Goal: Task Accomplishment & Management: Use online tool/utility

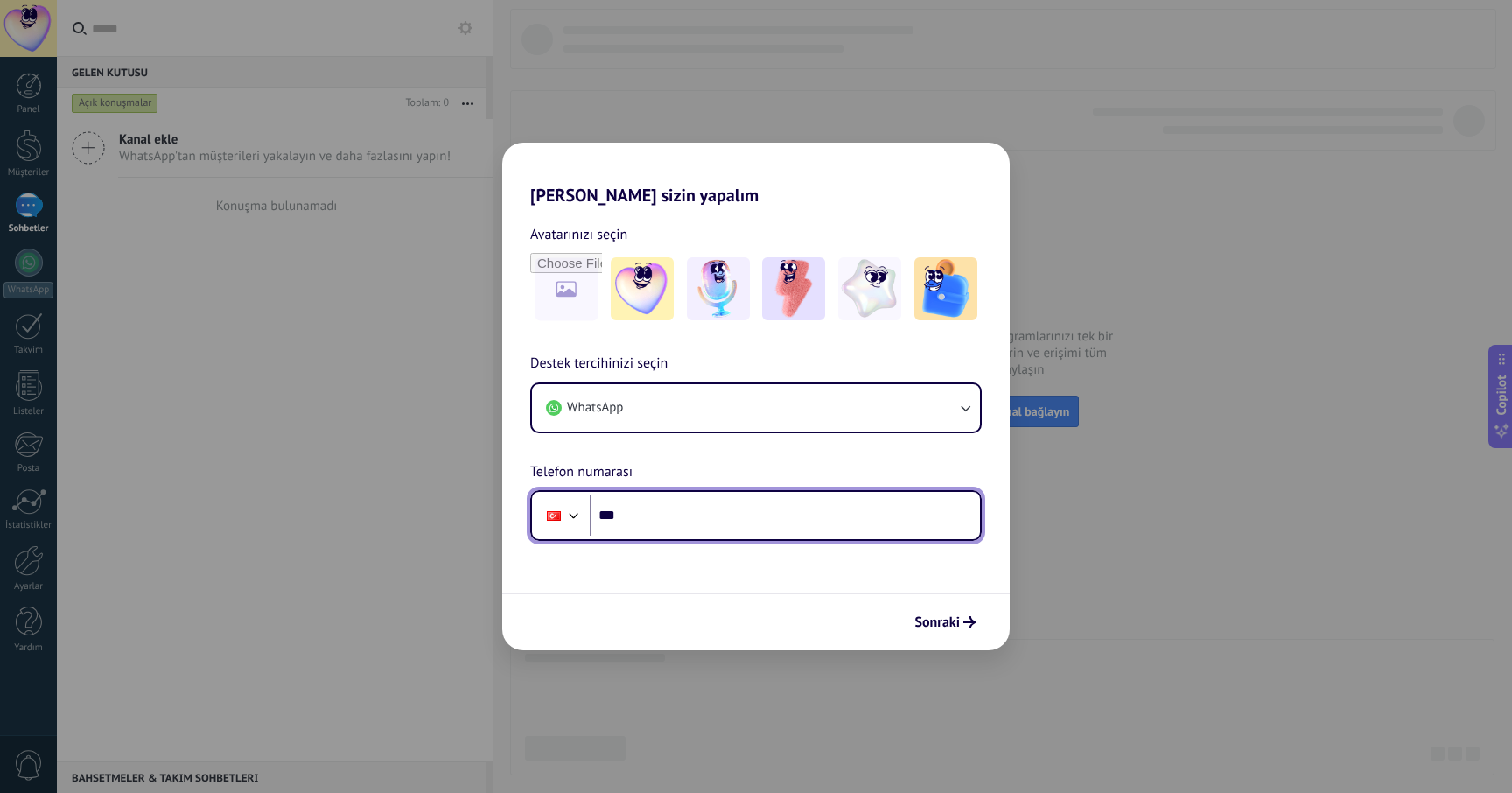
click at [719, 528] on input "***" at bounding box center [784, 516] width 390 height 40
type input "**********"
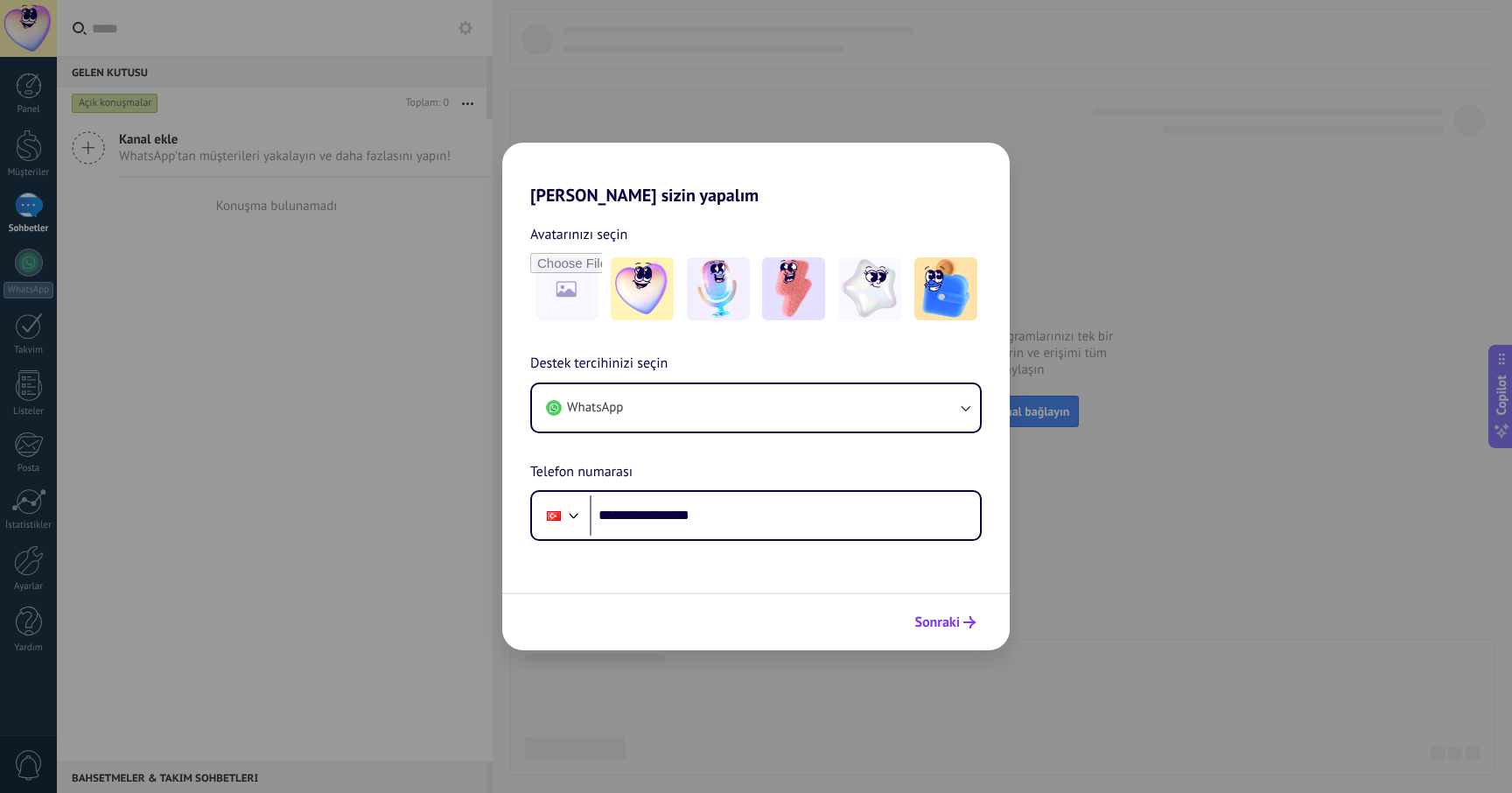
click at [948, 629] on span "Sonraki" at bounding box center [938, 622] width 46 height 12
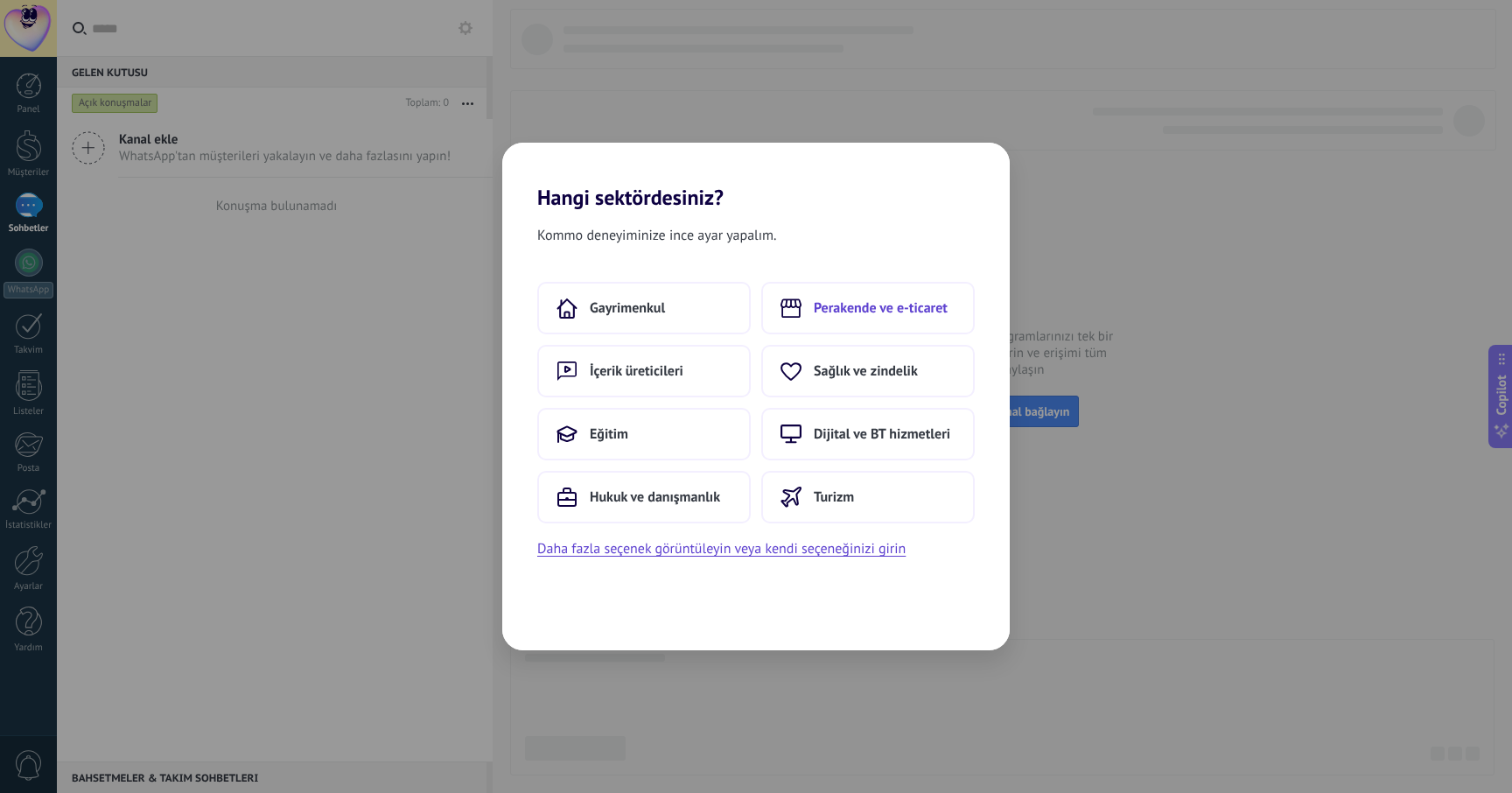
click at [817, 302] on span "Perakende ve e-ticaret" at bounding box center [881, 307] width 134 height 17
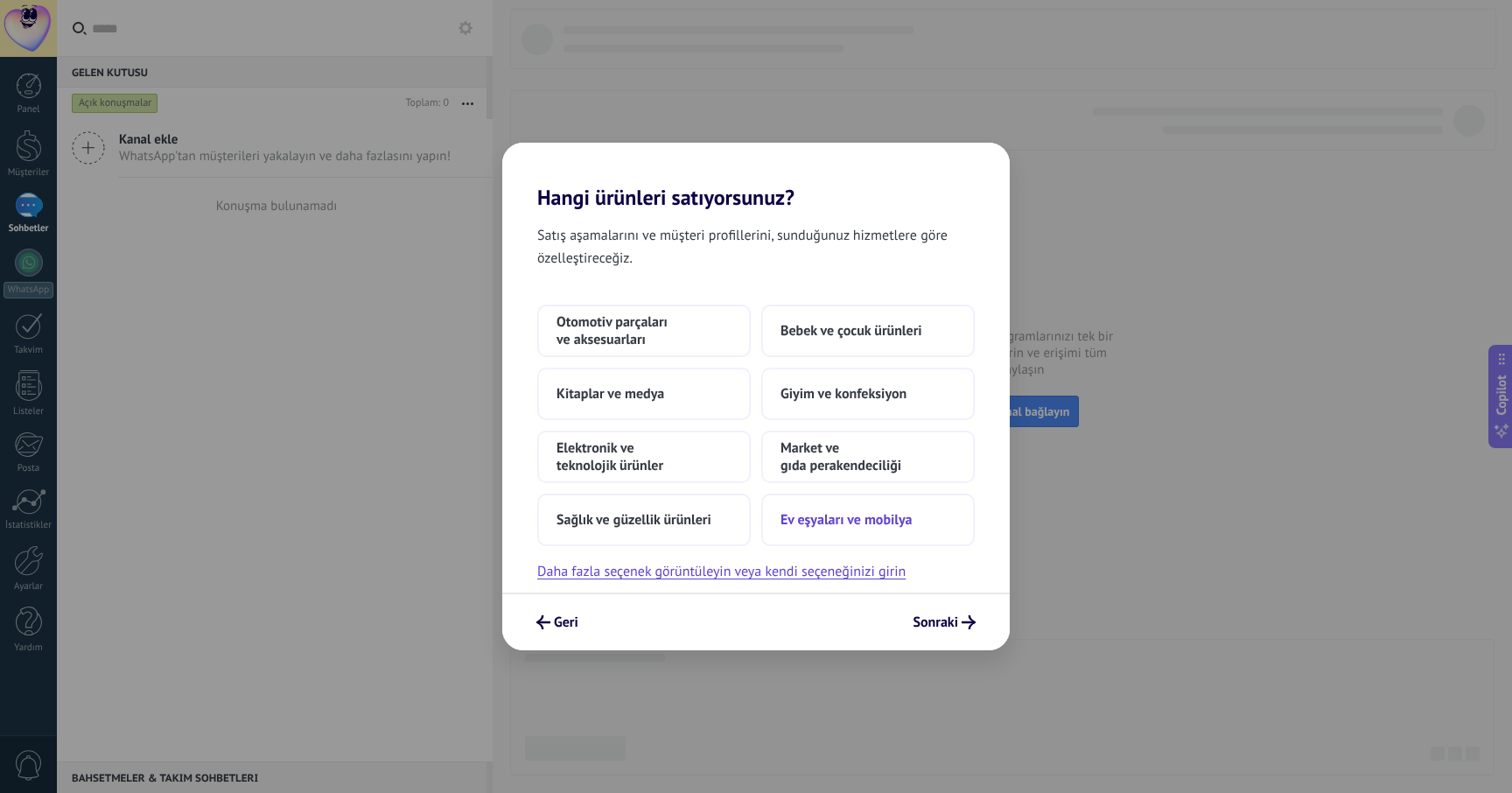
click at [881, 524] on span "Ev eşyaları ve mobilya" at bounding box center [847, 519] width 132 height 17
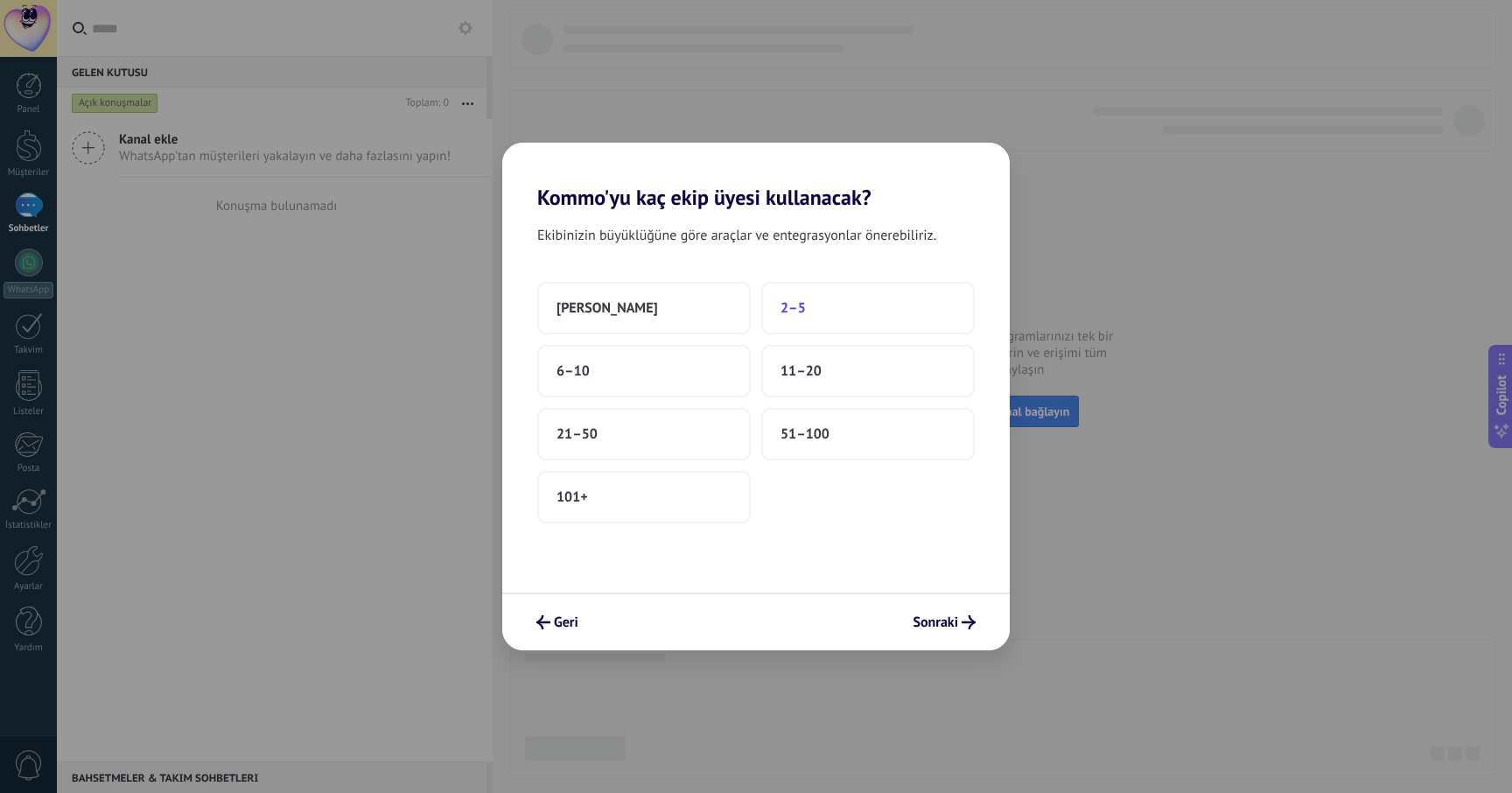
click at [812, 301] on button "2–5" at bounding box center [868, 307] width 214 height 52
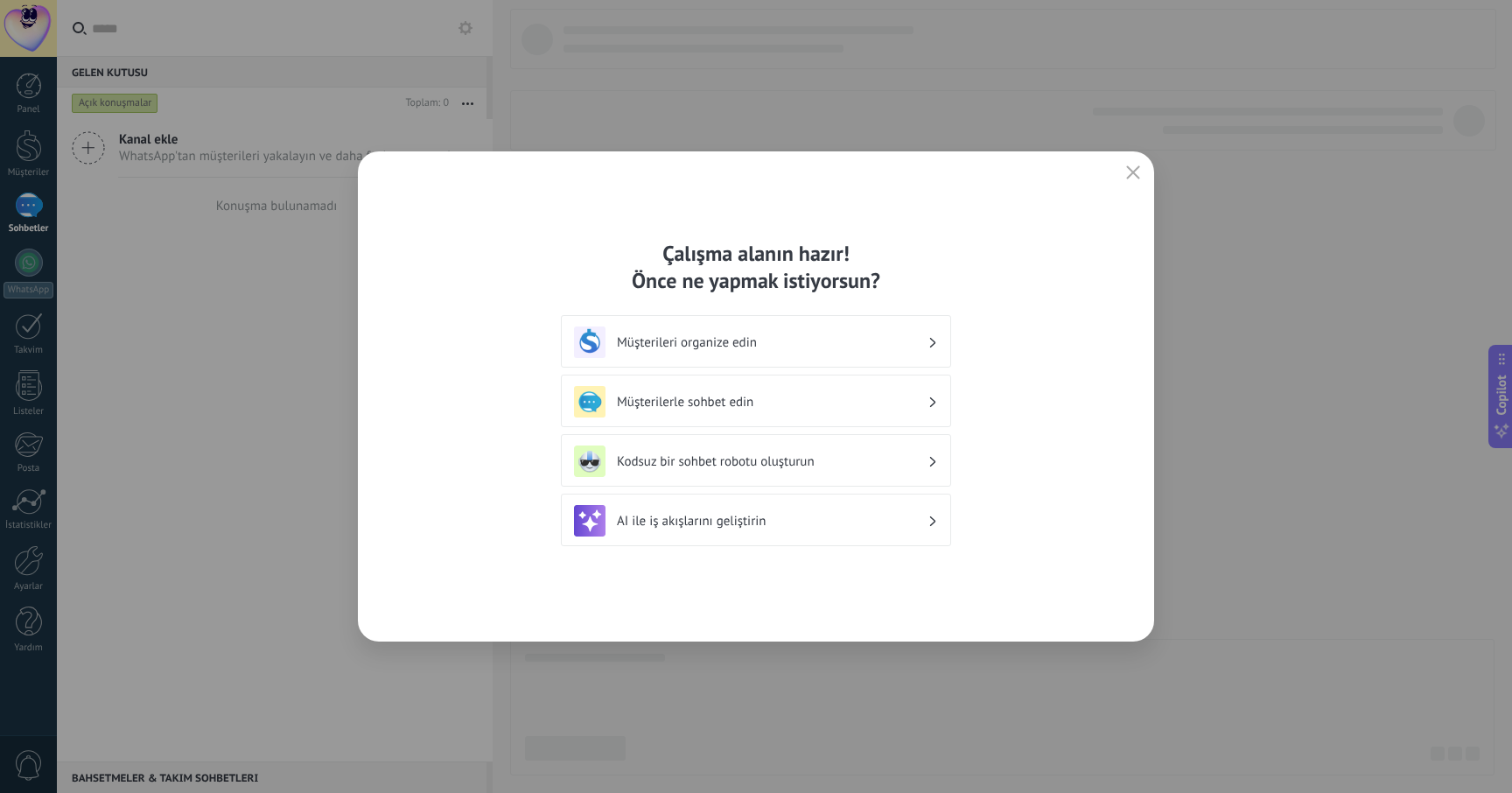
click at [806, 459] on h3 "Kodsuz bir sohbet robotu oluşturun" at bounding box center [772, 462] width 311 height 17
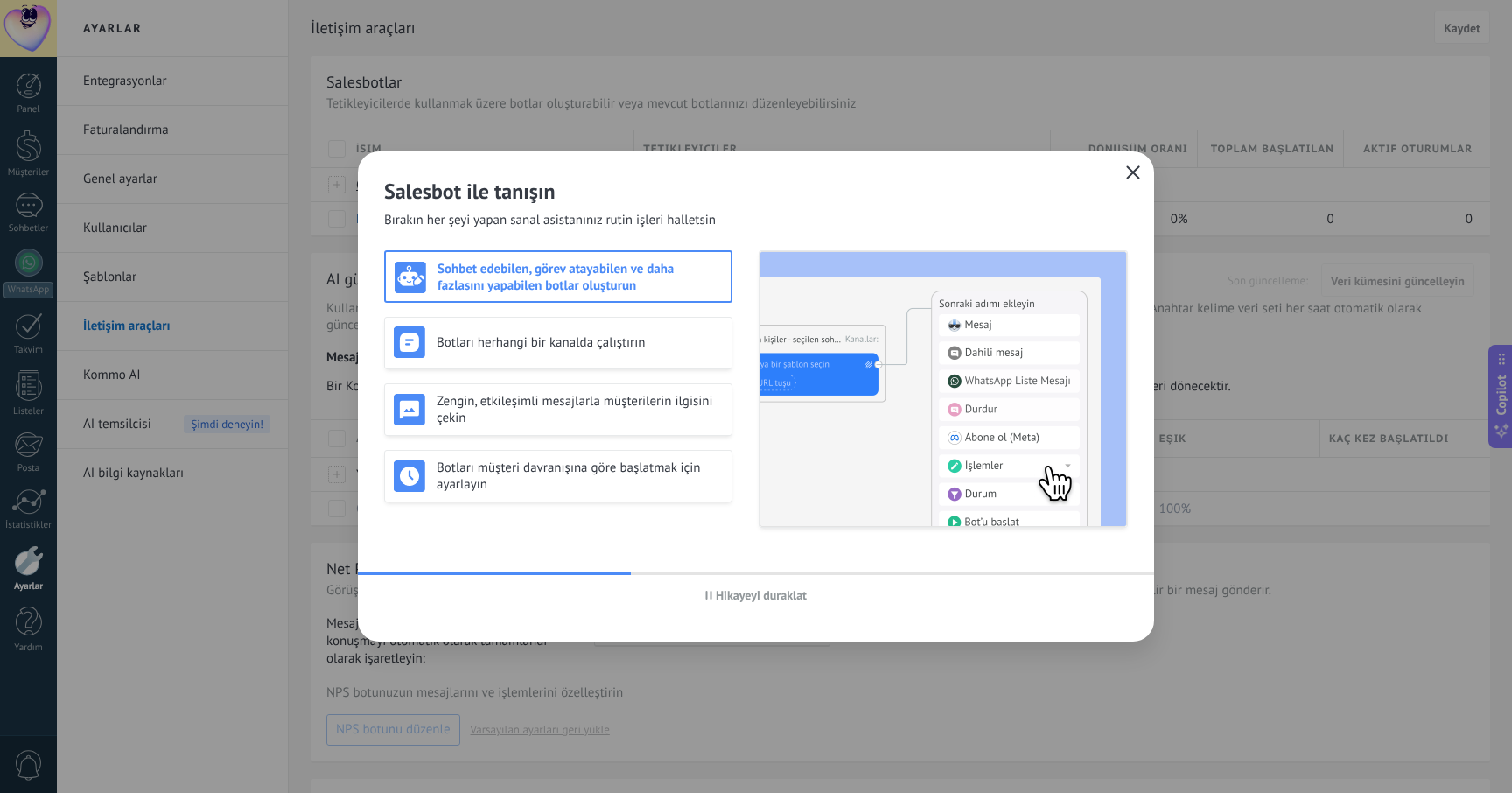
click at [1131, 174] on use "button" at bounding box center [1134, 172] width 13 height 13
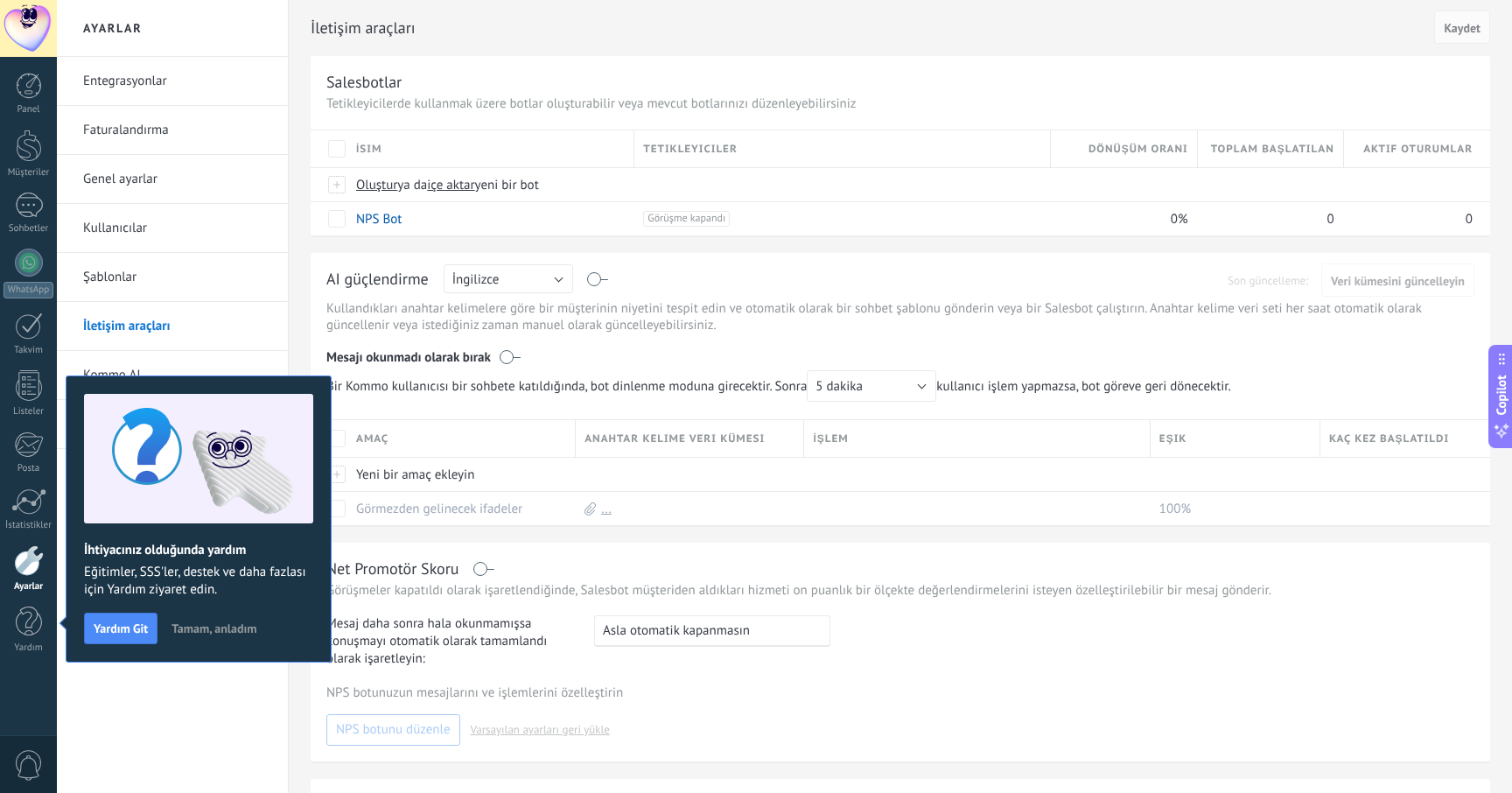
click at [223, 623] on span "Tamam, anladım" at bounding box center [214, 628] width 85 height 12
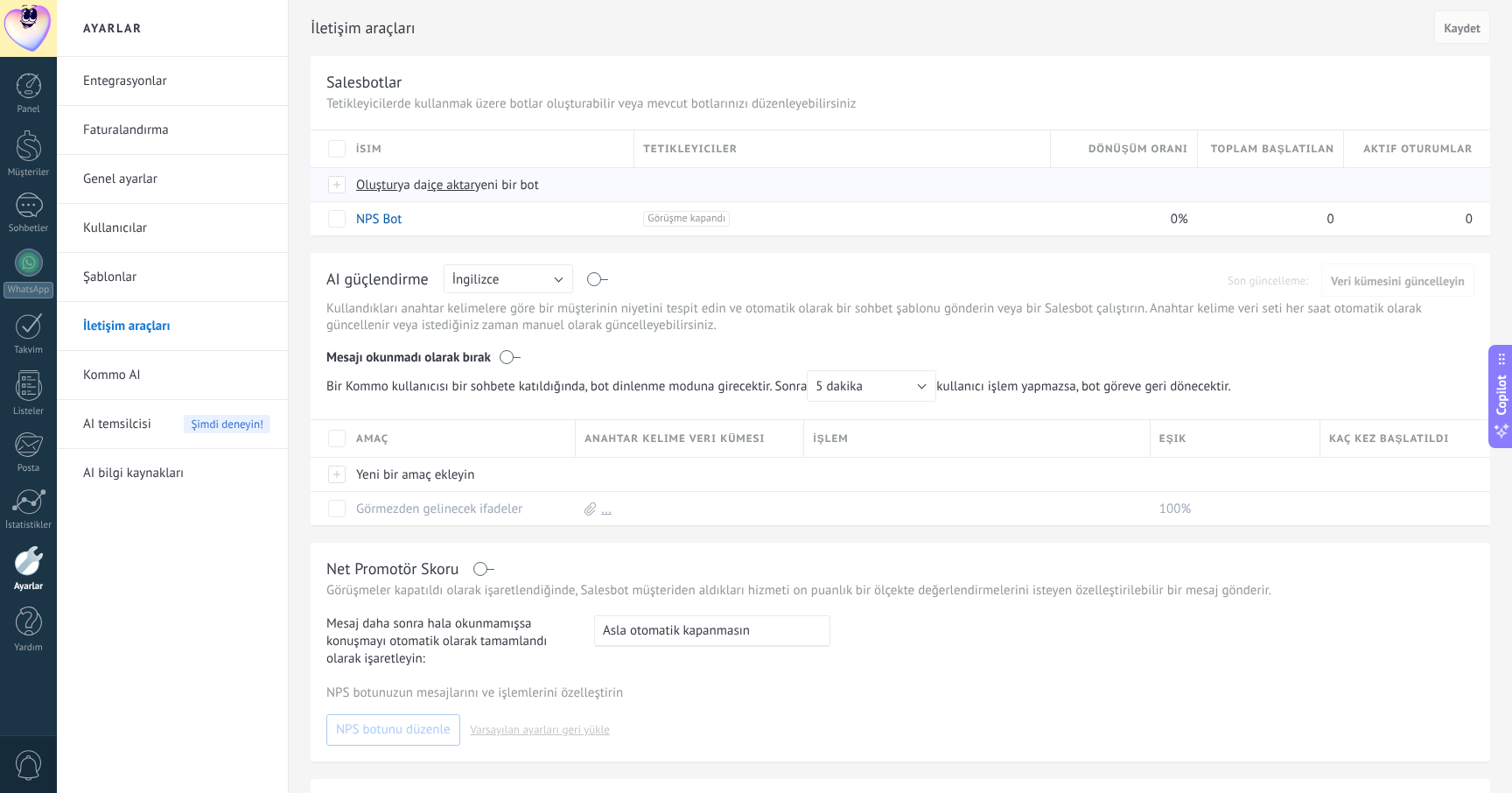
click at [383, 189] on span "Oluştur" at bounding box center [376, 185] width 41 height 17
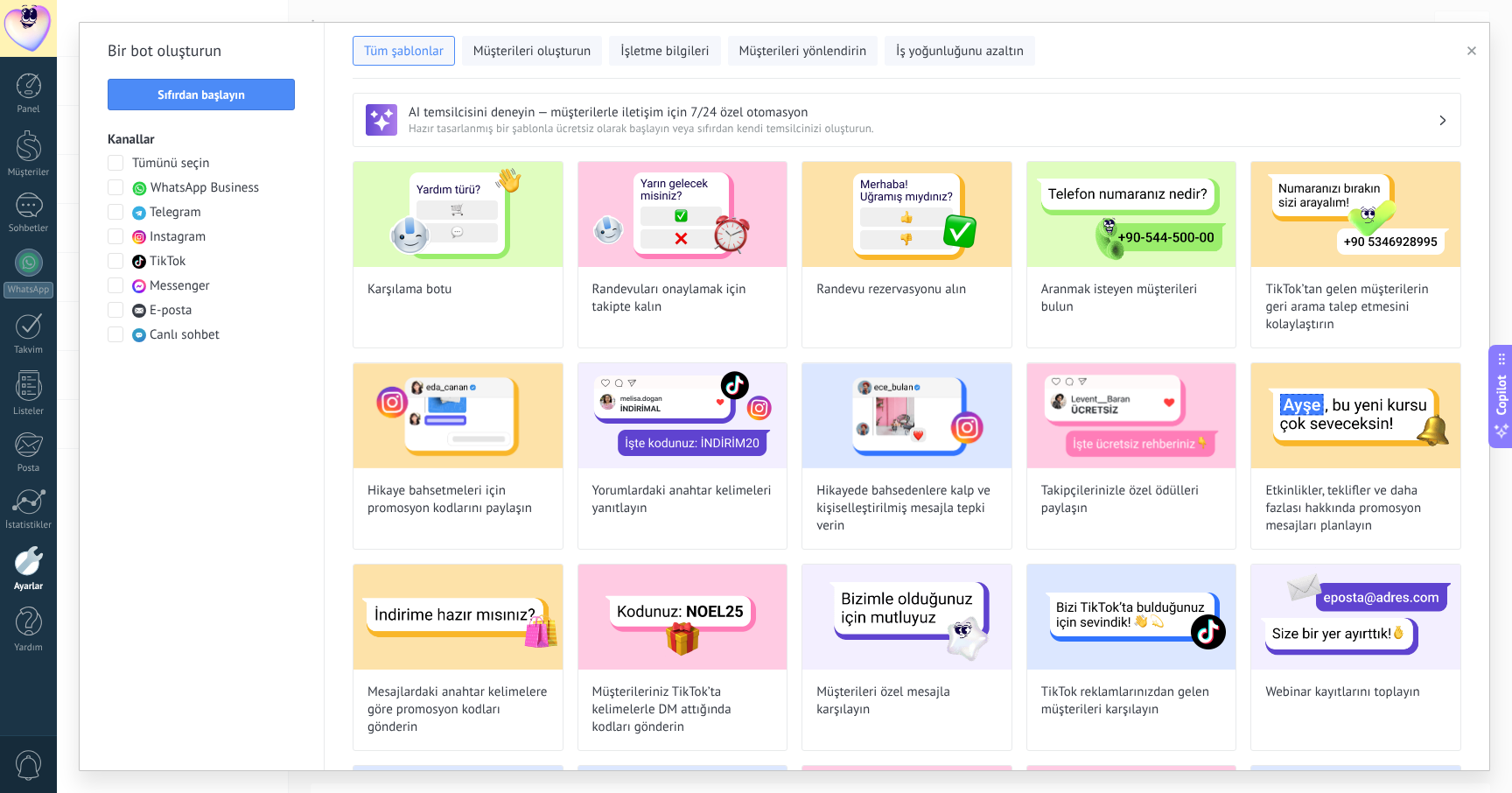
click at [278, 501] on div "Bir bot oluşturun Sıfırdan başlayın Kanallar Tümünü seçin WhatsApp Business Tel…" at bounding box center [202, 396] width 245 height 748
click at [117, 188] on span at bounding box center [115, 187] width 16 height 16
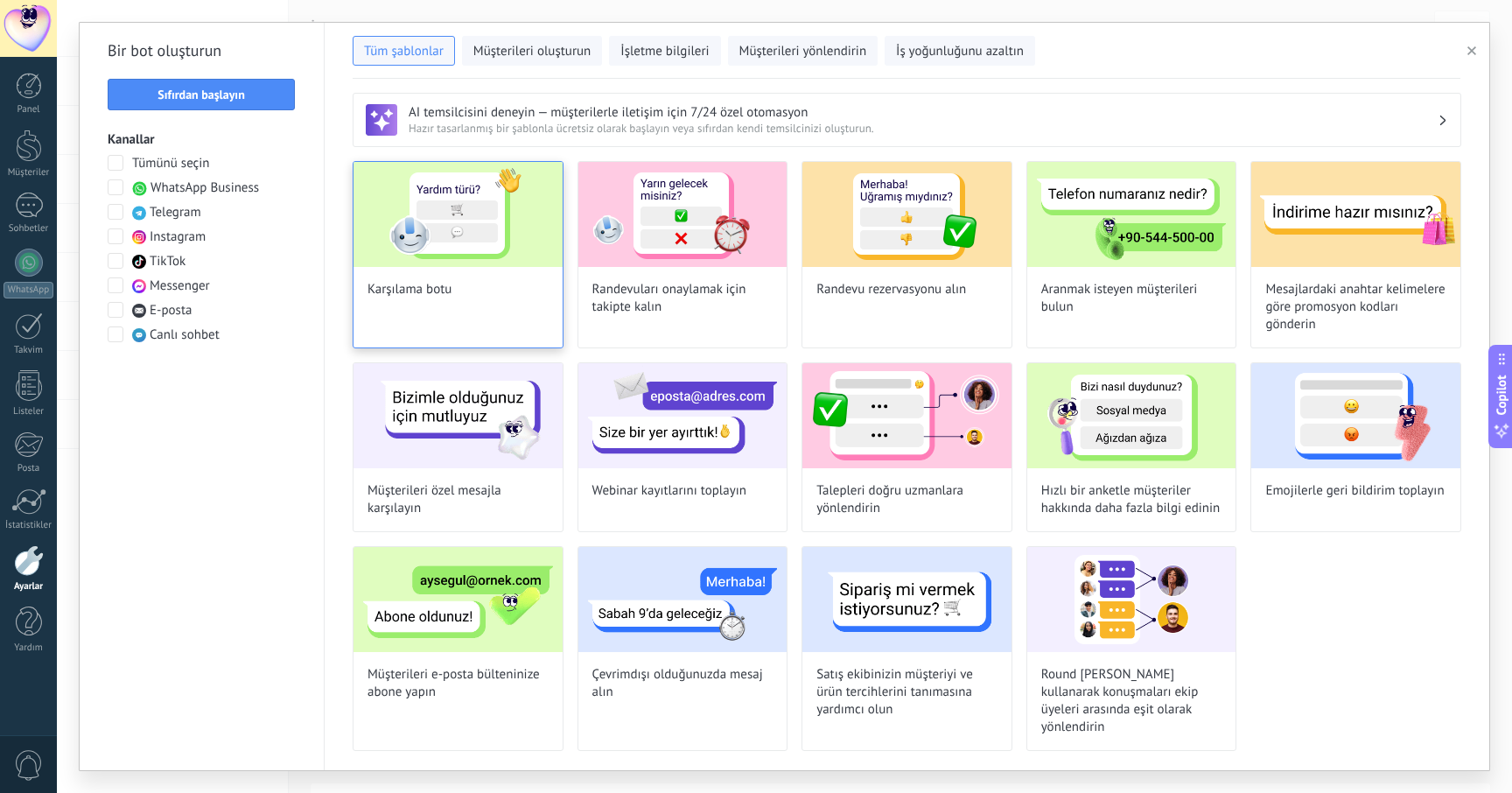
click at [468, 223] on img at bounding box center [458, 214] width 209 height 105
type input "**********"
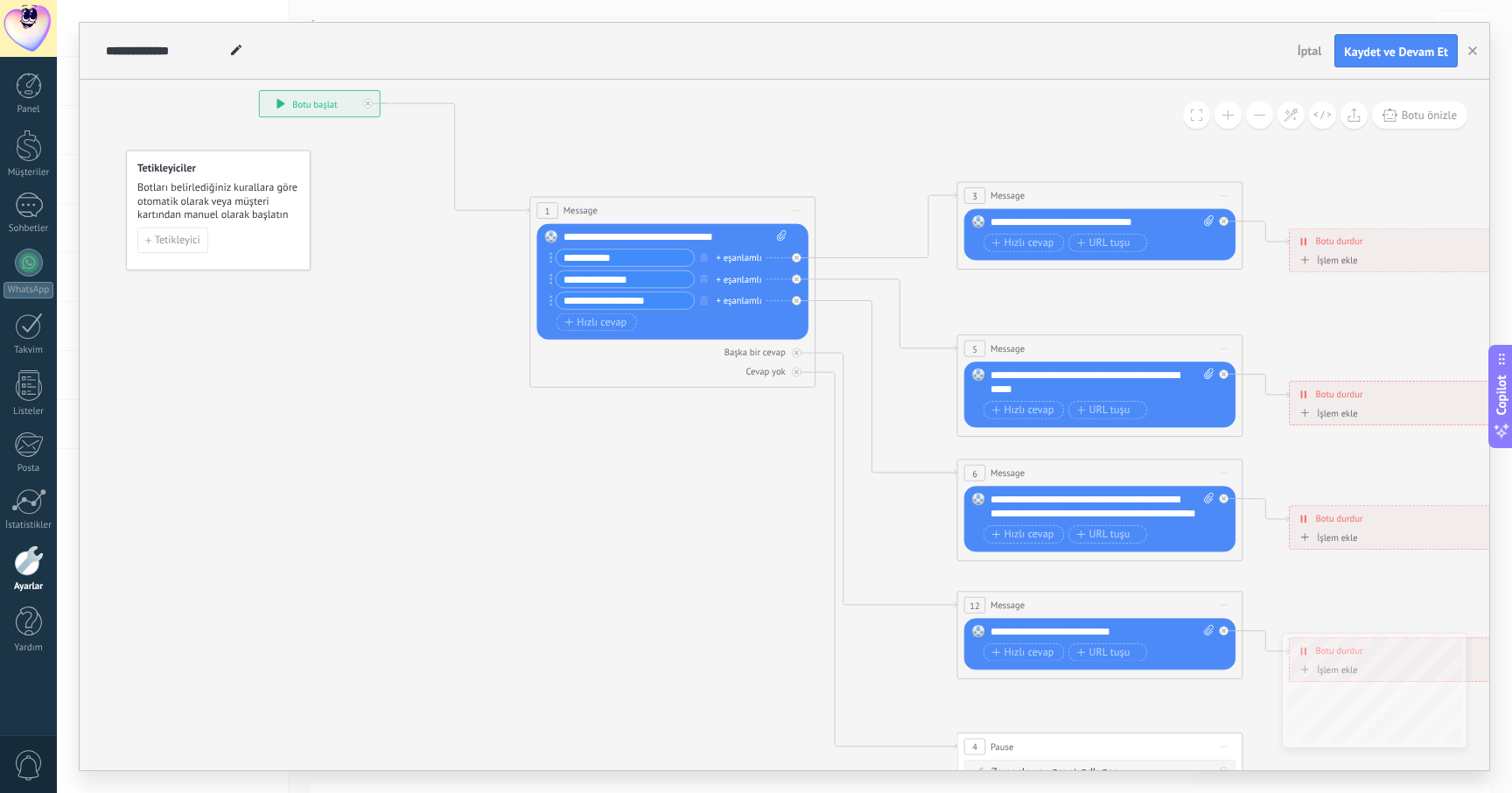
drag, startPoint x: 441, startPoint y: 162, endPoint x: 325, endPoint y: 104, distance: 129.7
click at [324, 104] on div "**********" at bounding box center [319, 104] width 120 height 26
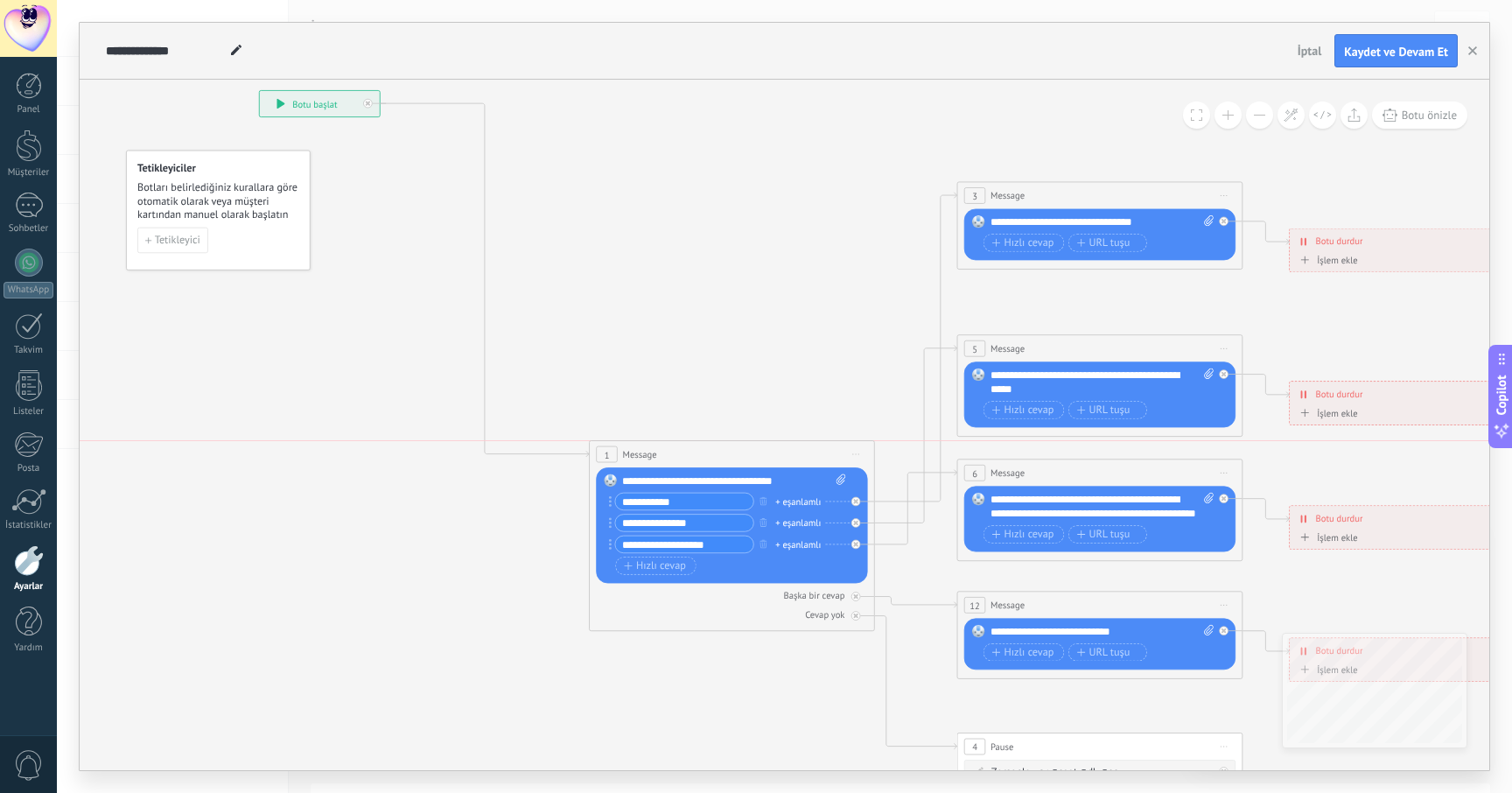
drag, startPoint x: 670, startPoint y: 209, endPoint x: 729, endPoint y: 446, distance: 244.2
click at [729, 446] on div "1 Message ******* (a): Tüm kişiler - seçilen kanallar Tüm kişiler - seçilen kan…" at bounding box center [732, 454] width 284 height 27
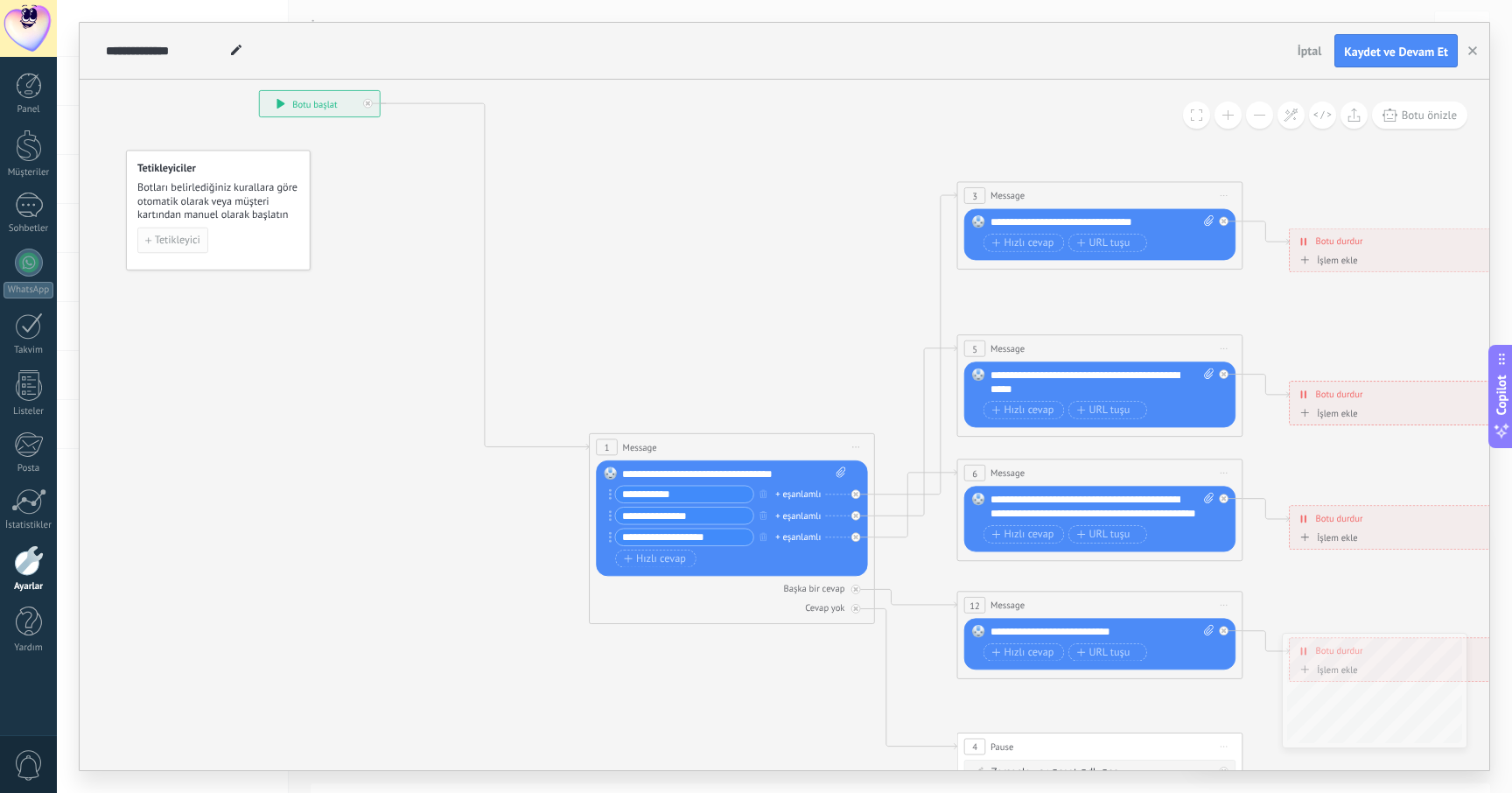
click at [189, 237] on span "Tetikleyici" at bounding box center [178, 240] width 46 height 9
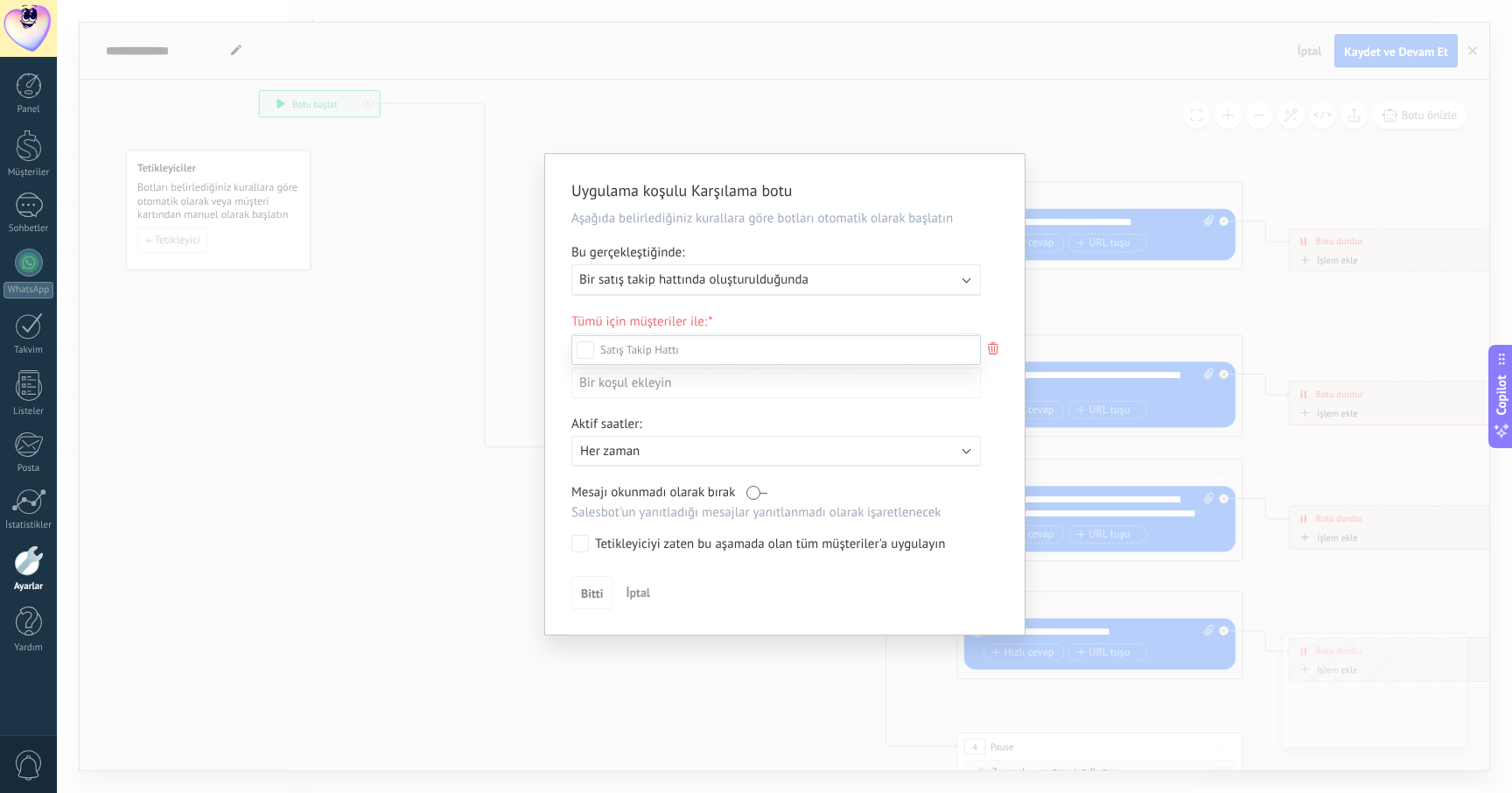
click at [1016, 141] on div at bounding box center [784, 396] width 1455 height 793
click at [640, 605] on button "İptal" at bounding box center [638, 592] width 39 height 27
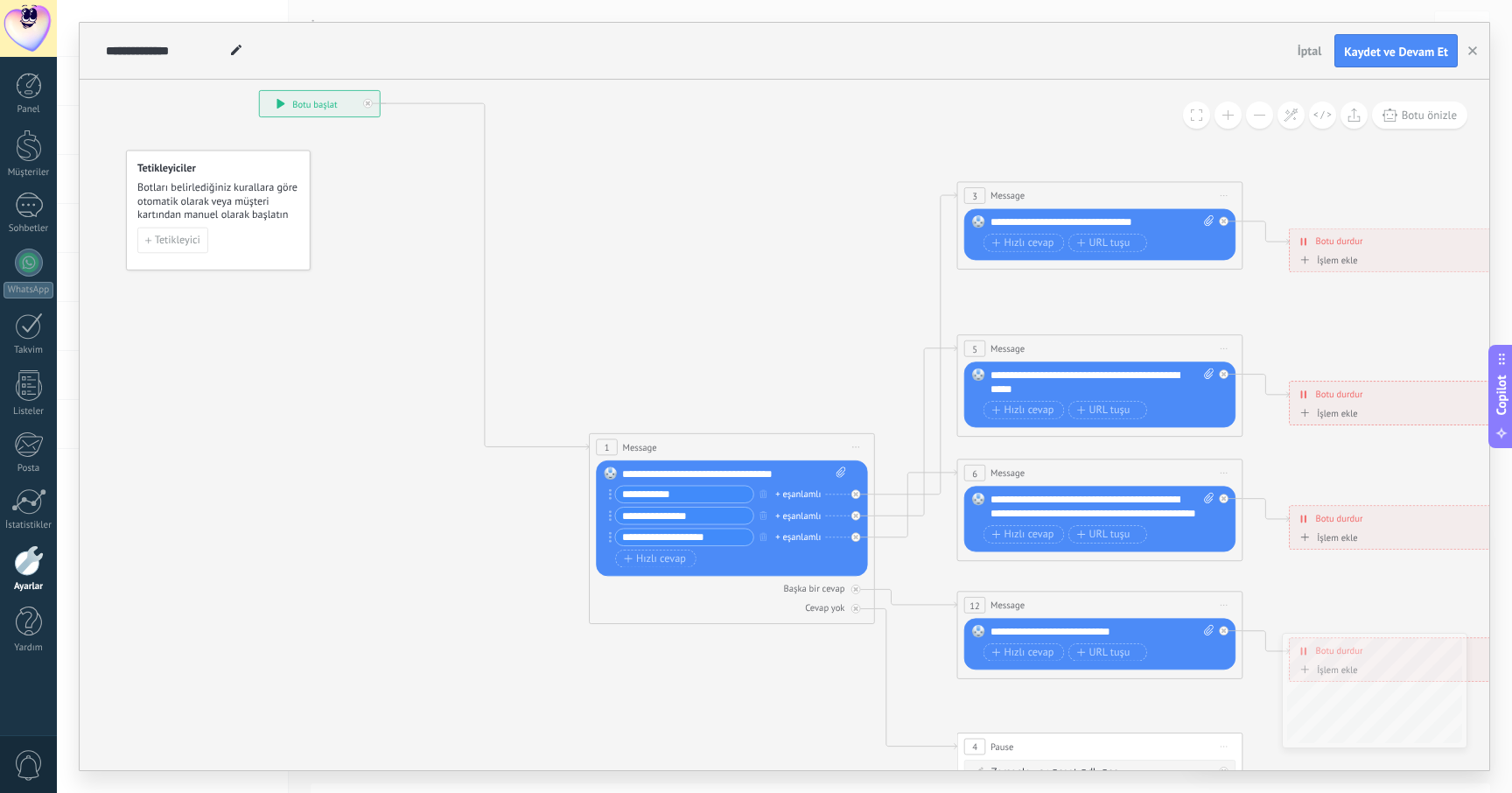
click at [1506, 416] on div "Copilot" at bounding box center [1502, 396] width 18 height 88
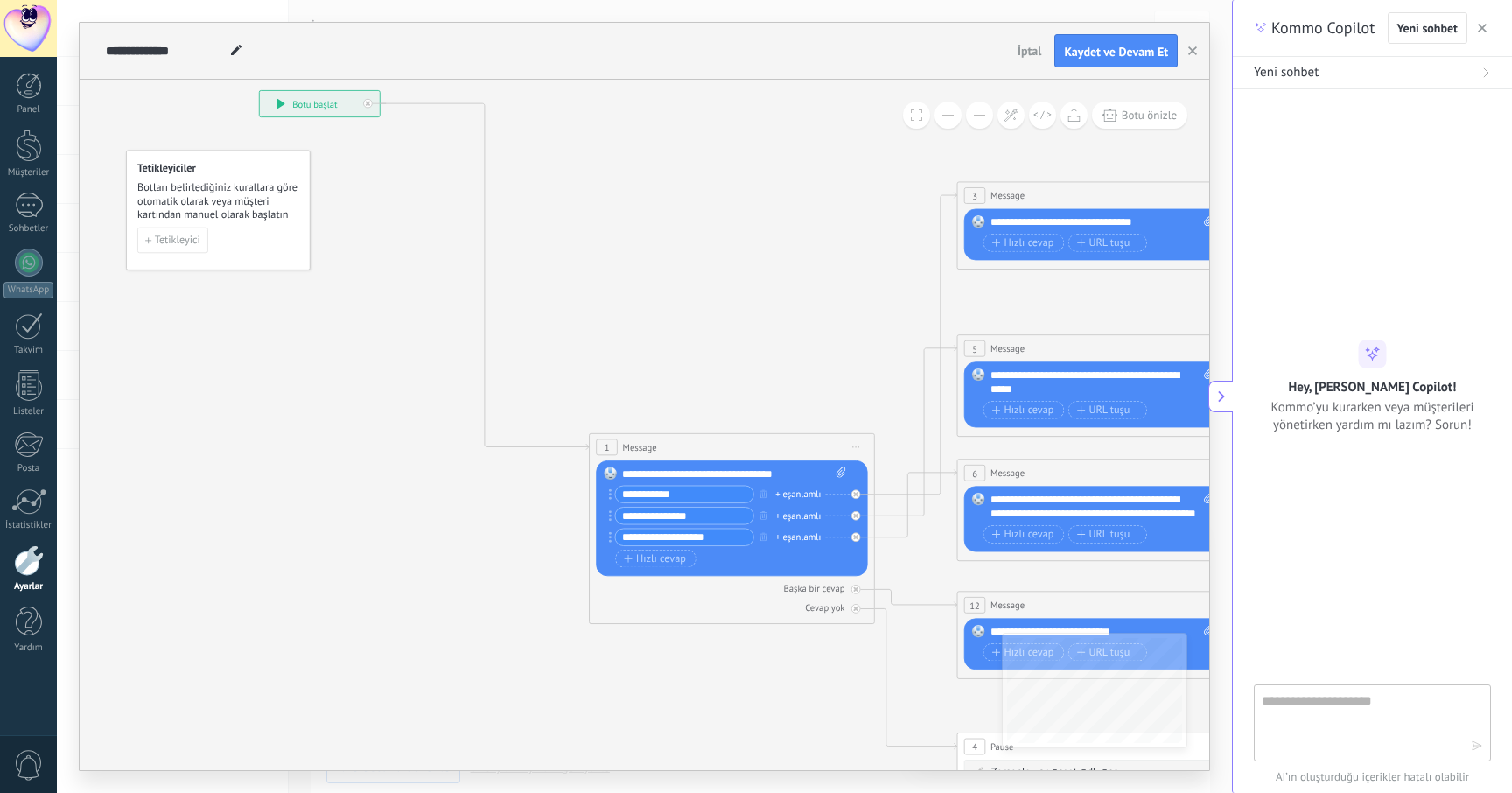
click at [1480, 33] on span "button" at bounding box center [1483, 28] width 9 height 12
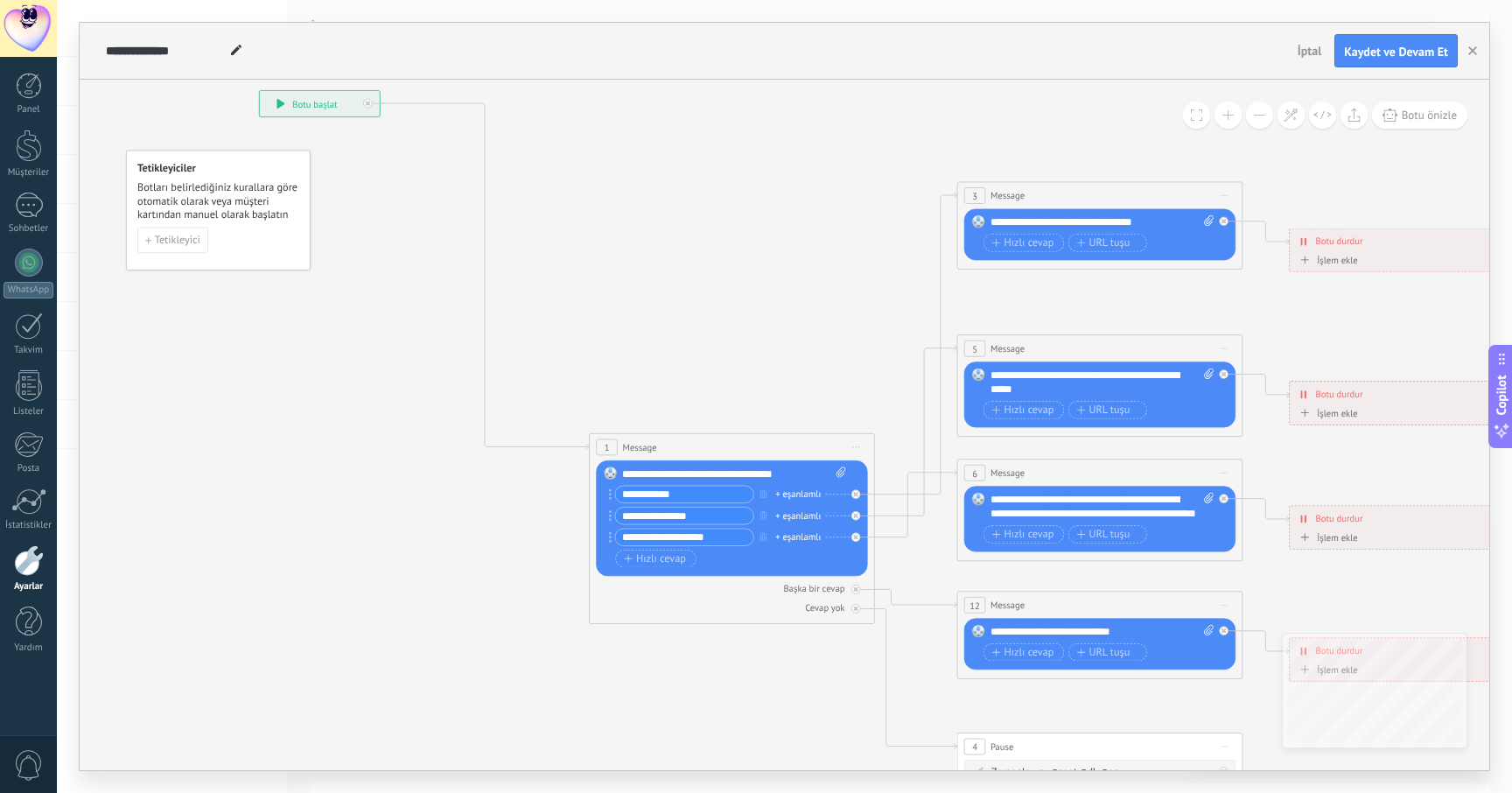
click at [364, 430] on icon at bounding box center [1073, 477] width 2344 height 1489
click at [718, 257] on icon at bounding box center [1073, 477] width 2344 height 1489
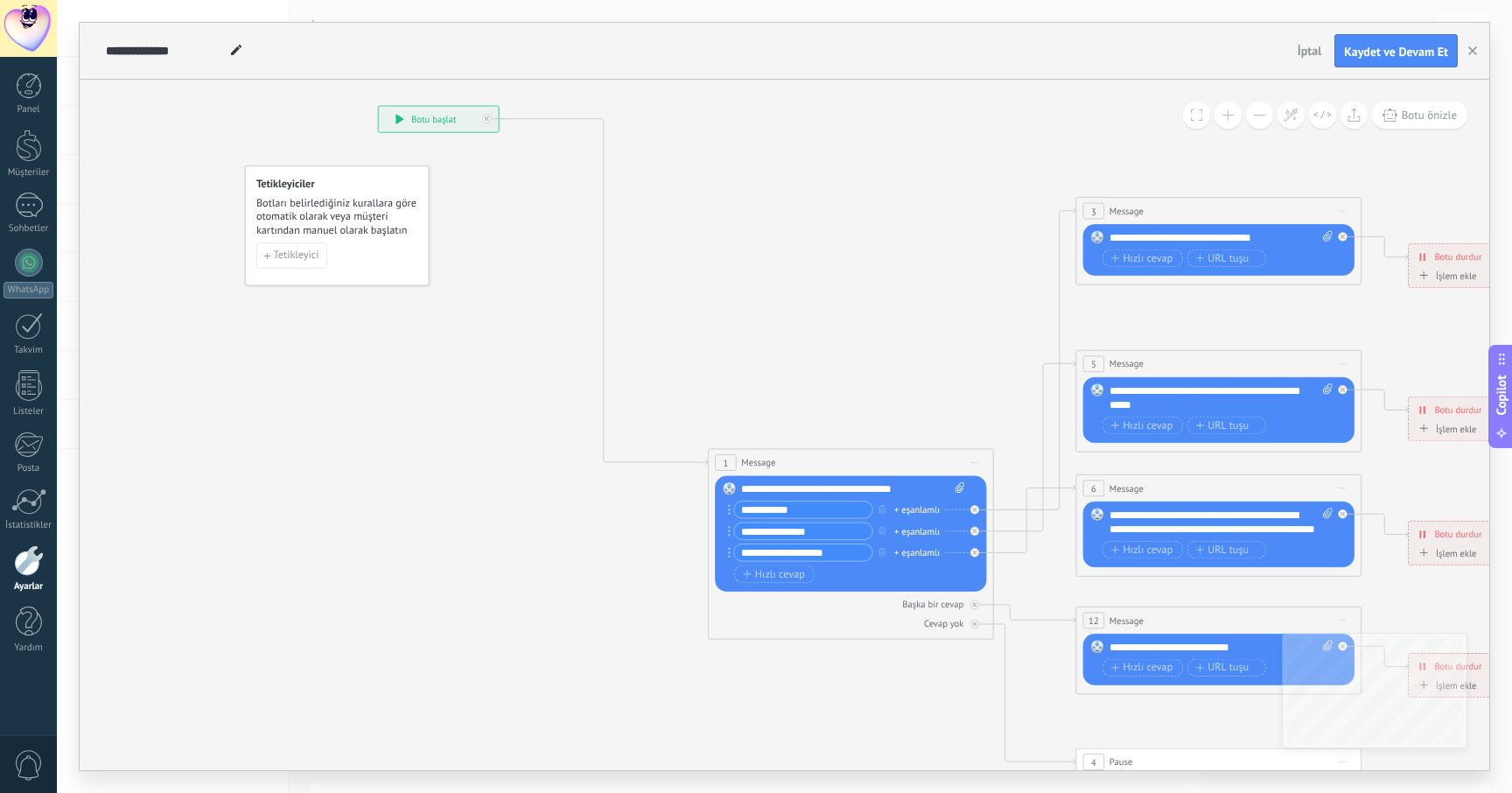
drag, startPoint x: 664, startPoint y: 211, endPoint x: 595, endPoint y: 198, distance: 70.2
click at [595, 199] on icon at bounding box center [1192, 492] width 2344 height 1489
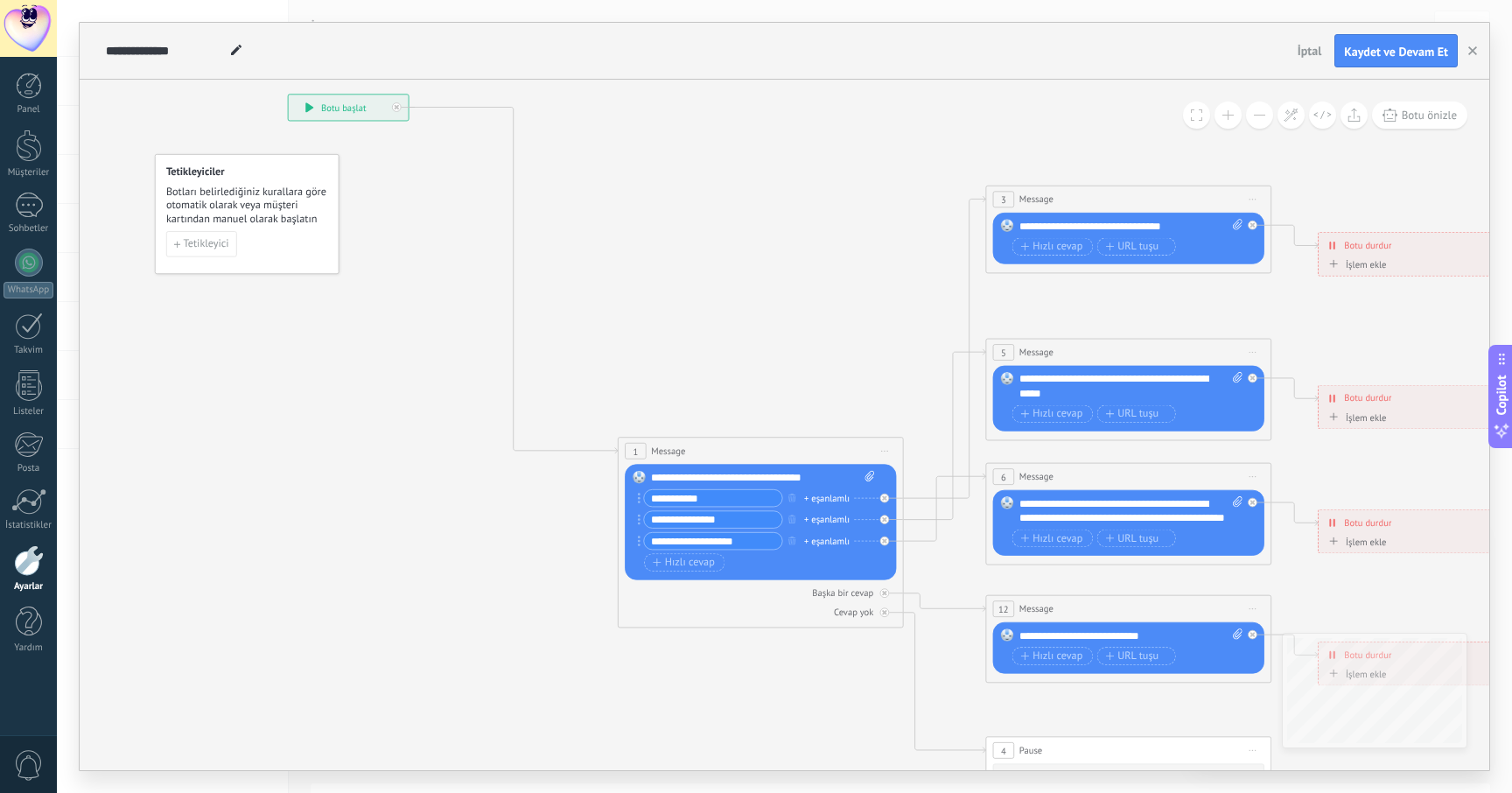
click at [723, 452] on div "1 Message ******* (a): Tüm kişiler - seçilen kanallar Tüm kişiler - seçilen kan…" at bounding box center [761, 451] width 284 height 27
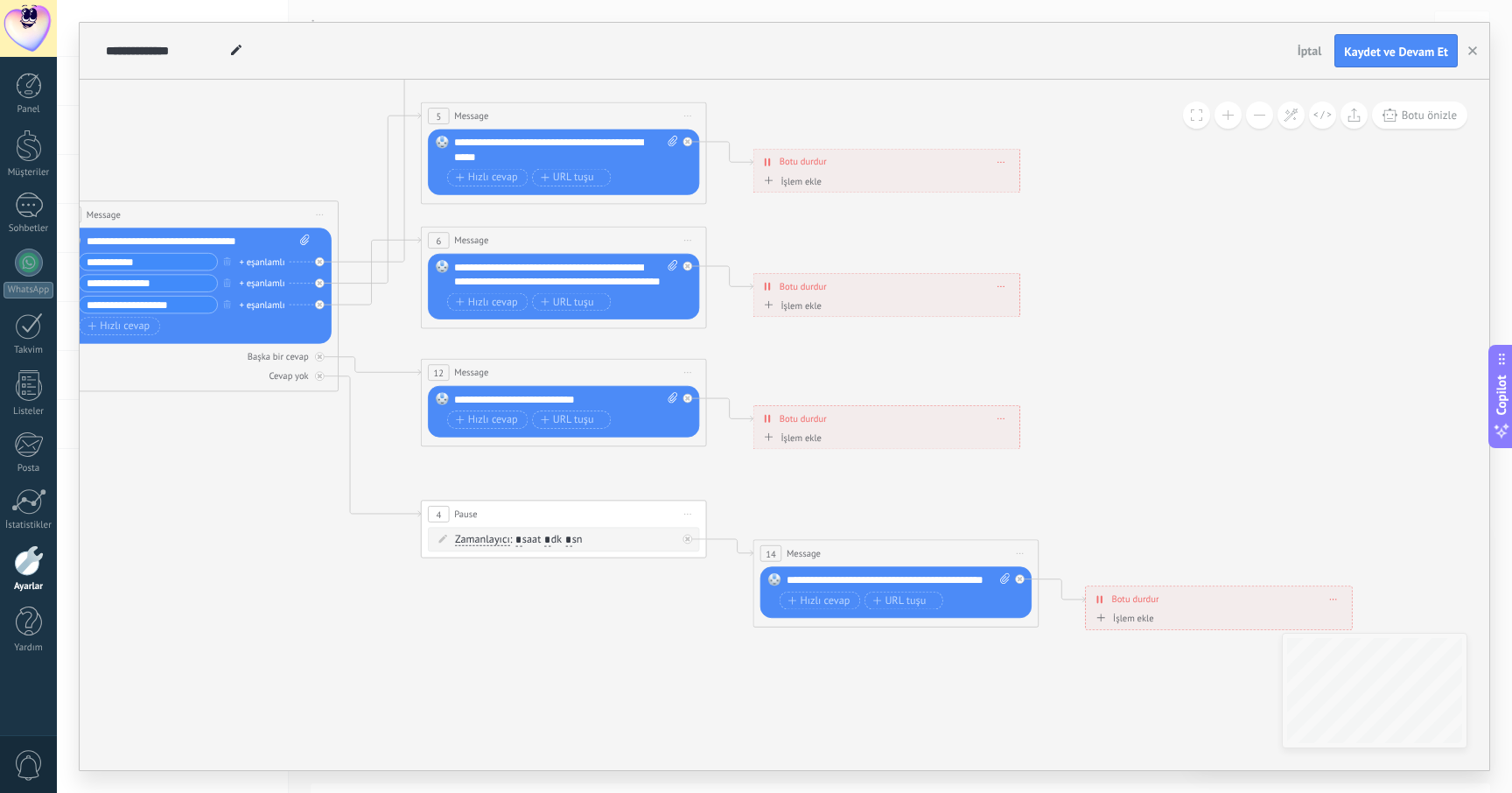
click at [567, 513] on div "4 Pause ***** Önizlemeye buradan başlayın [GEOGRAPHIC_DATA]dır Yinele Sil" at bounding box center [564, 514] width 284 height 27
drag, startPoint x: 540, startPoint y: 516, endPoint x: 503, endPoint y: 515, distance: 37.0
click at [503, 515] on div "4 Pause ***** Önizlemeye buradan başlayın [GEOGRAPHIC_DATA]dır Yinele Sil" at bounding box center [548, 514] width 284 height 27
click at [653, 512] on icon at bounding box center [651, 513] width 7 height 2
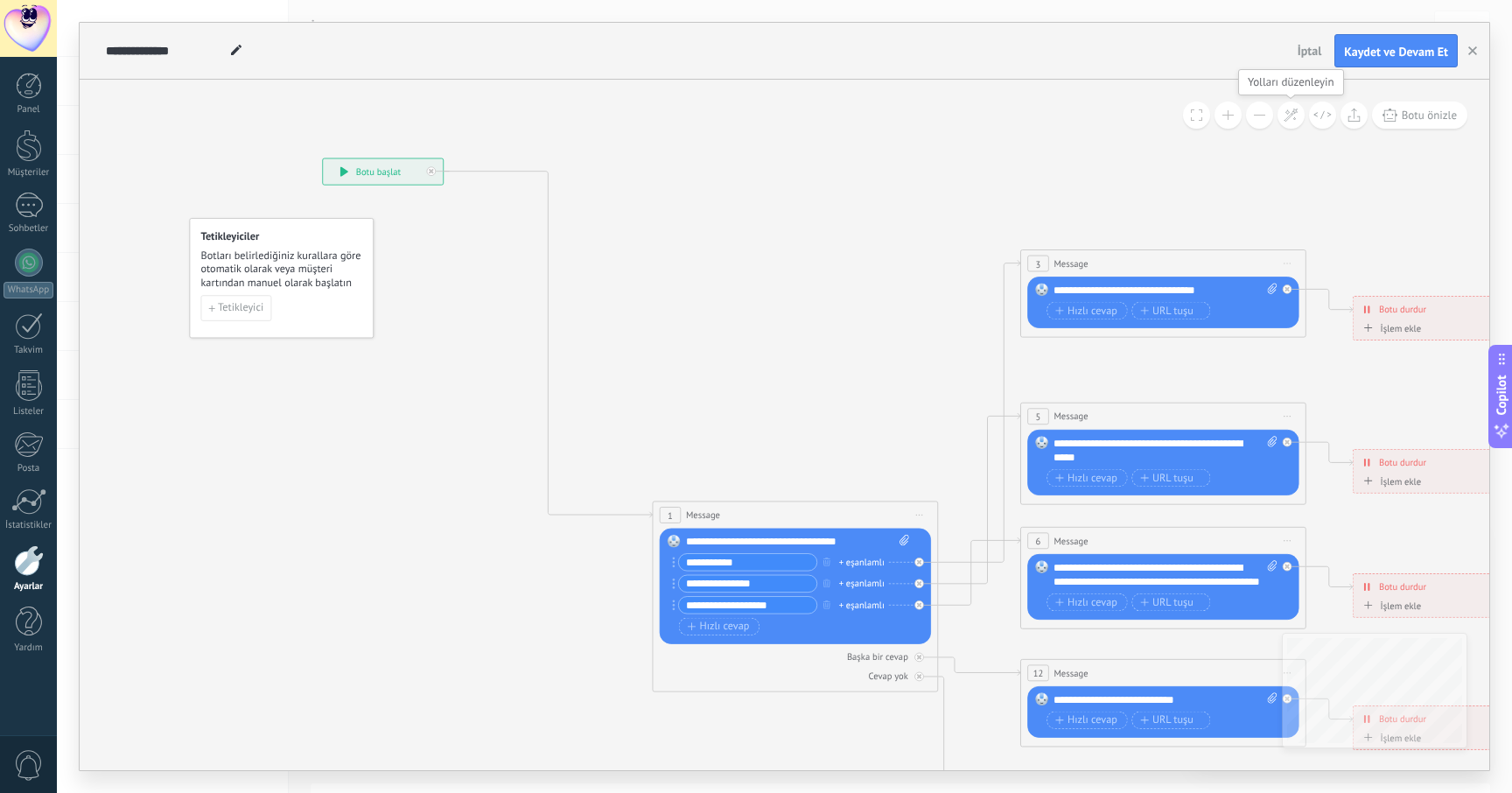
click at [1293, 110] on icon at bounding box center [1291, 115] width 15 height 15
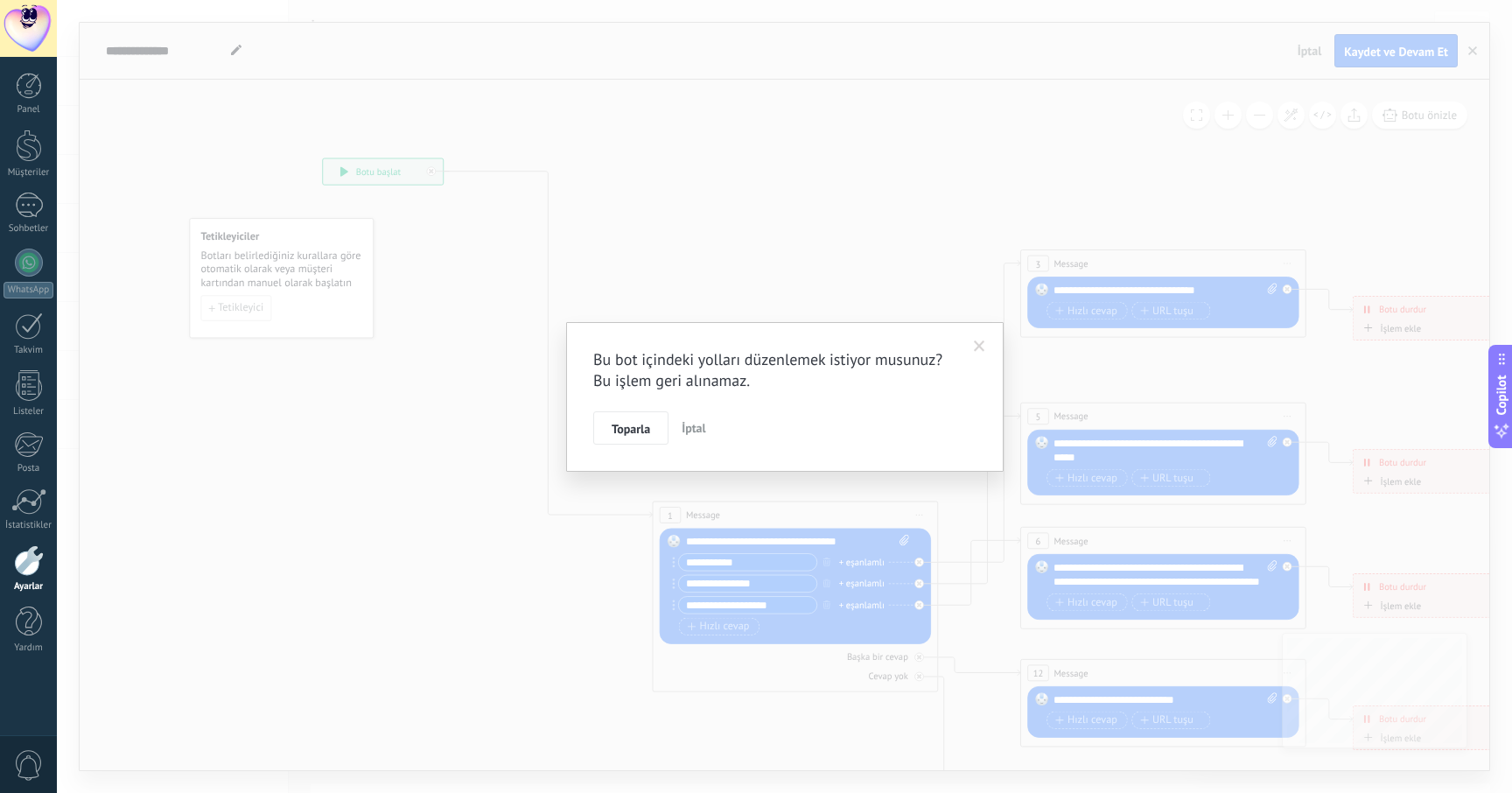
click at [700, 430] on span "İptal" at bounding box center [694, 428] width 25 height 16
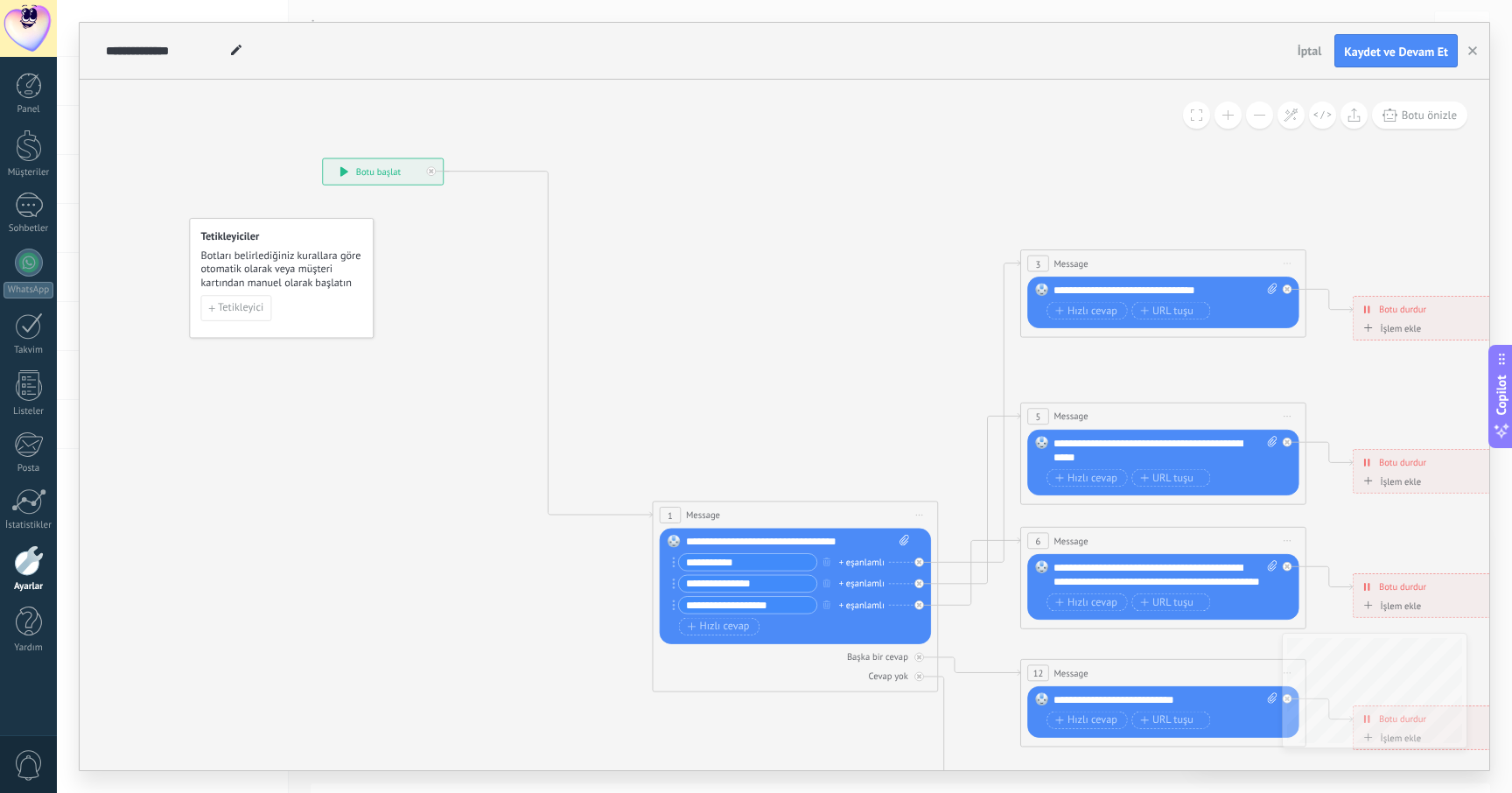
click at [237, 50] on use at bounding box center [236, 50] width 10 height 10
click at [134, 197] on icon at bounding box center [1137, 545] width 2344 height 1489
click at [28, 272] on div at bounding box center [28, 262] width 28 height 28
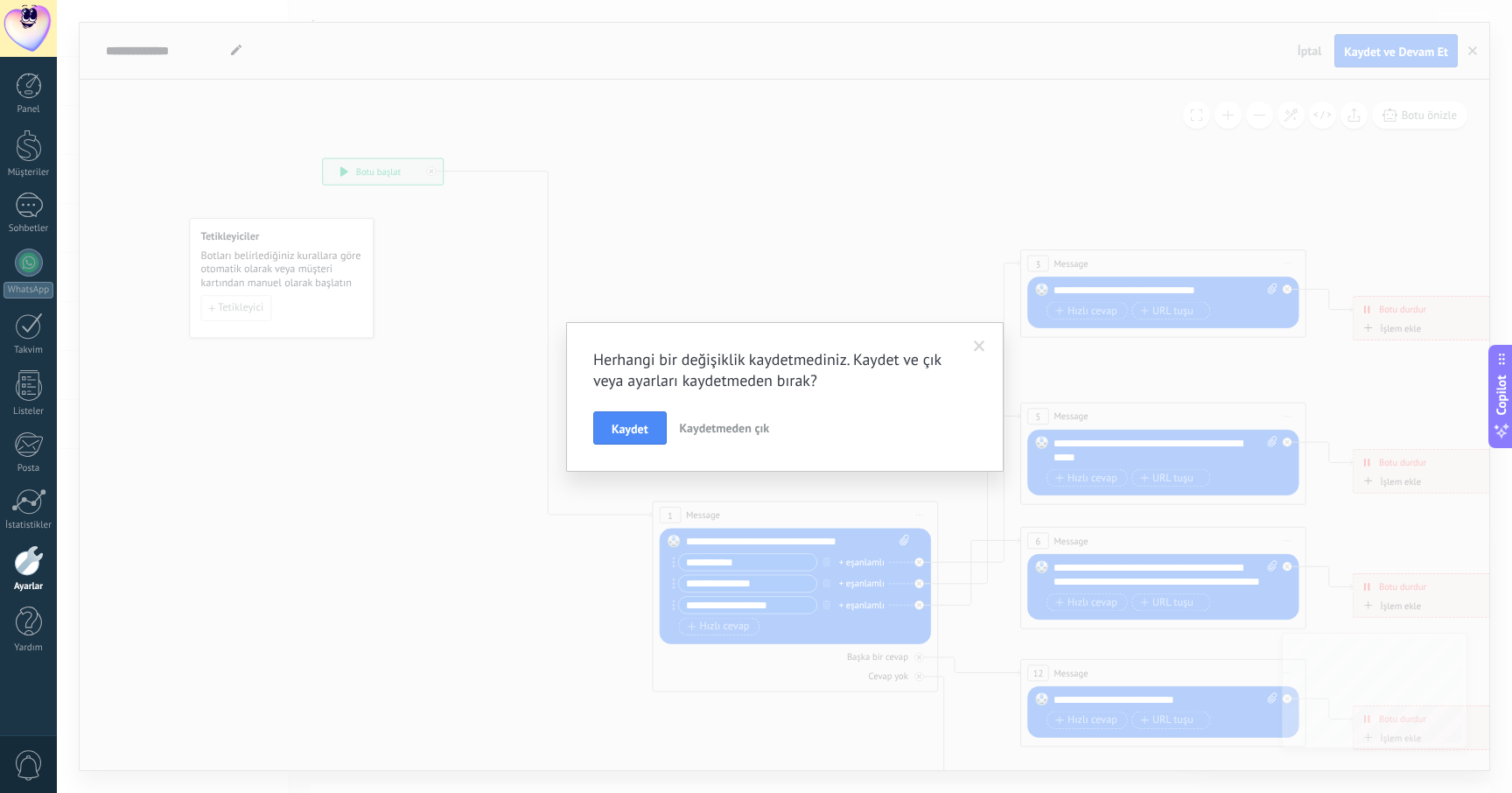
click at [694, 424] on span "Kaydetmeden çık" at bounding box center [725, 428] width 90 height 16
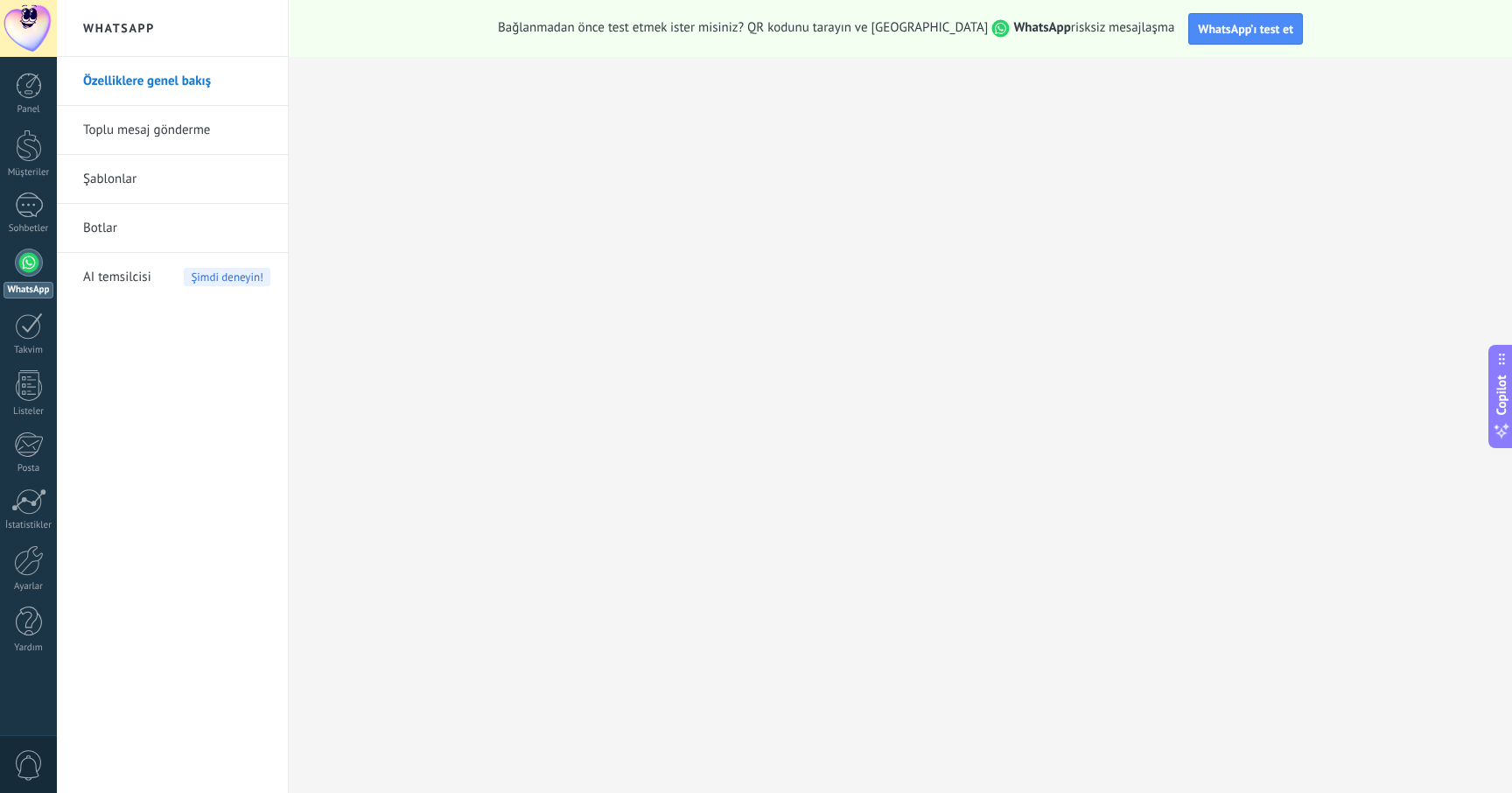
click at [117, 229] on link "Botlar" at bounding box center [177, 228] width 187 height 49
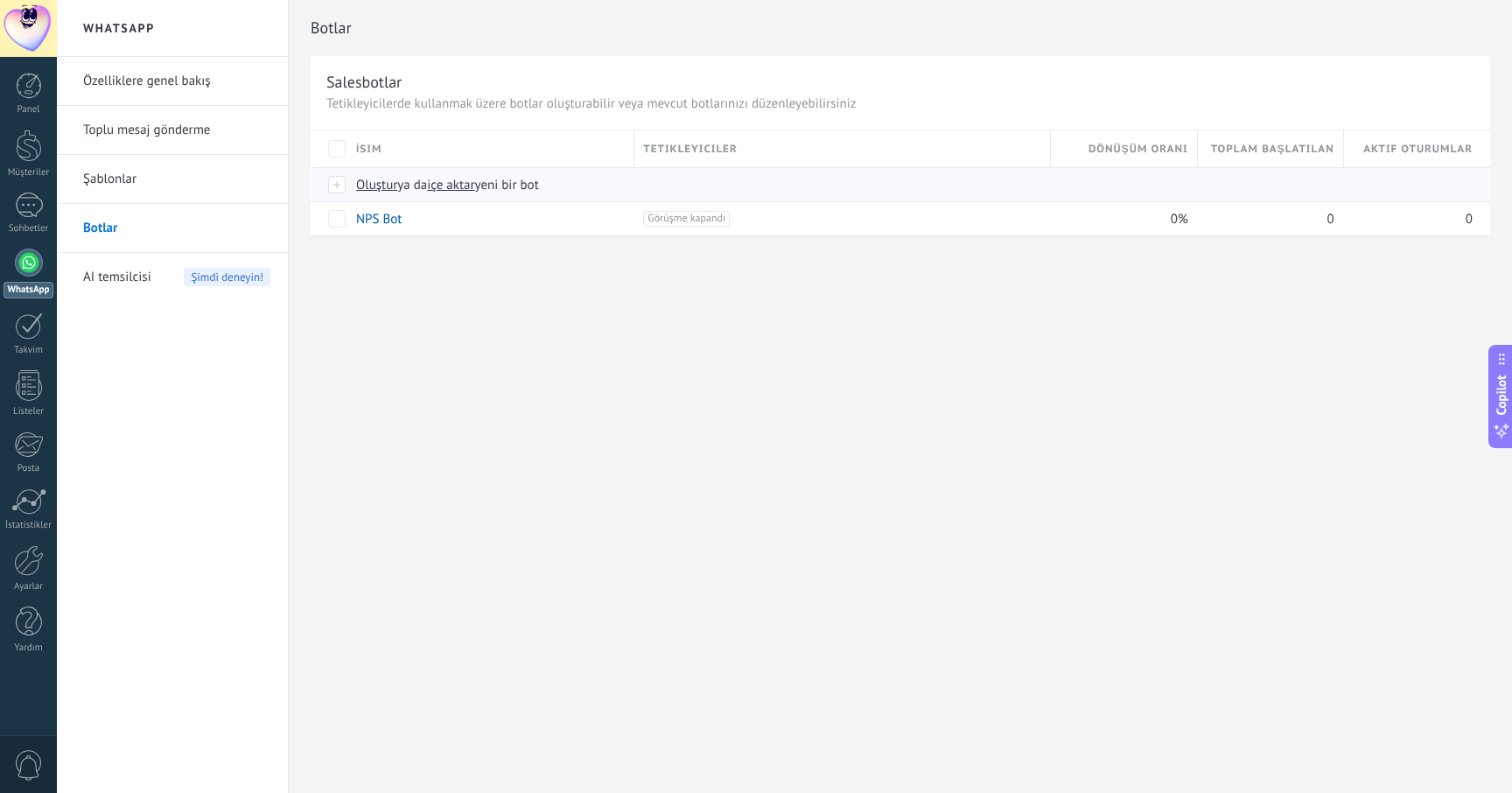
click at [369, 186] on span "Oluştur" at bounding box center [376, 185] width 41 height 17
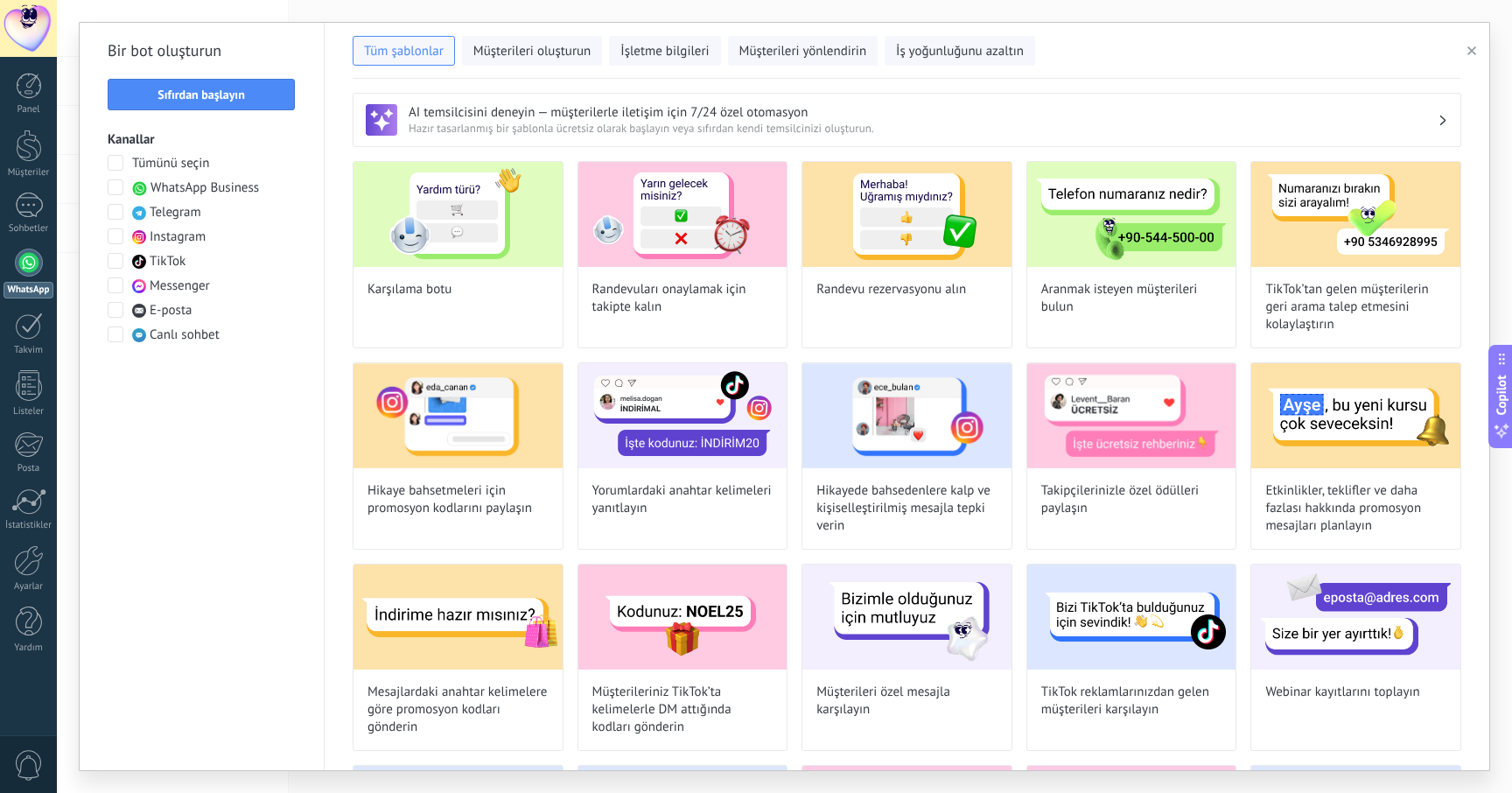
type input "**********"
click at [203, 93] on span "Sıfırdan başlayın" at bounding box center [201, 94] width 87 height 12
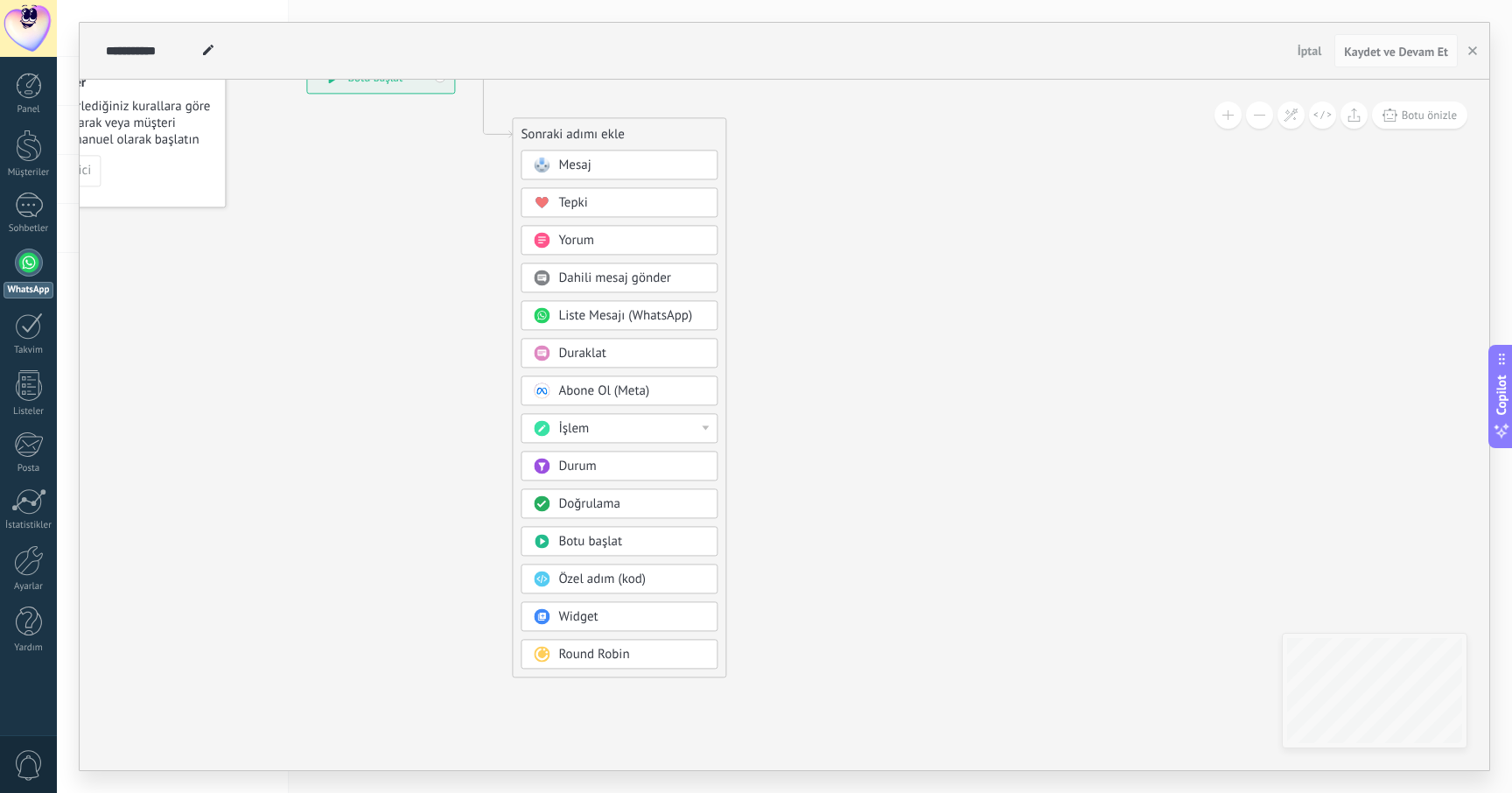
click at [705, 430] on div "İşlem" at bounding box center [632, 429] width 147 height 17
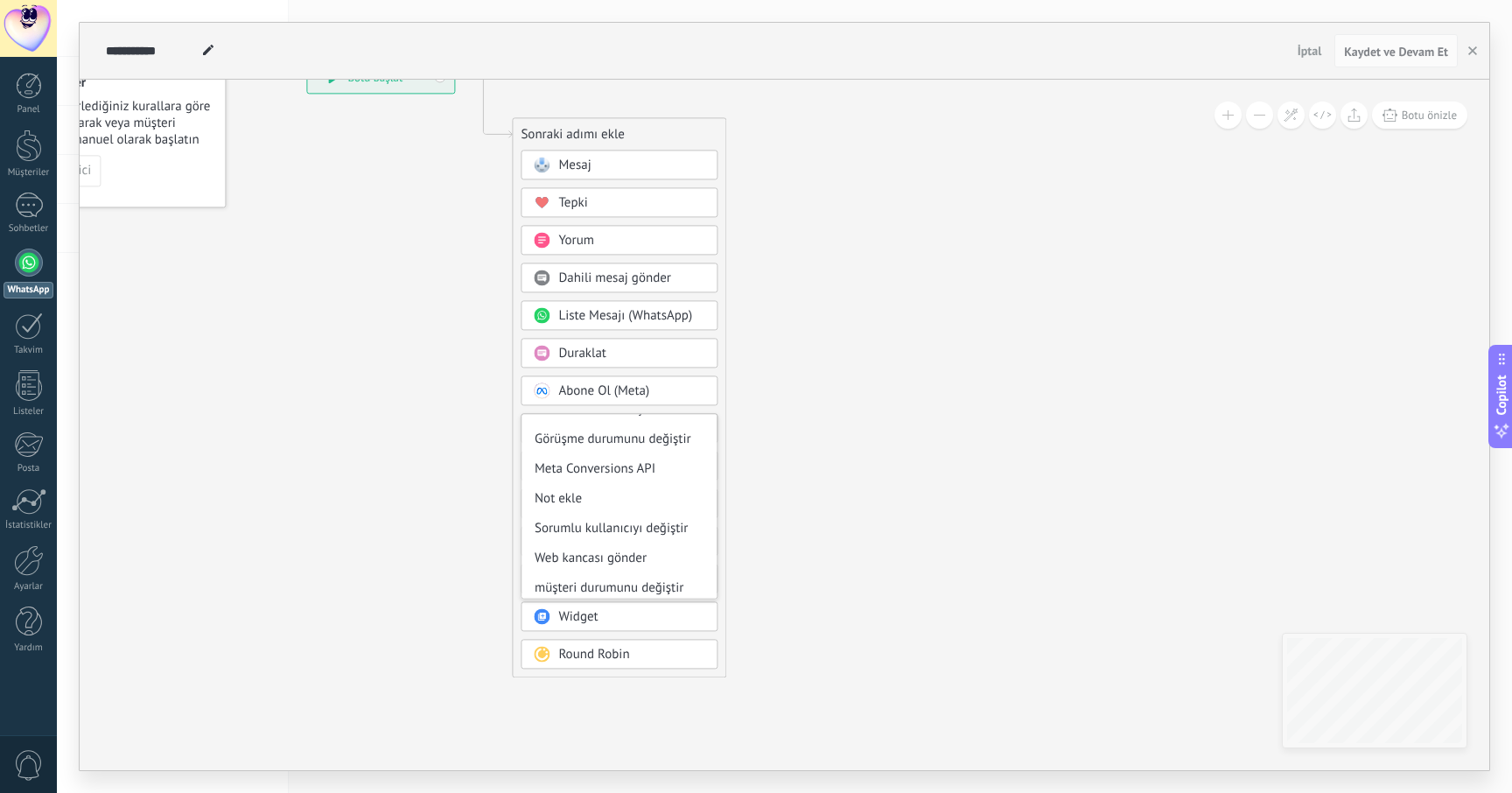
scroll to position [233, 0]
click at [687, 672] on div "Mesaj [GEOGRAPHIC_DATA] [GEOGRAPHIC_DATA] [GEOGRAPHIC_DATA] Yorum Dahili mesaj …" at bounding box center [619, 413] width 197 height 527
click at [700, 408] on div "Mesaj [GEOGRAPHIC_DATA] [GEOGRAPHIC_DATA] [GEOGRAPHIC_DATA] Yorum Dahili mesaj …" at bounding box center [619, 413] width 197 height 527
click at [688, 396] on div "Abone Ol (Meta)" at bounding box center [632, 391] width 147 height 17
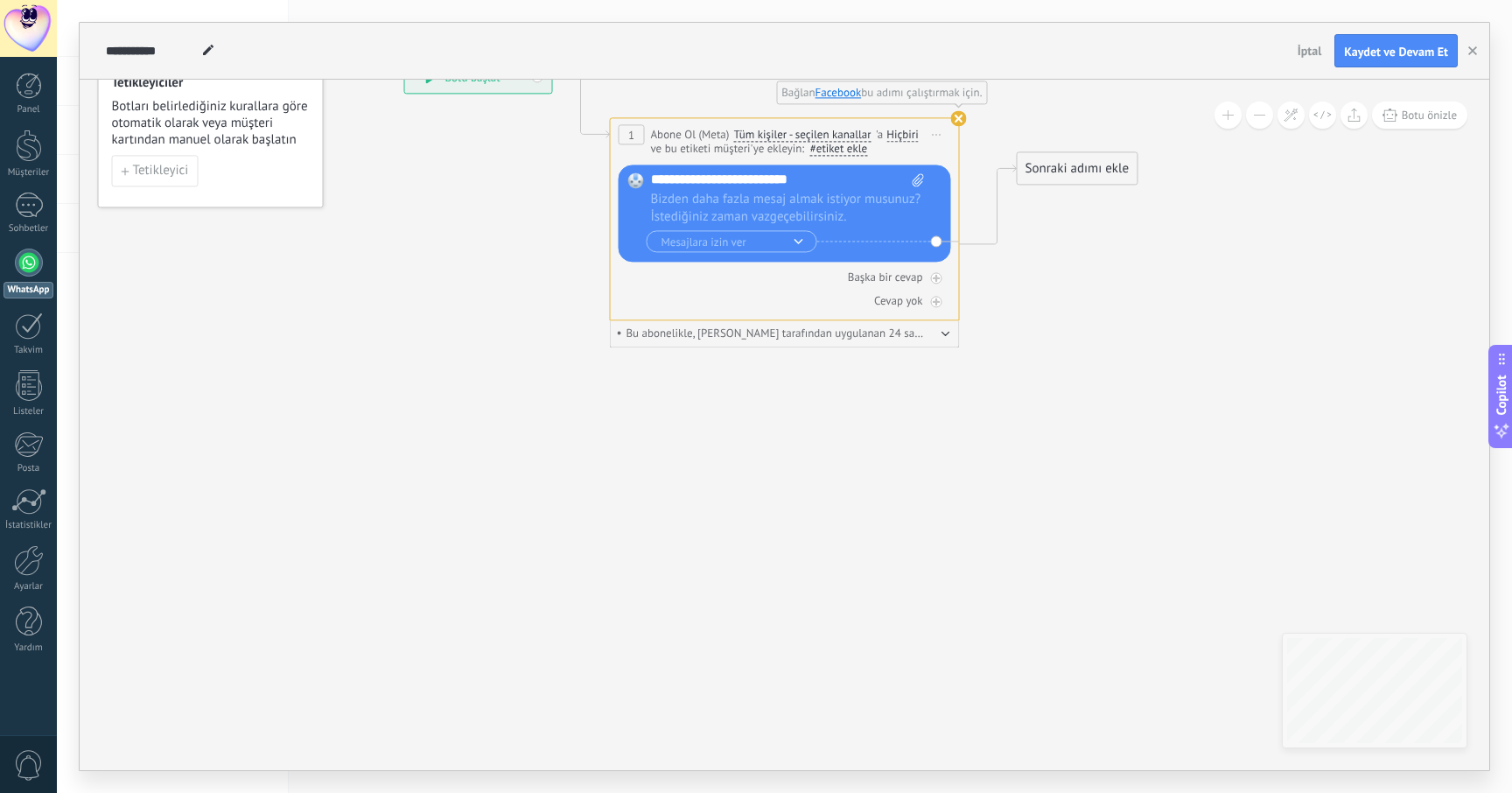
click at [937, 132] on span "Önizlemeye buradan başlayın [GEOGRAPHIC_DATA]dır Yinele Sil" at bounding box center [937, 135] width 28 height 26
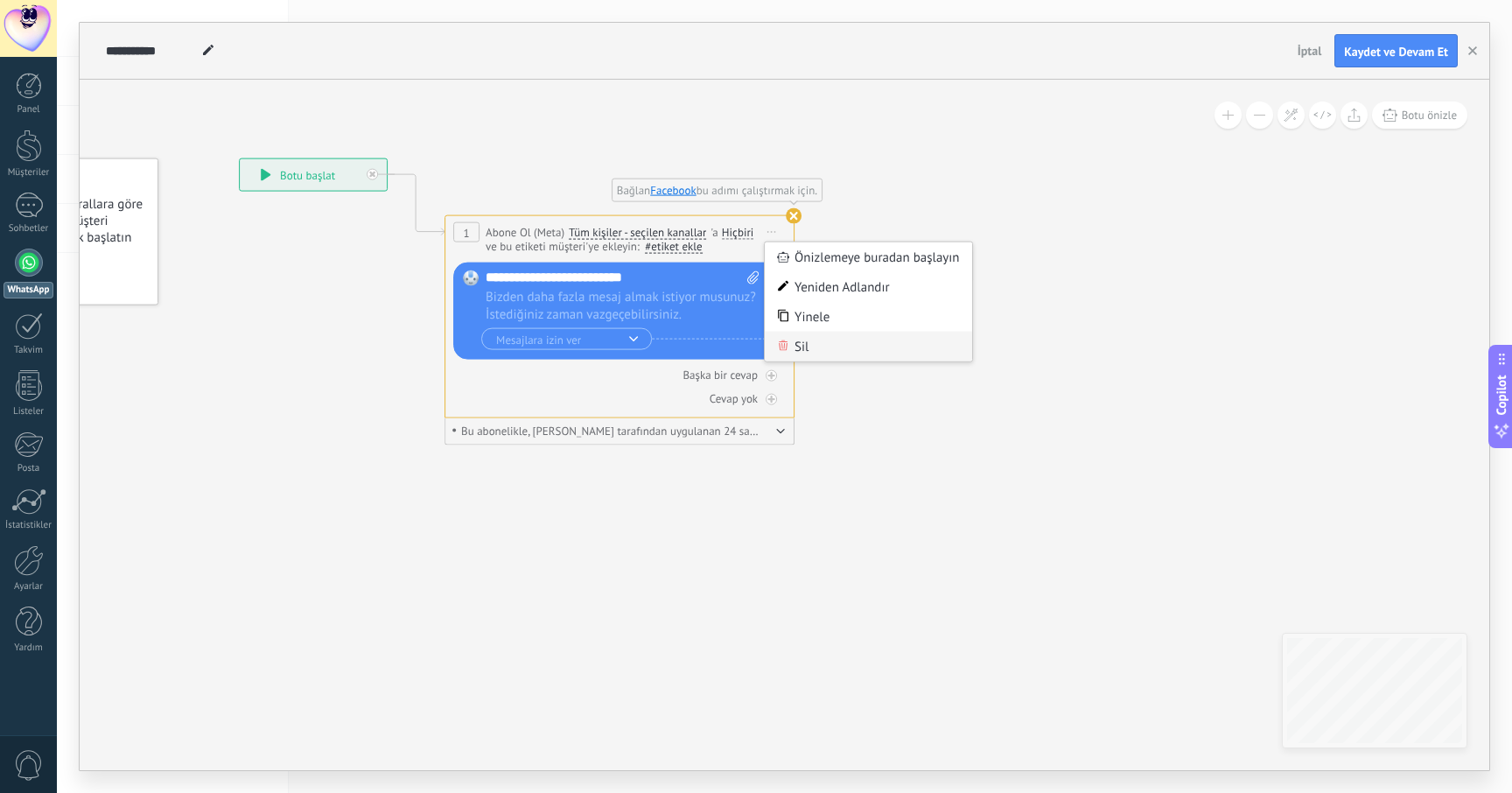
click at [806, 347] on div "Sil" at bounding box center [869, 347] width 207 height 29
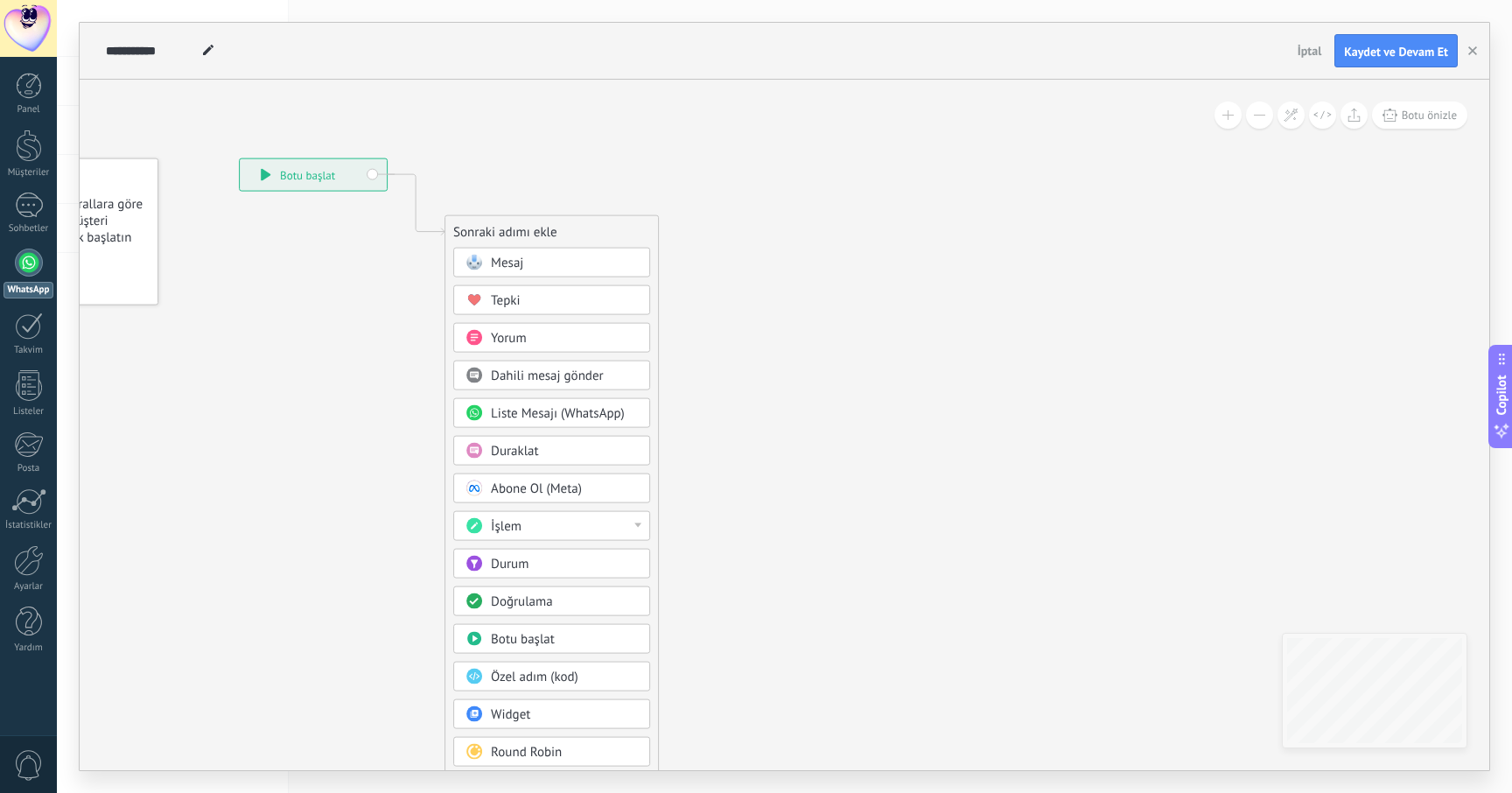
click at [542, 447] on div "Duraklat" at bounding box center [564, 452] width 147 height 17
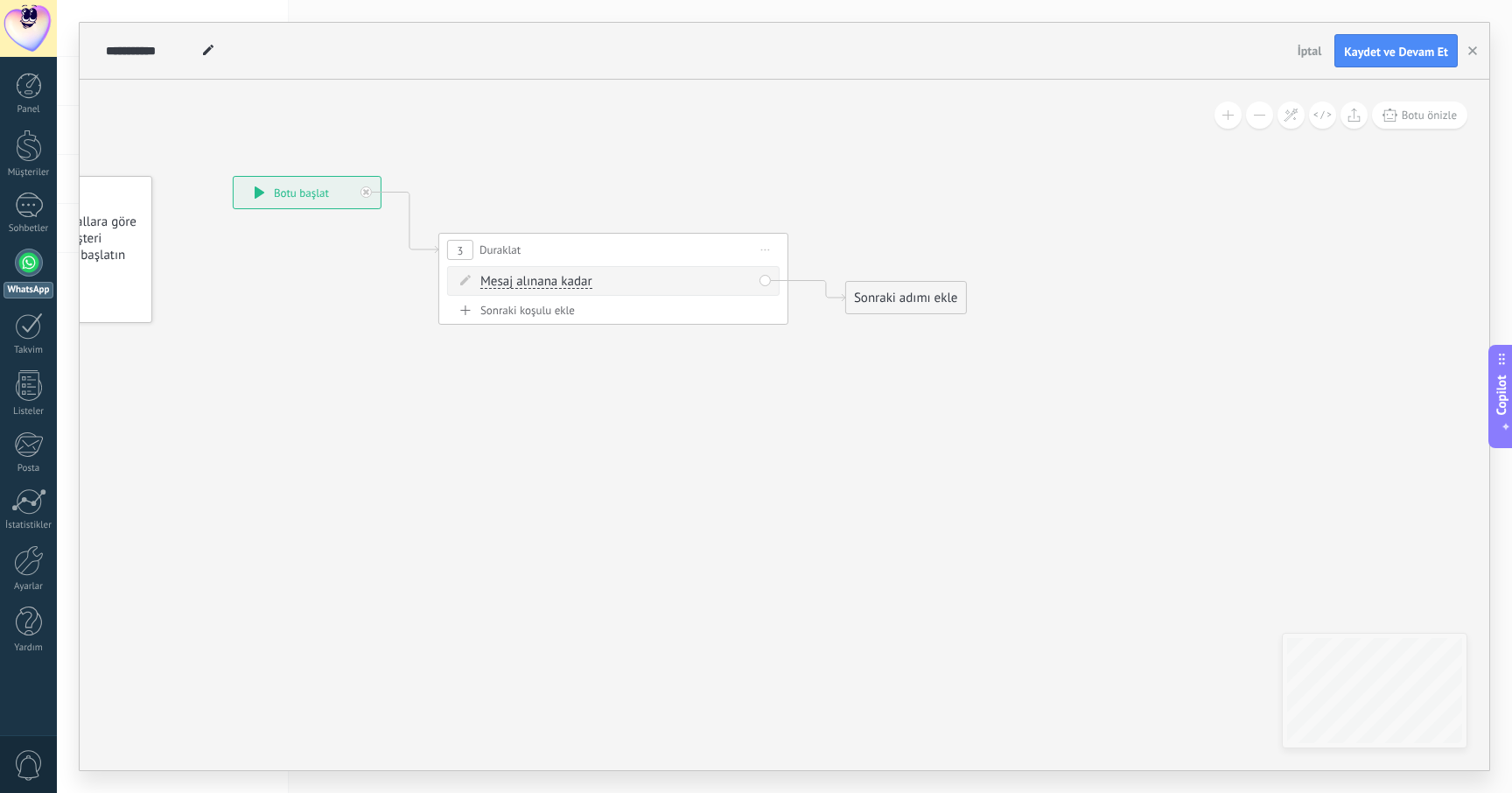
click at [564, 285] on span "Mesaj alınana kadar" at bounding box center [537, 282] width 112 height 14
click at [564, 285] on button "Mesaj alınana kadar" at bounding box center [581, 282] width 218 height 31
click at [553, 320] on span "Zamanlayıcı" at bounding box center [567, 313] width 212 height 17
click at [597, 284] on input "*" at bounding box center [594, 282] width 8 height 14
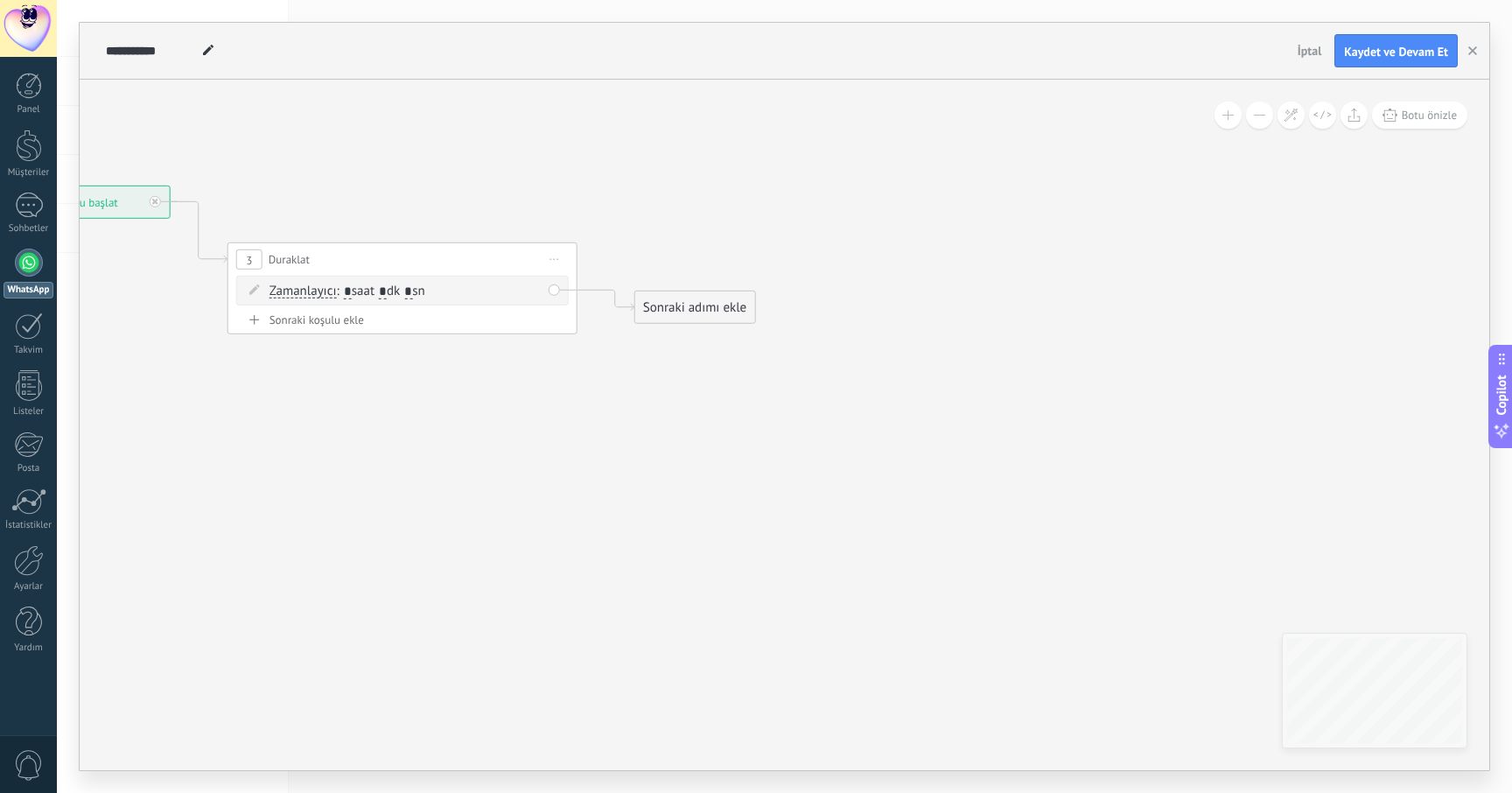
click at [675, 311] on div "Sonraki adımı ekle" at bounding box center [695, 307] width 120 height 28
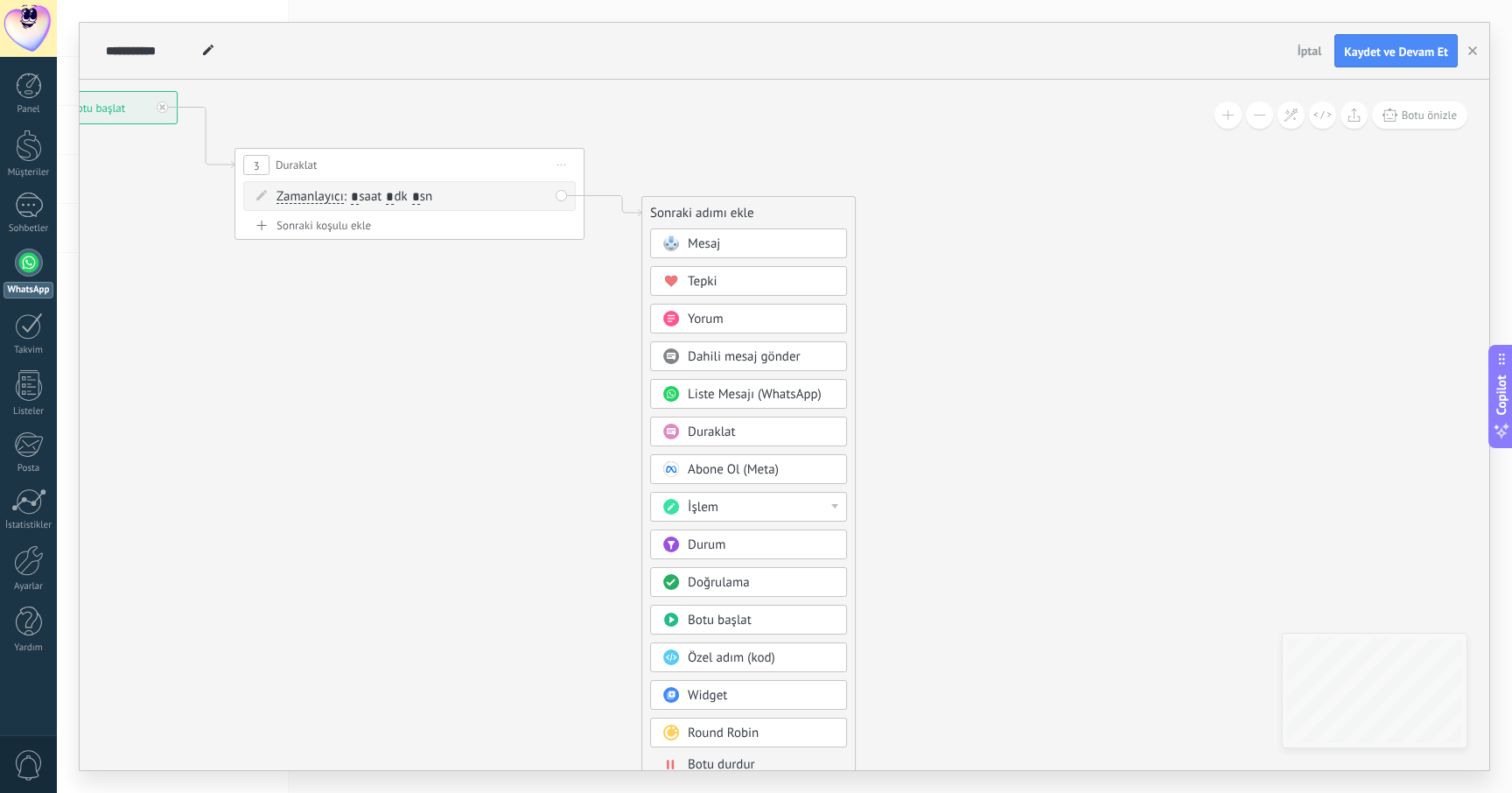
click at [750, 247] on div "Mesaj" at bounding box center [762, 244] width 147 height 17
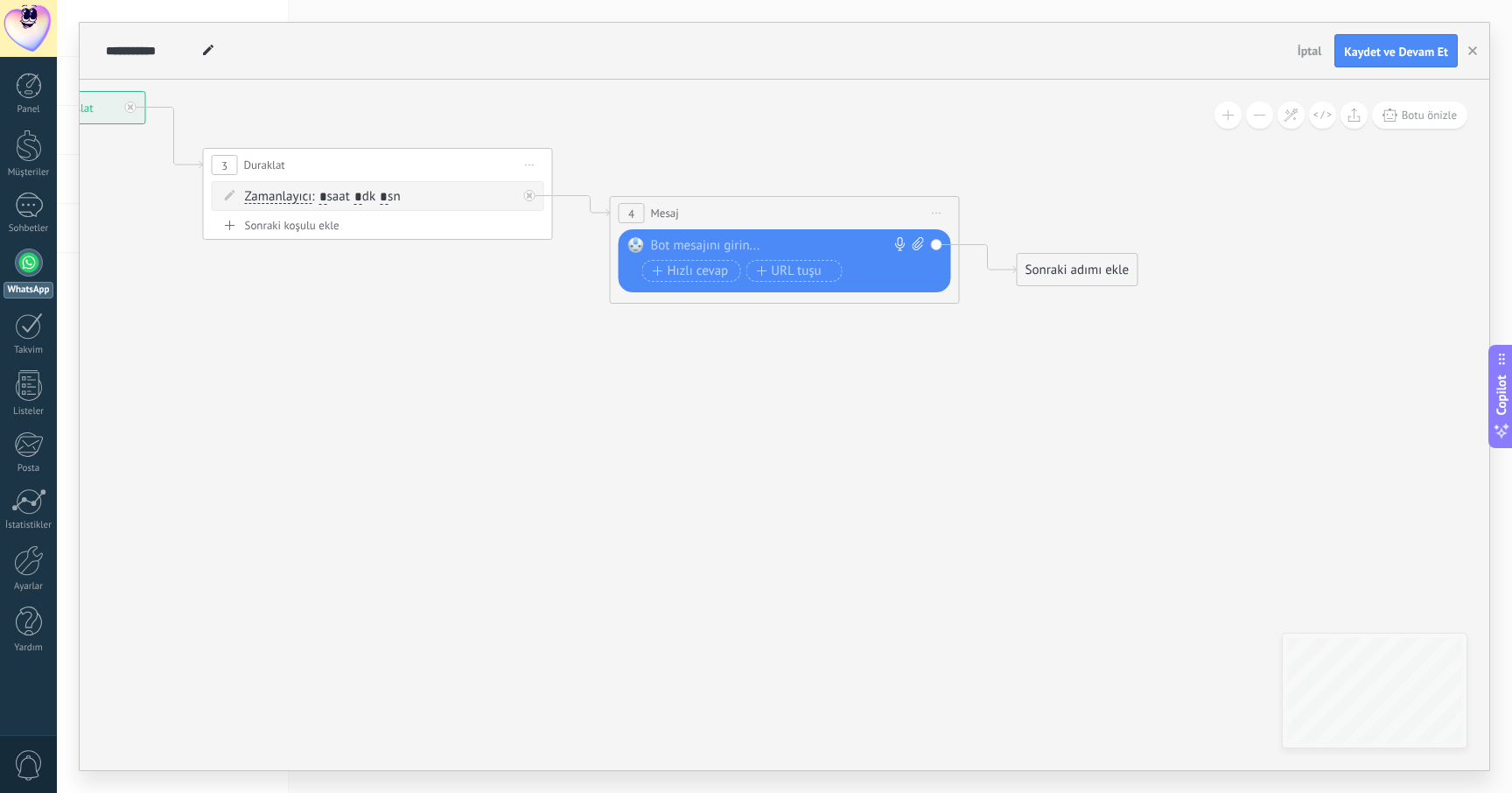
click at [714, 246] on div at bounding box center [781, 245] width 260 height 17
click at [809, 363] on icon at bounding box center [553, 197] width 1990 height 1089
click at [1420, 50] on span "Kaydet ve Devam Et" at bounding box center [1396, 51] width 105 height 12
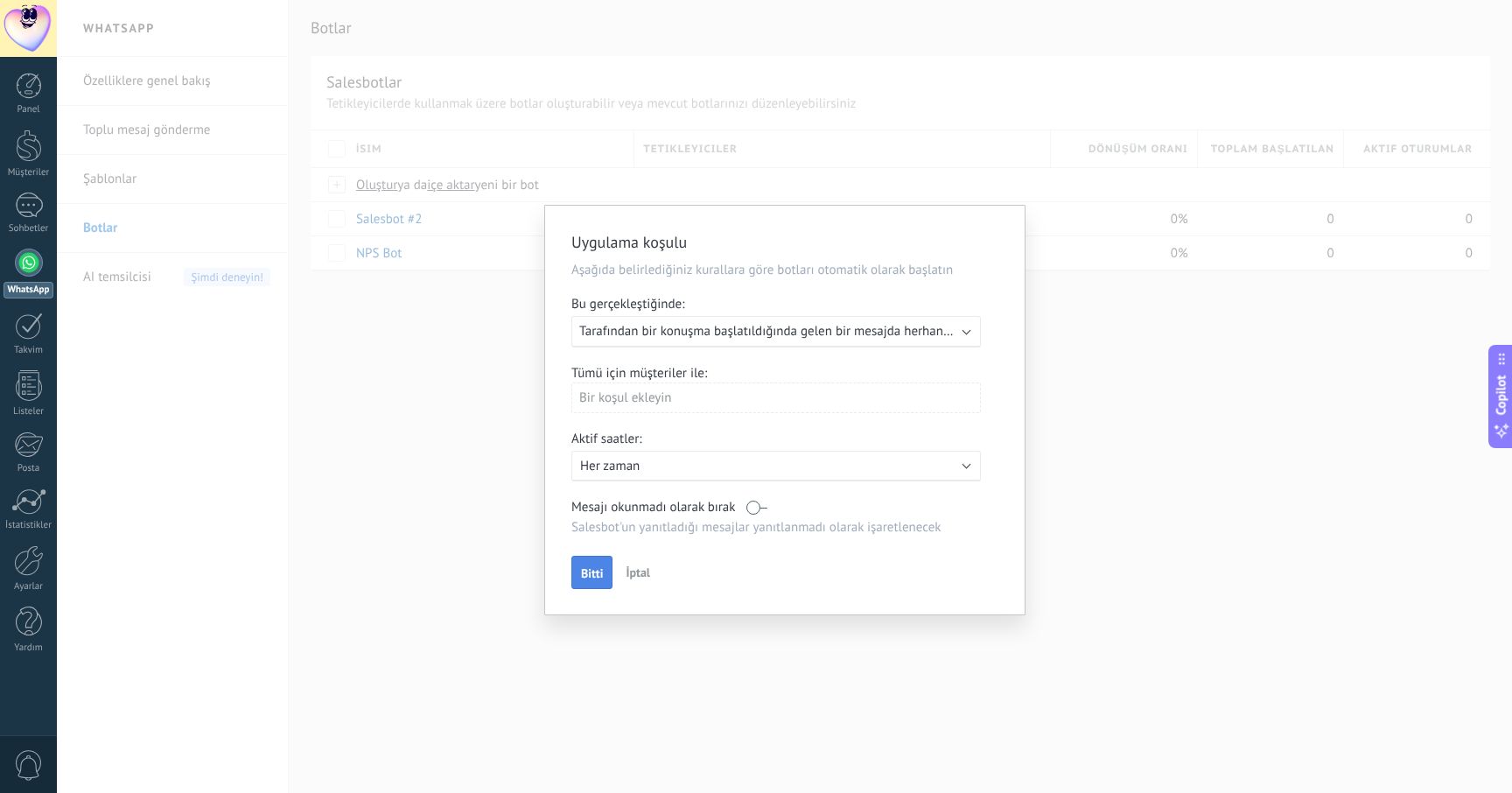
click at [585, 578] on span "Bitti" at bounding box center [592, 573] width 22 height 12
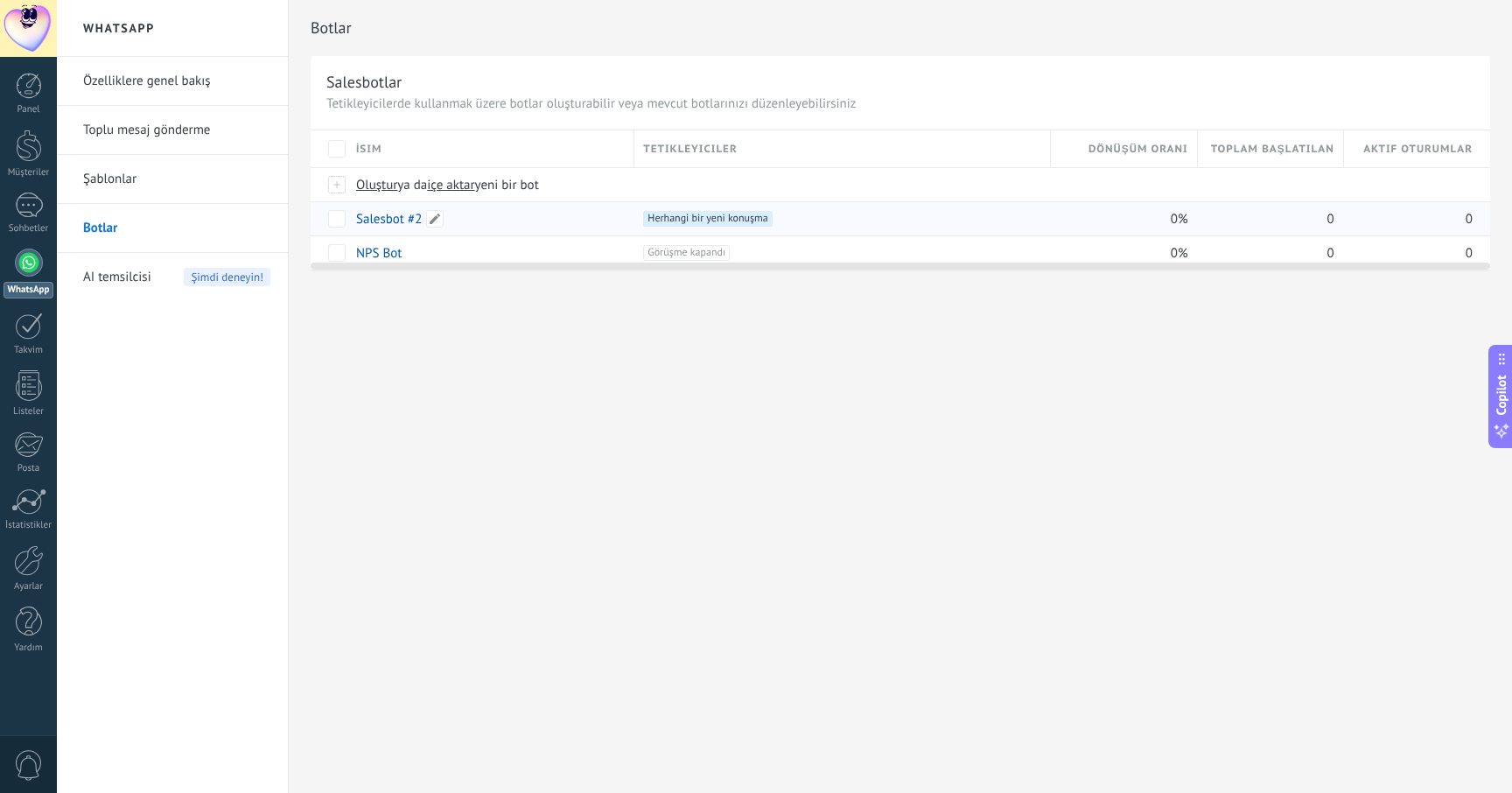
click at [383, 216] on link "Salesbot #2" at bounding box center [389, 219] width 66 height 17
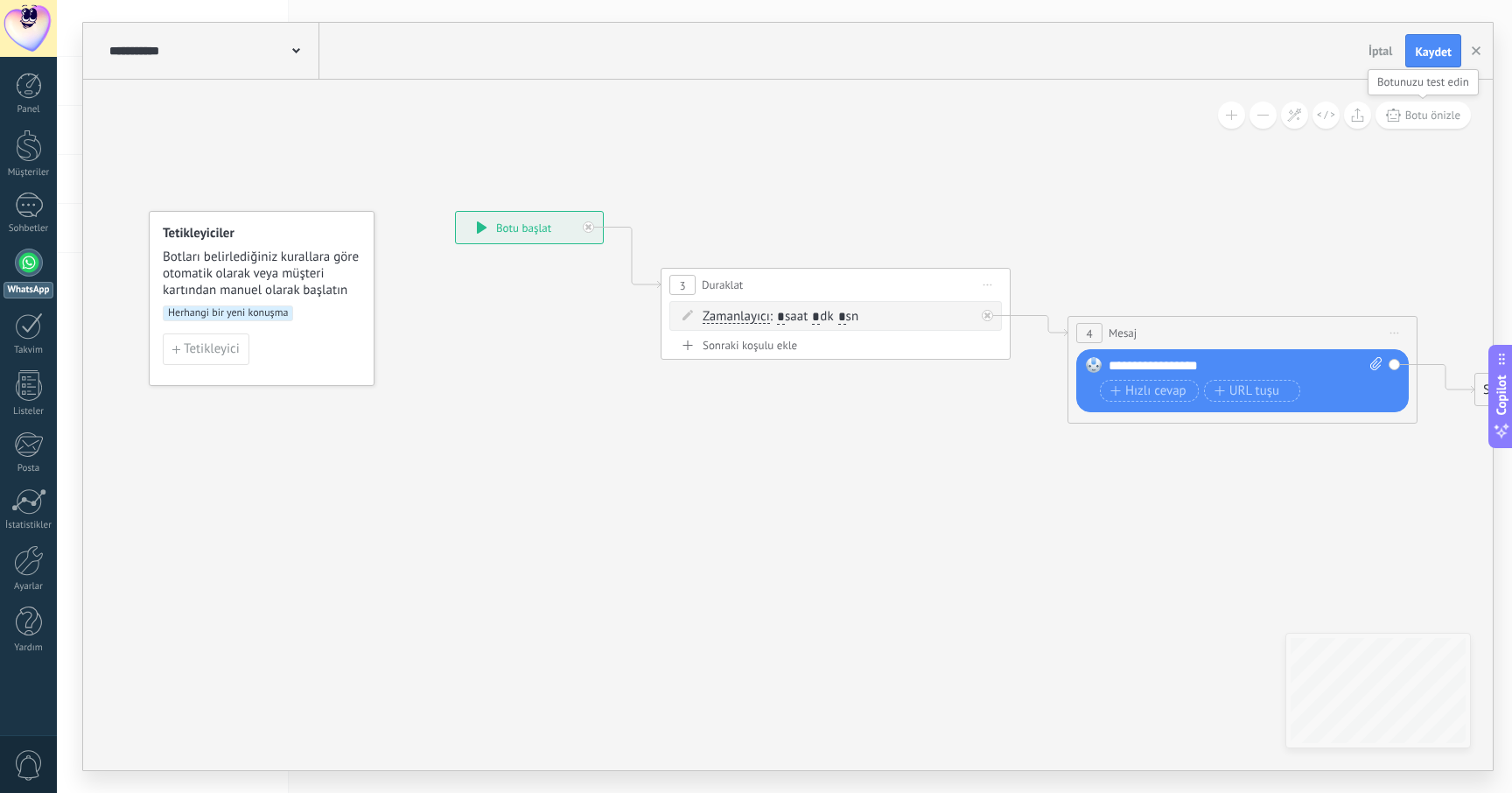
click at [1420, 113] on span "Botu önizle" at bounding box center [1433, 115] width 55 height 15
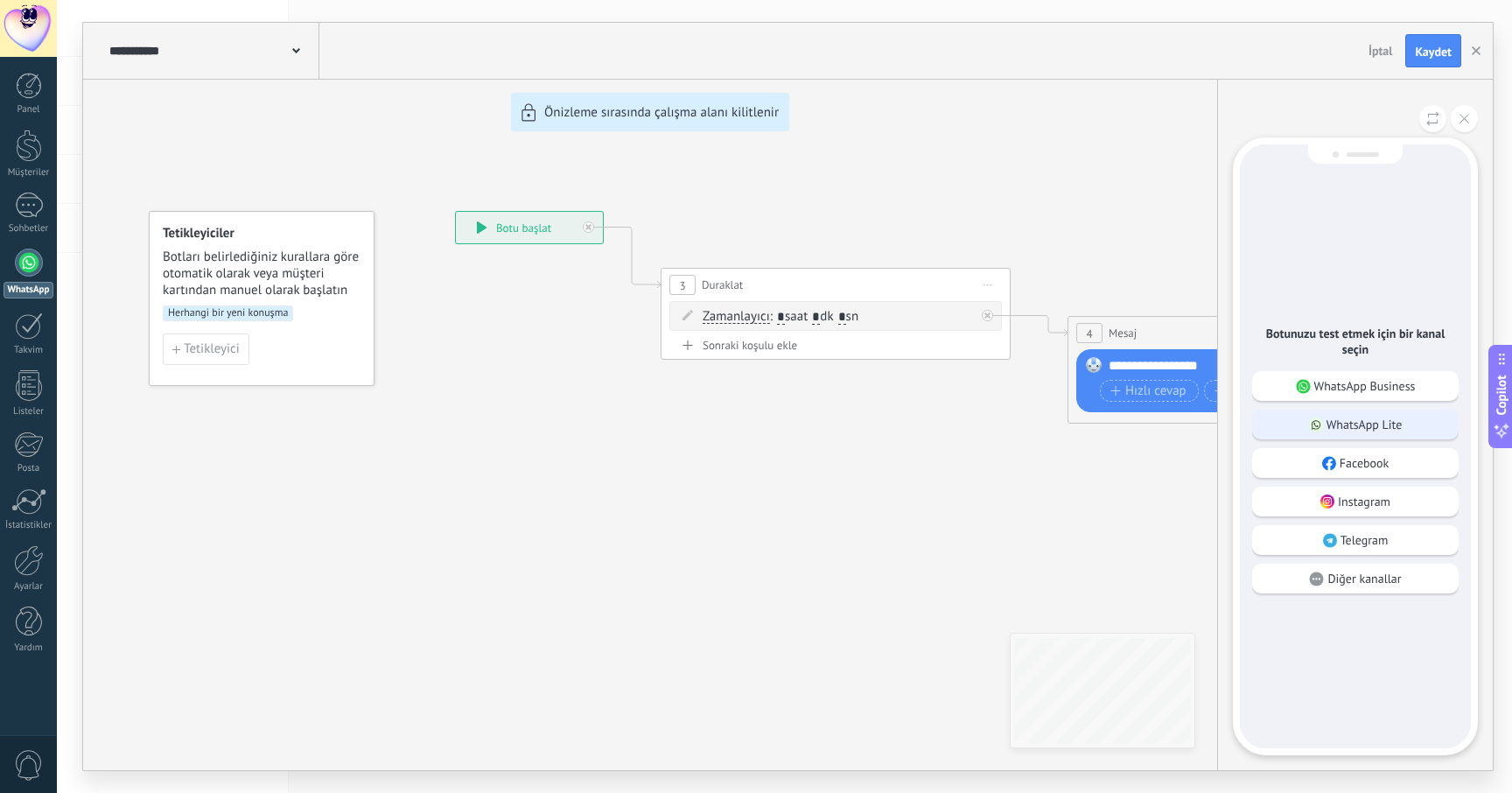
click at [1360, 417] on p "WhatsApp Lite" at bounding box center [1364, 424] width 76 height 16
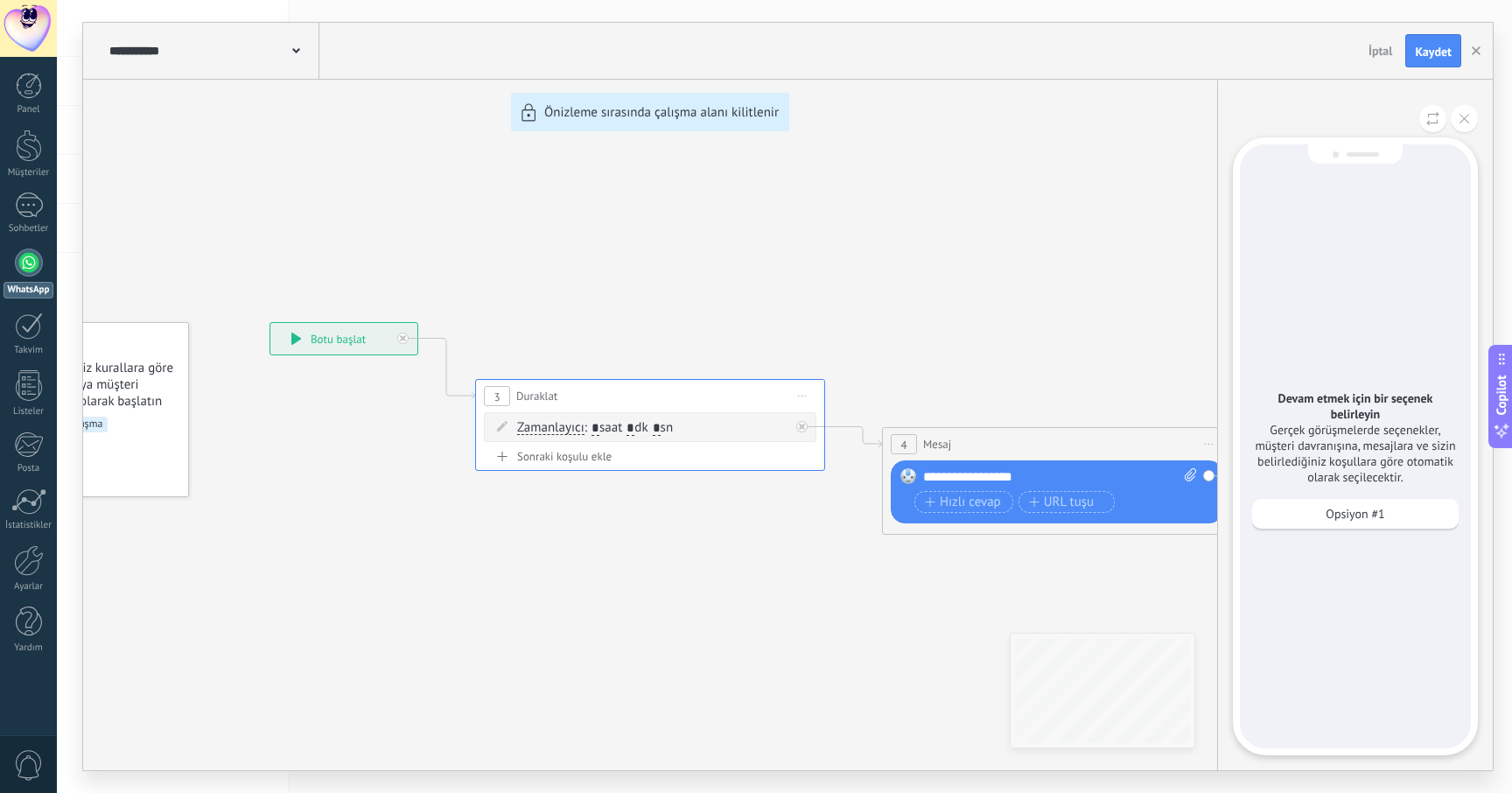
drag, startPoint x: 1073, startPoint y: 295, endPoint x: 1164, endPoint y: 294, distance: 91.0
click at [1164, 294] on div "**********" at bounding box center [788, 396] width 1410 height 748
click at [1335, 518] on p "Opsiyon #1" at bounding box center [1355, 513] width 59 height 16
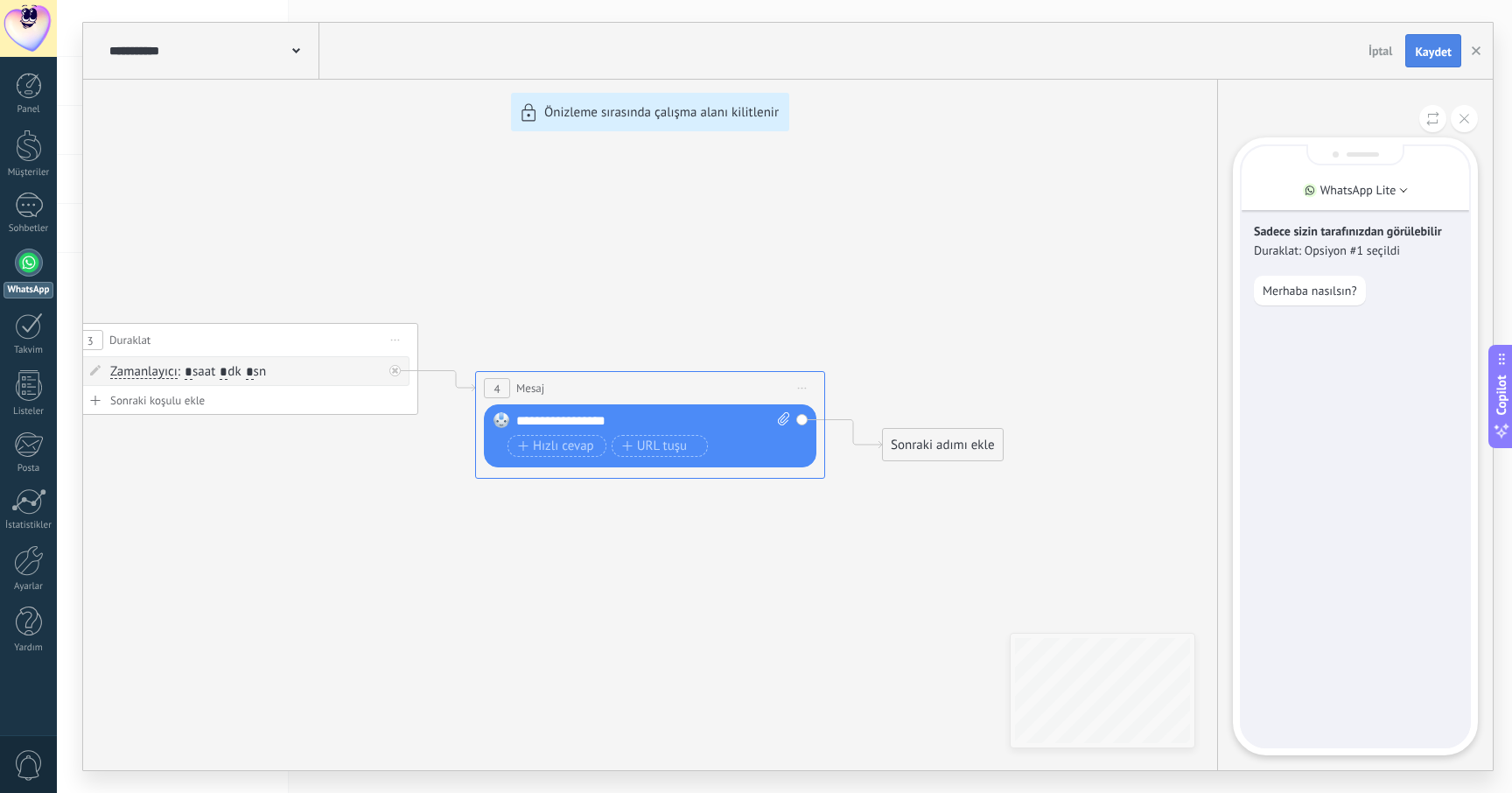
click at [1425, 48] on span "Kaydet" at bounding box center [1433, 51] width 37 height 12
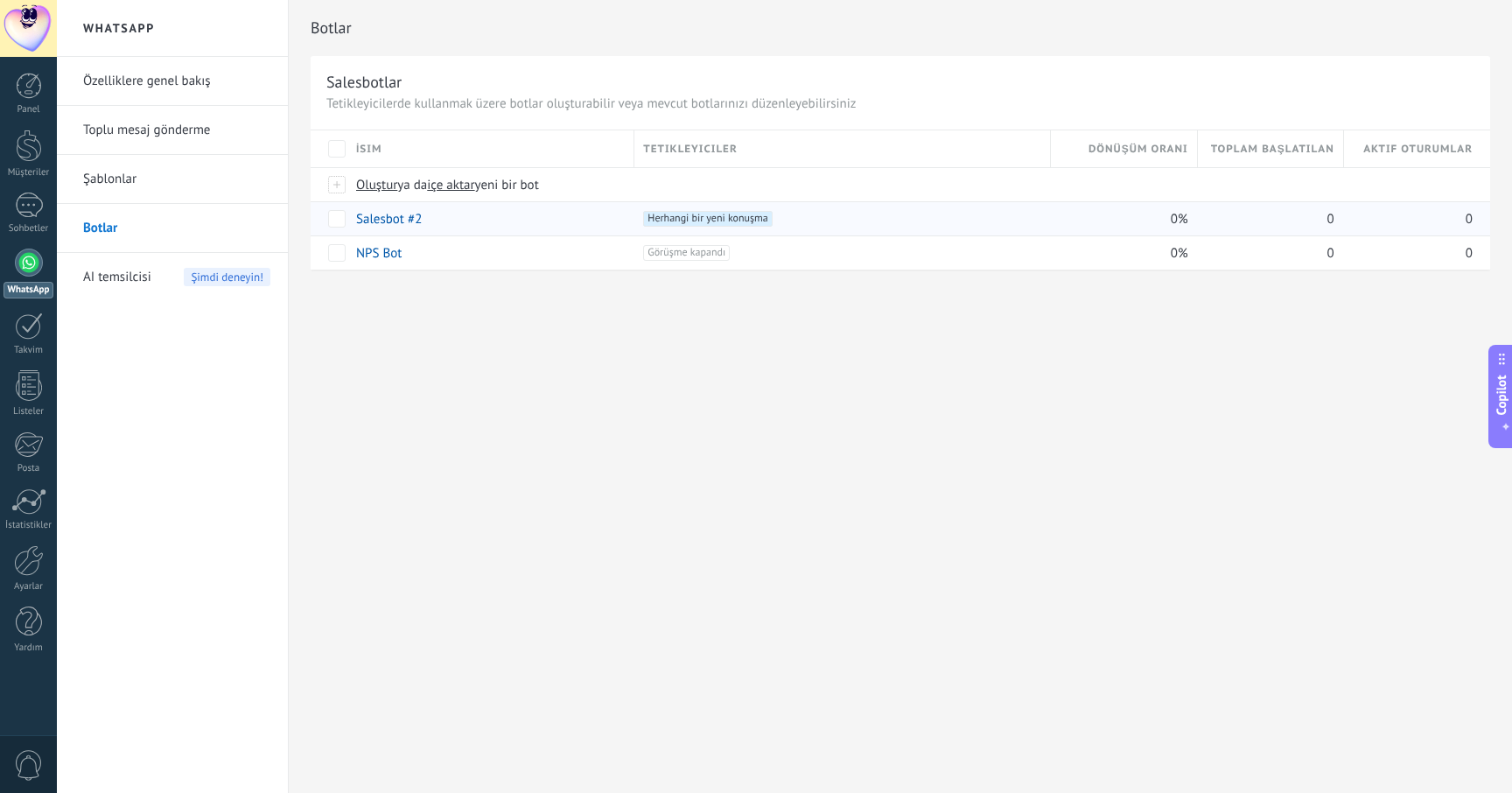
click at [381, 218] on link "Salesbot #2" at bounding box center [389, 219] width 66 height 17
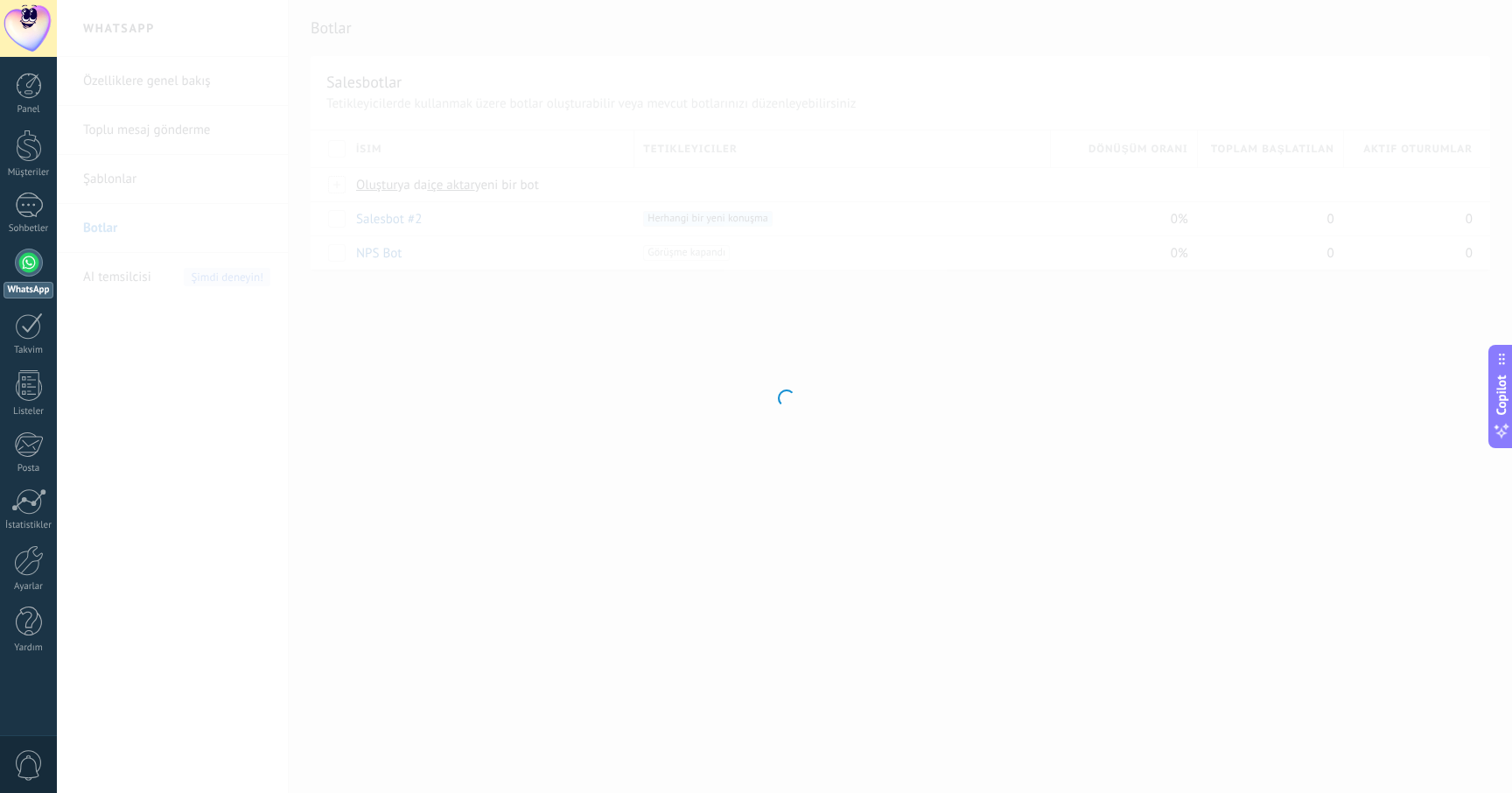
type input "**********"
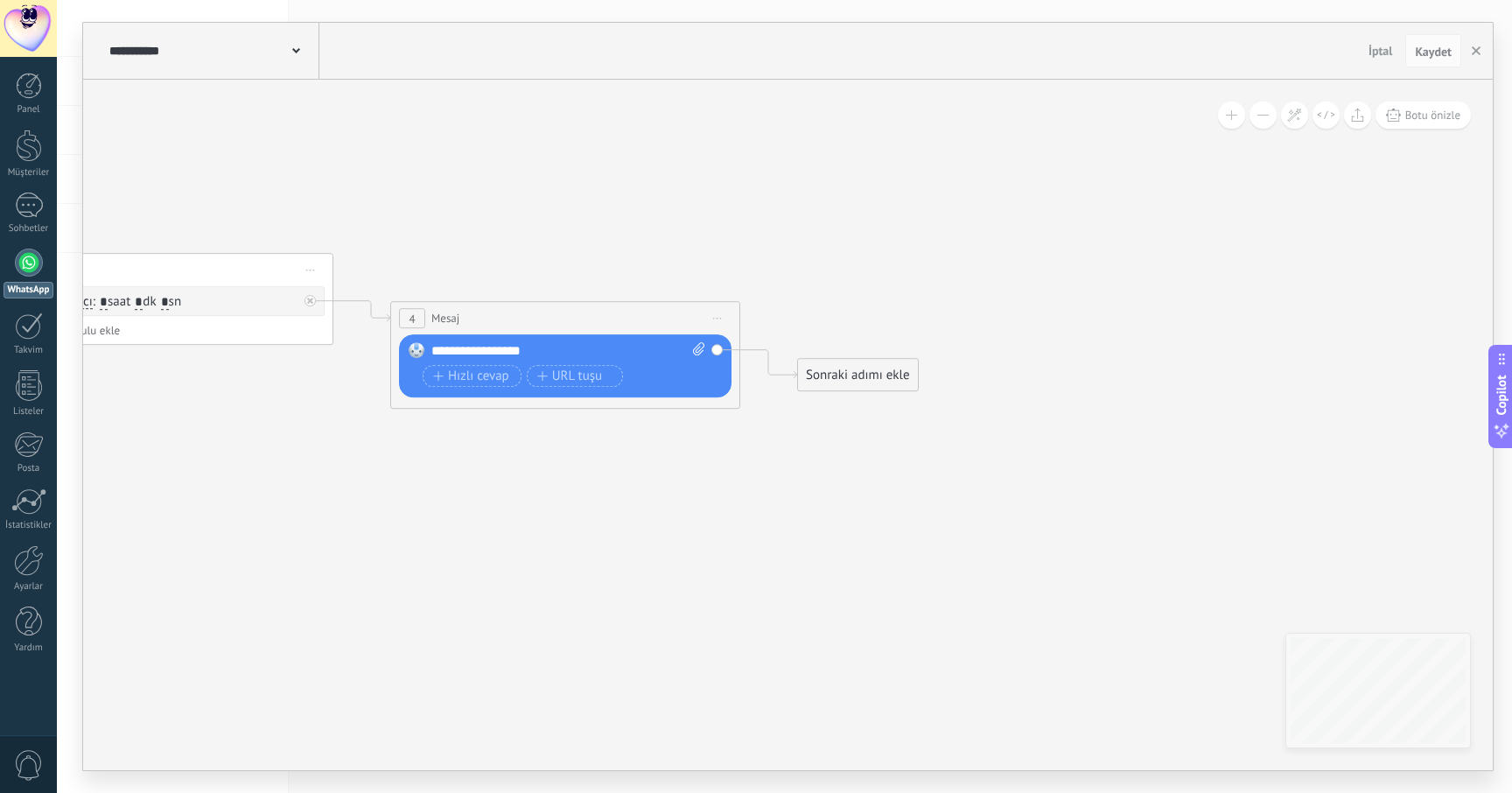
click at [827, 376] on div "Sonraki adımı ekle" at bounding box center [858, 374] width 120 height 28
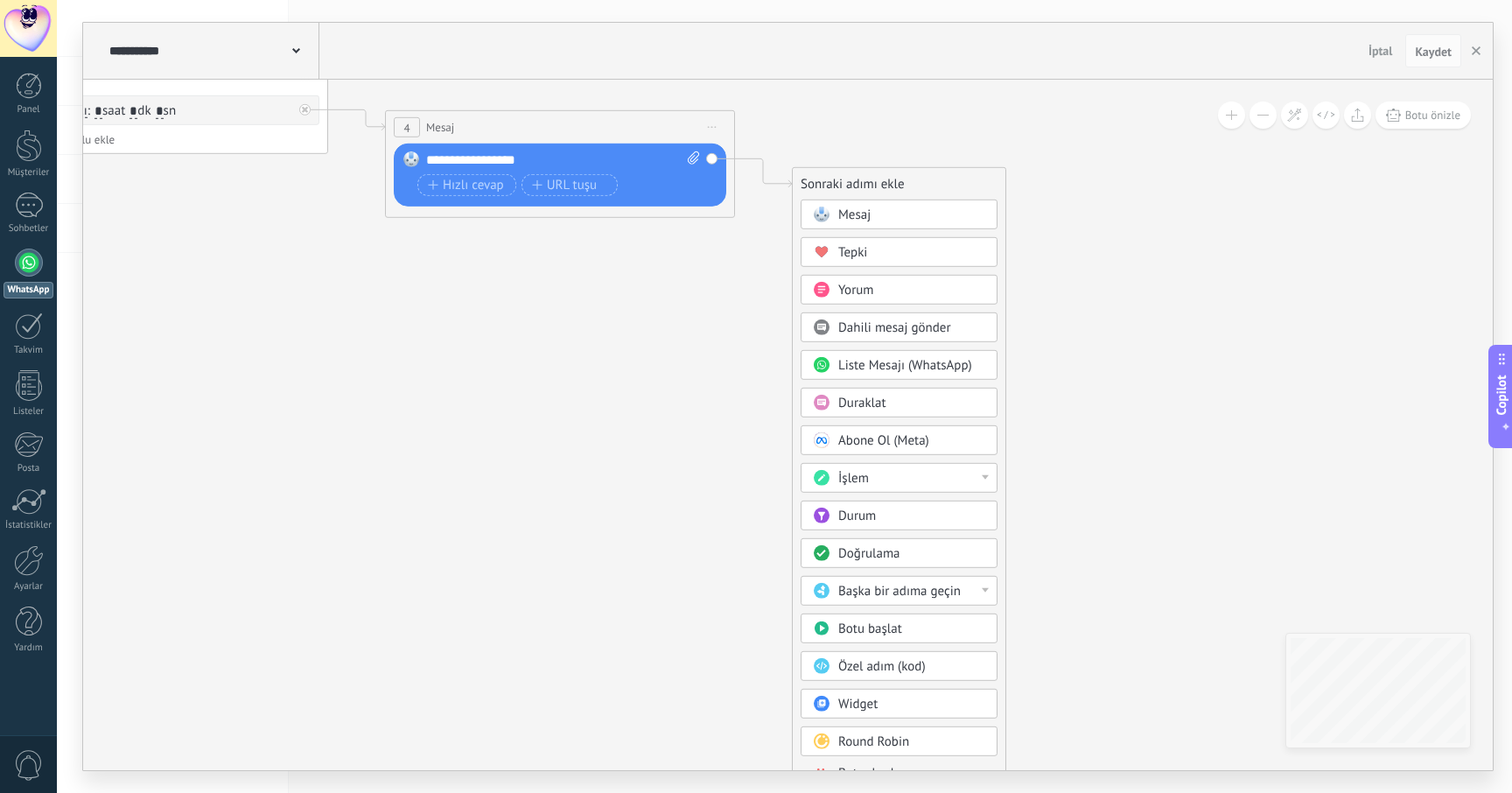
click at [943, 474] on div "İşlem" at bounding box center [912, 478] width 147 height 17
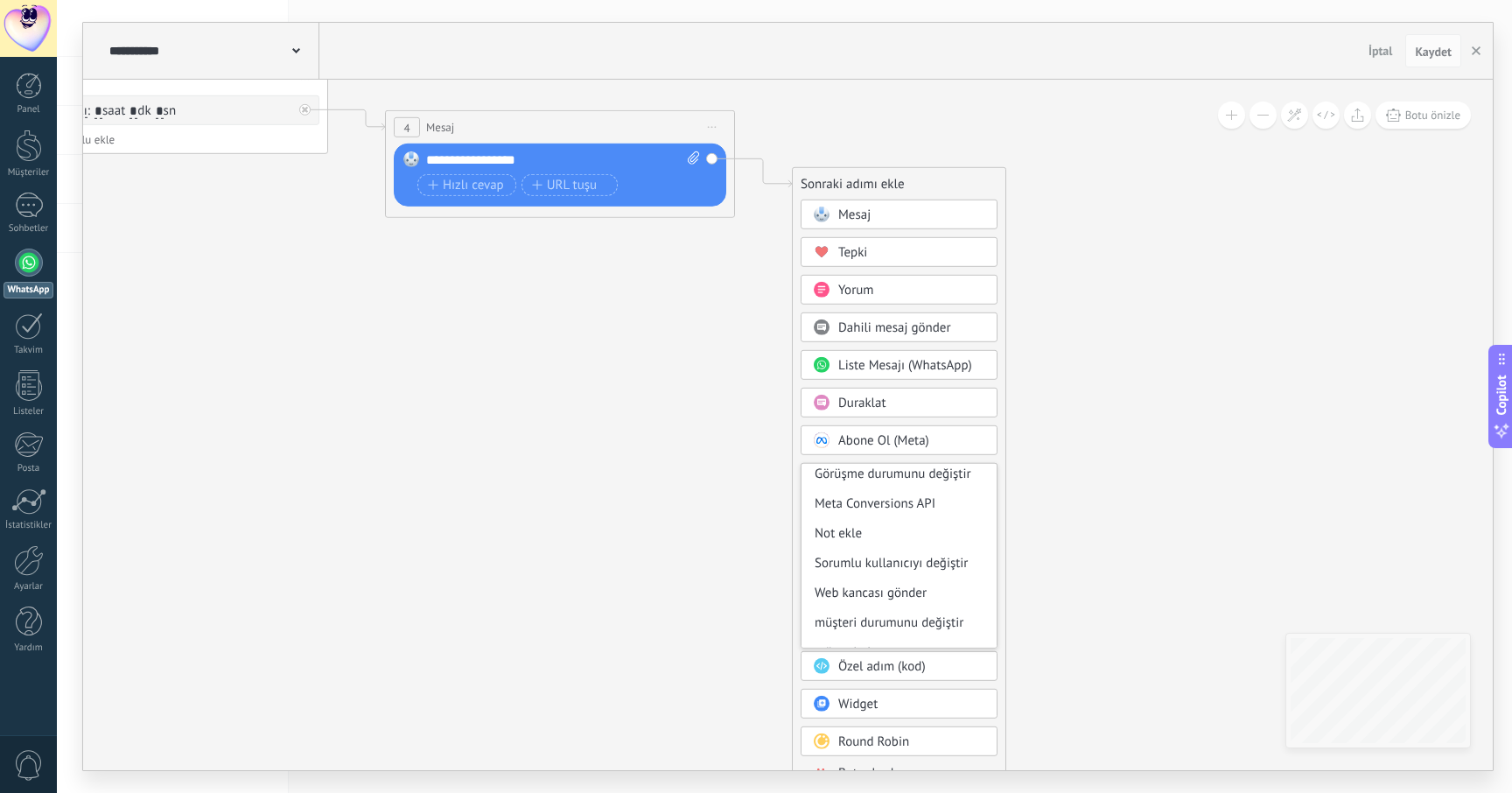
scroll to position [233, 0]
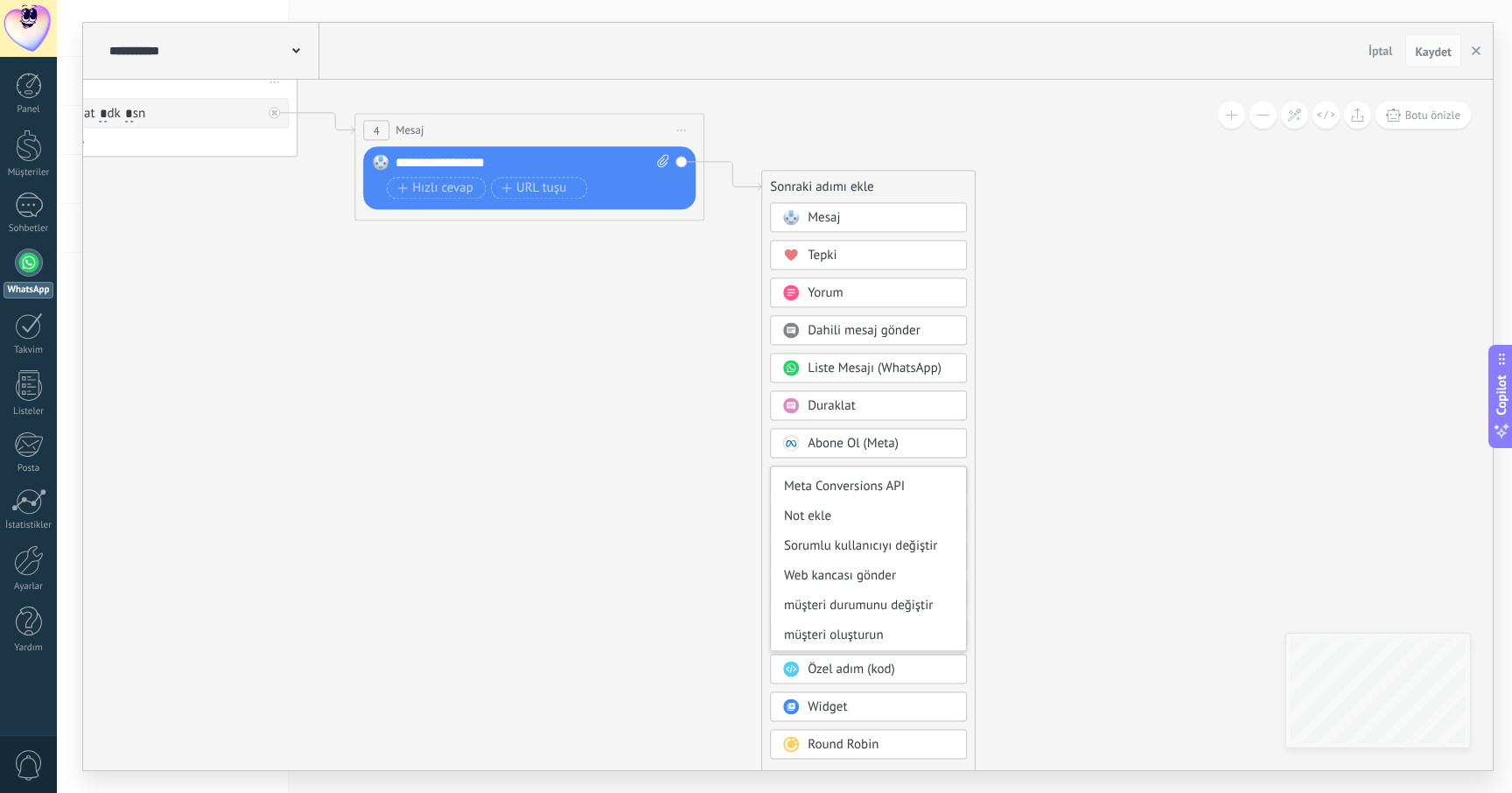
click at [971, 683] on div "Sonraki adımı ekle [GEOGRAPHIC_DATA] [GEOGRAPHIC_DATA] [GEOGRAPHIC_DATA] [GEOGR…" at bounding box center [869, 482] width 215 height 625
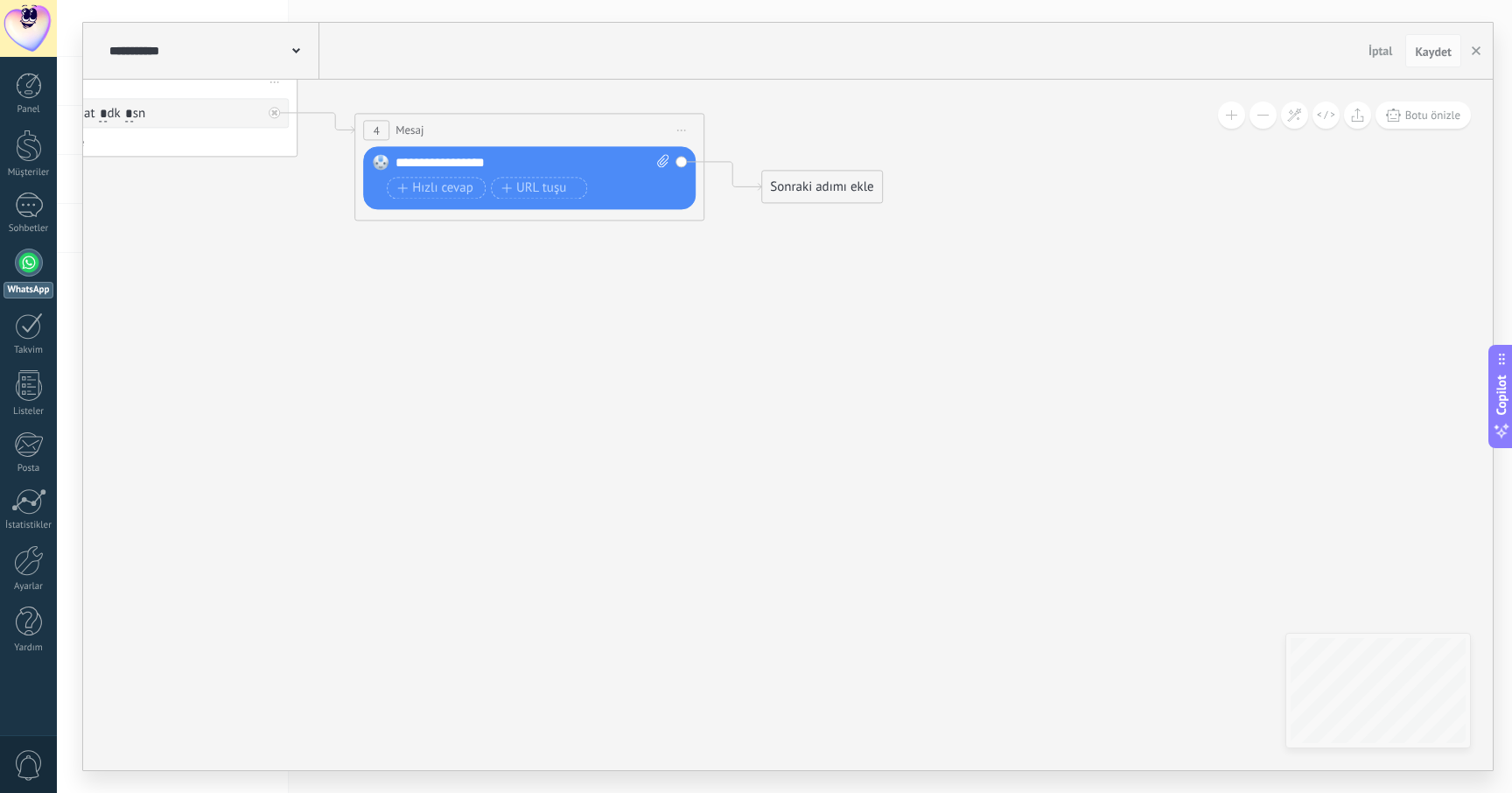
click at [792, 177] on div "Sonraki adımı ekle" at bounding box center [822, 186] width 120 height 28
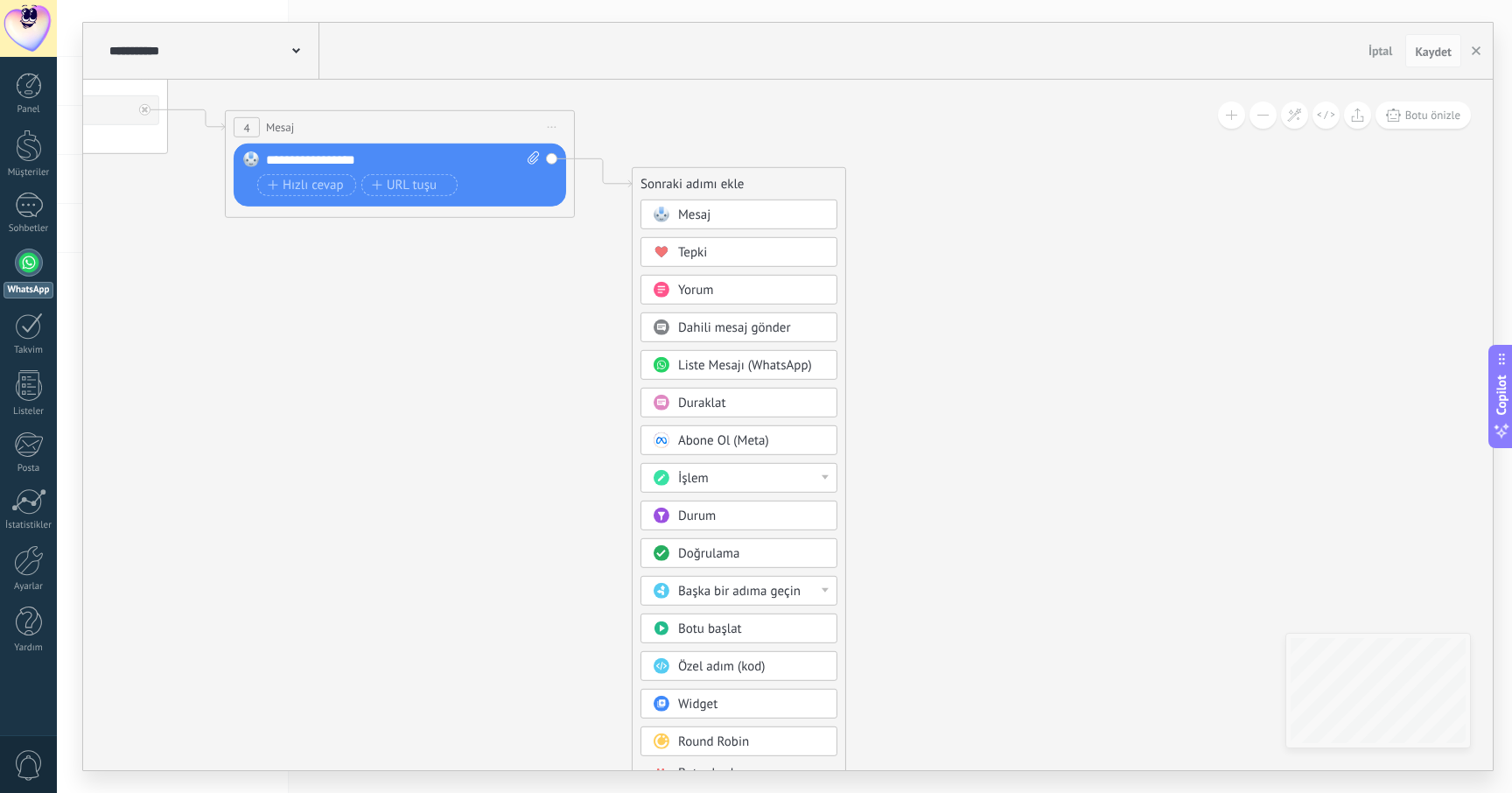
drag, startPoint x: 1171, startPoint y: 505, endPoint x: 1115, endPoint y: 289, distance: 223.1
click at [1115, 289] on icon at bounding box center [170, 112] width 1990 height 1089
click at [761, 665] on span "Özel adım (kod)" at bounding box center [721, 666] width 87 height 17
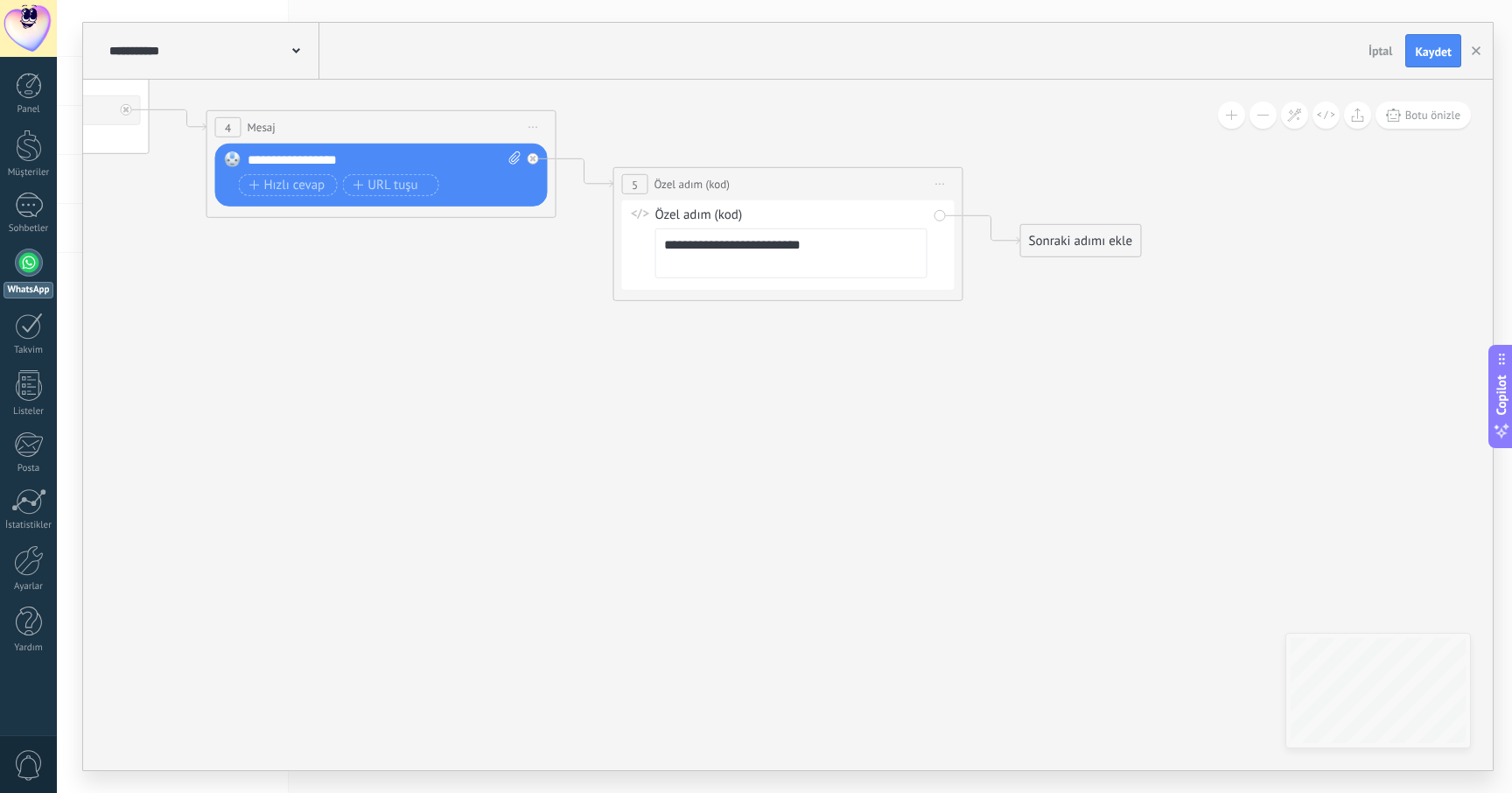
click at [939, 186] on span "Önizlemeye buradan başlayın [GEOGRAPHIC_DATA]dır Yinele Sil" at bounding box center [940, 184] width 28 height 26
click at [974, 293] on div "Sil" at bounding box center [1038, 298] width 207 height 29
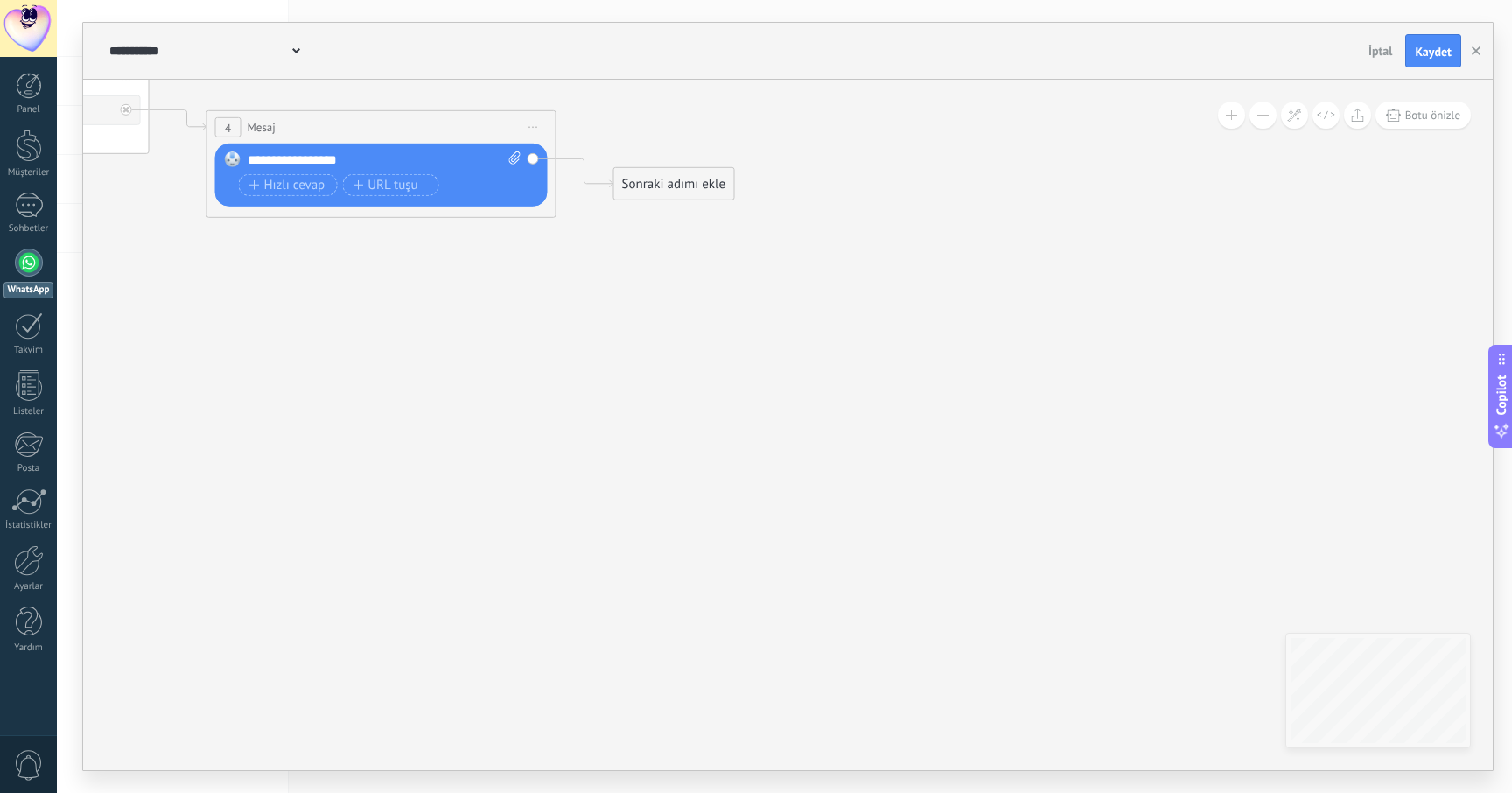
click at [675, 191] on div "Sonraki adımı ekle" at bounding box center [674, 184] width 120 height 28
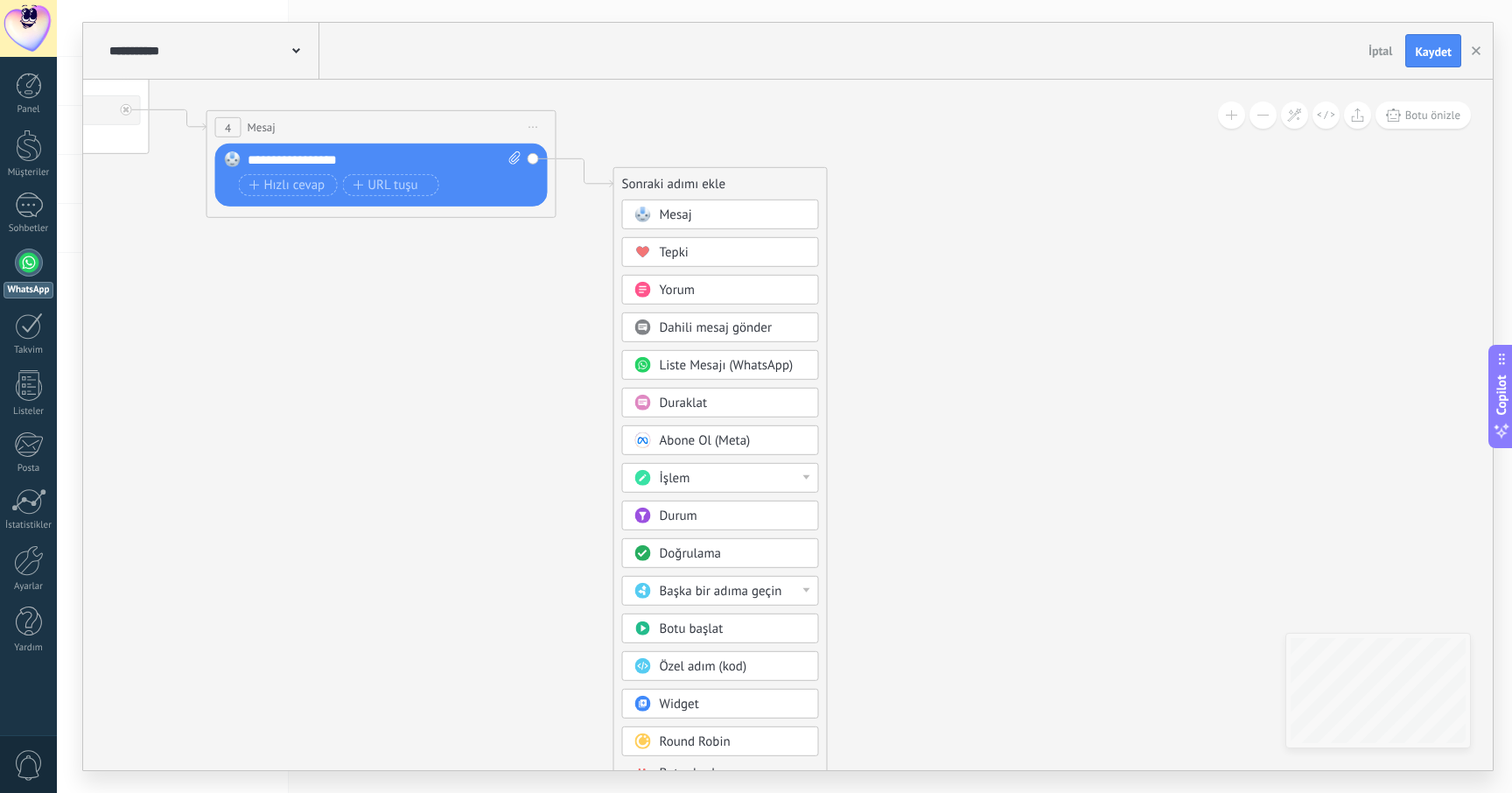
click at [483, 384] on icon at bounding box center [150, 112] width 1990 height 1089
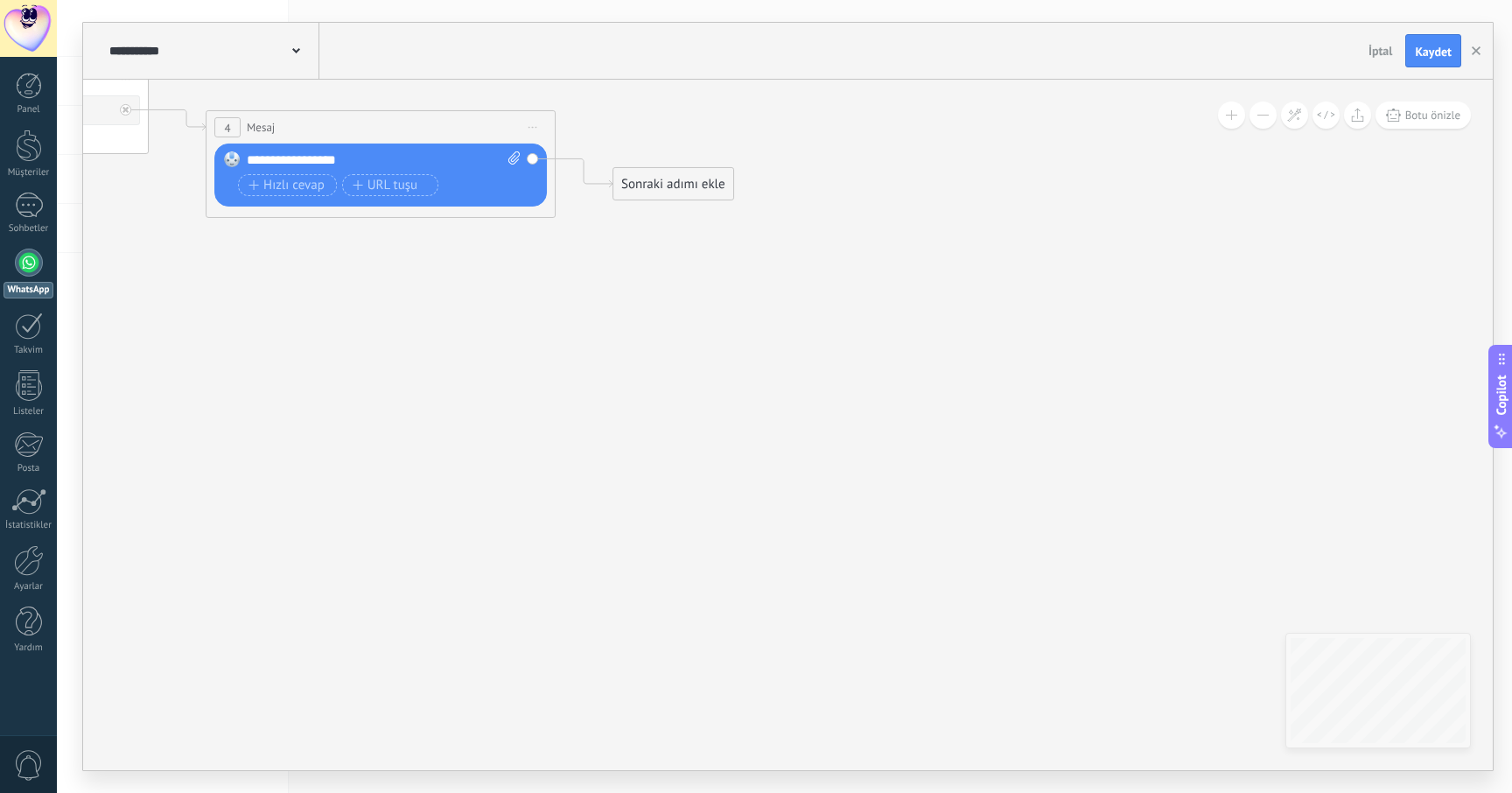
click at [23, 270] on div at bounding box center [28, 262] width 28 height 28
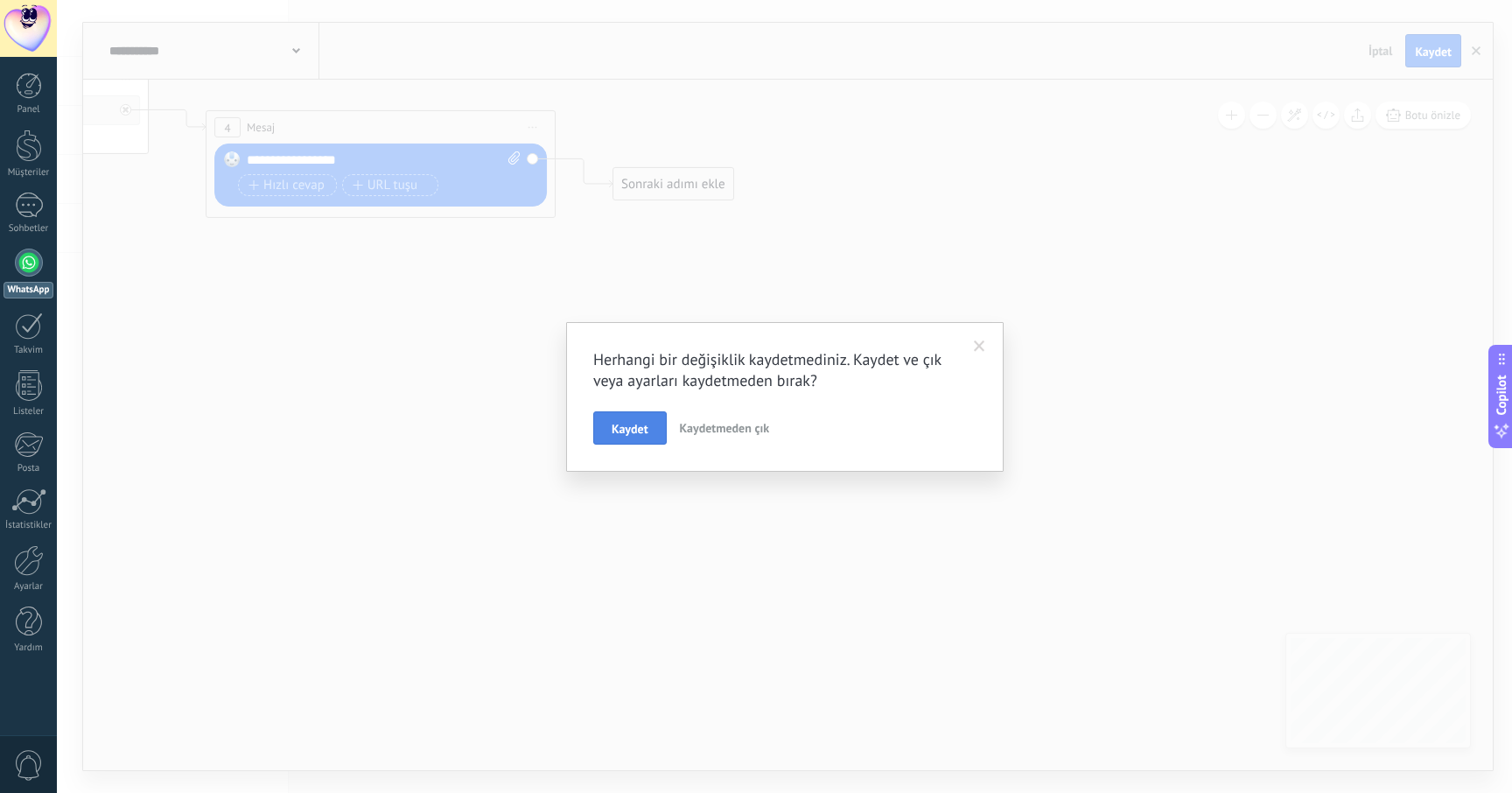
click at [635, 428] on span "Kaydet" at bounding box center [630, 429] width 37 height 12
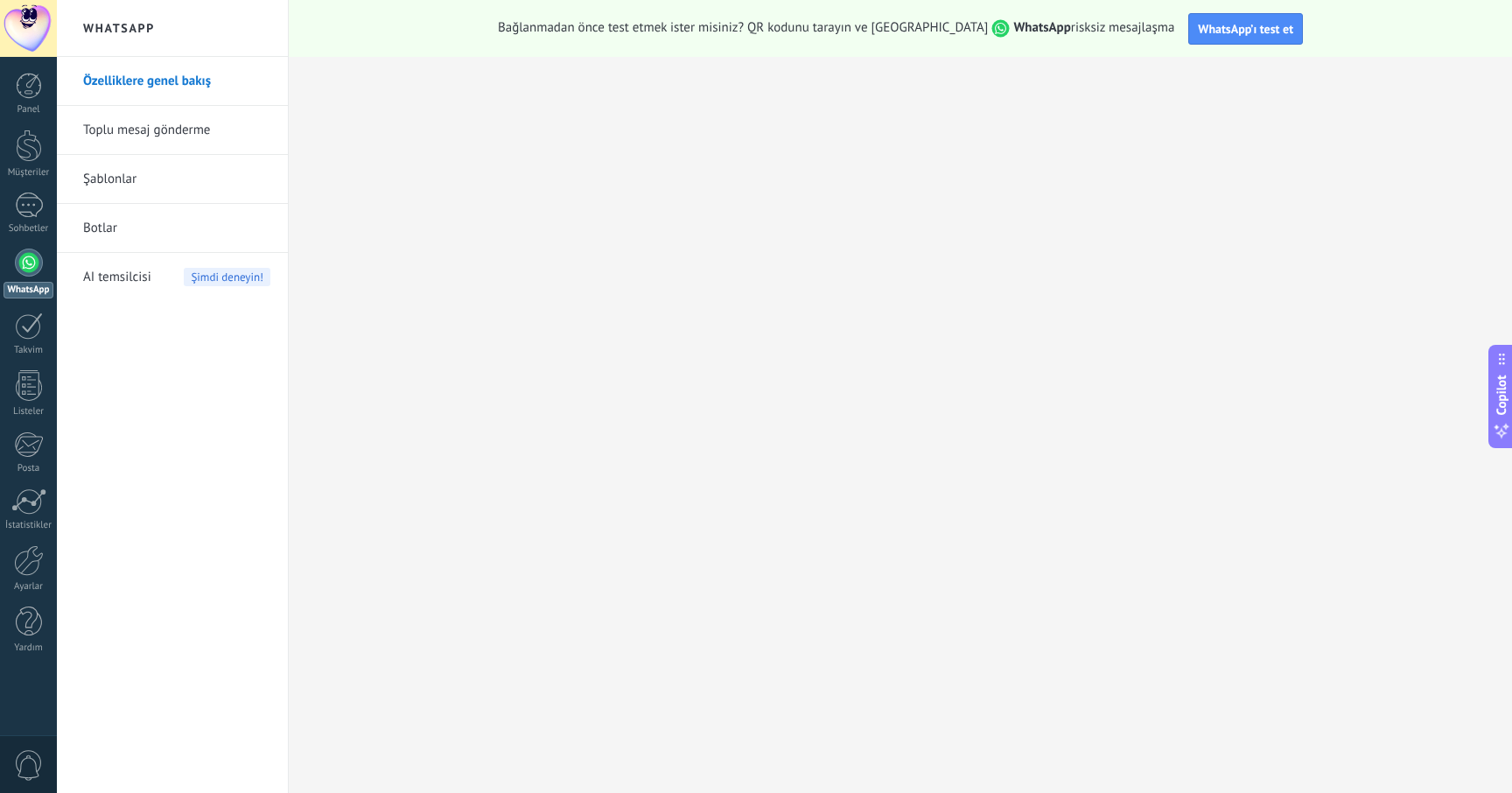
click at [123, 278] on span "AI temsilcisi" at bounding box center [117, 277] width 68 height 49
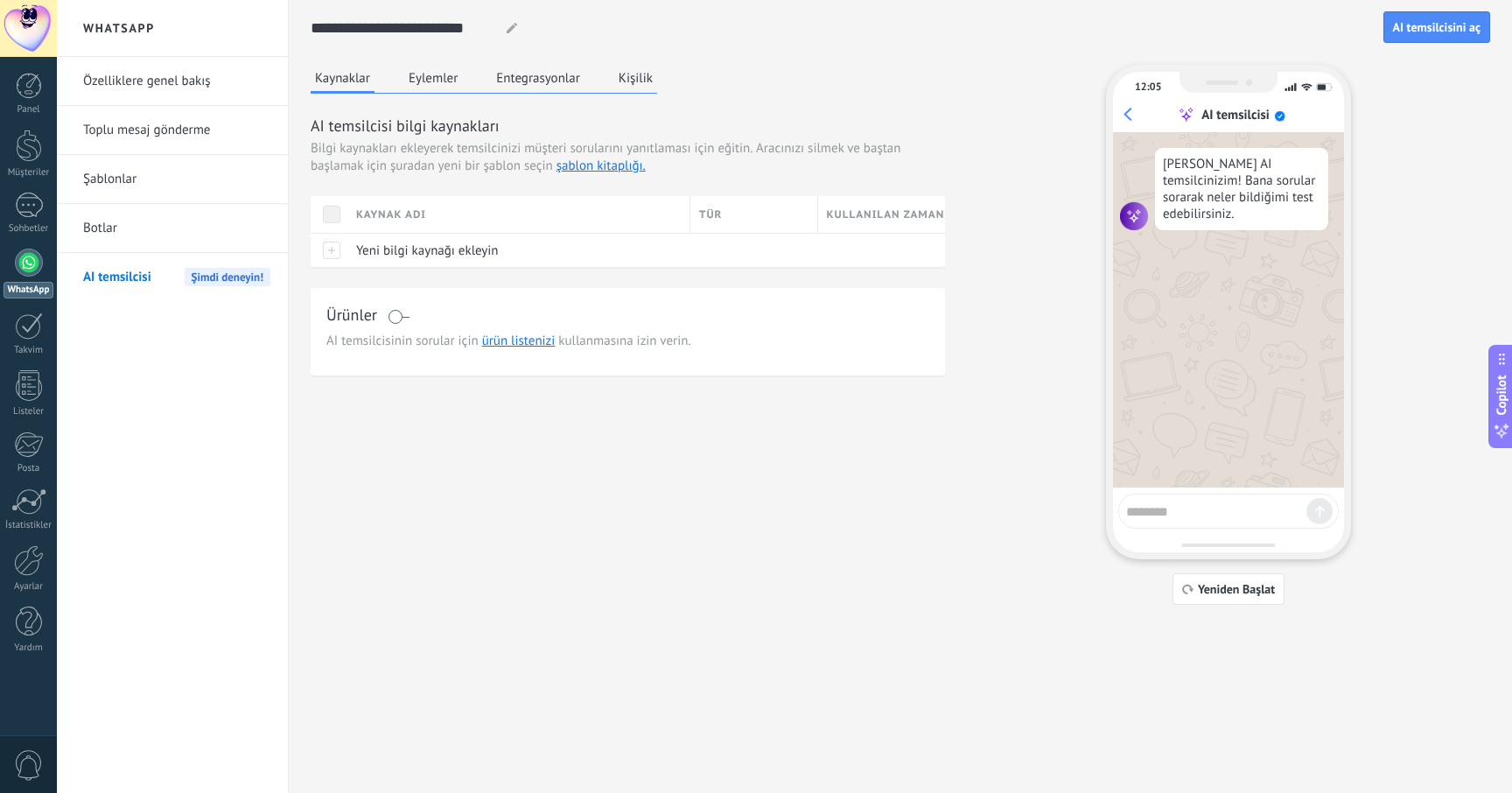
click at [427, 84] on button "Eylemler" at bounding box center [433, 78] width 58 height 27
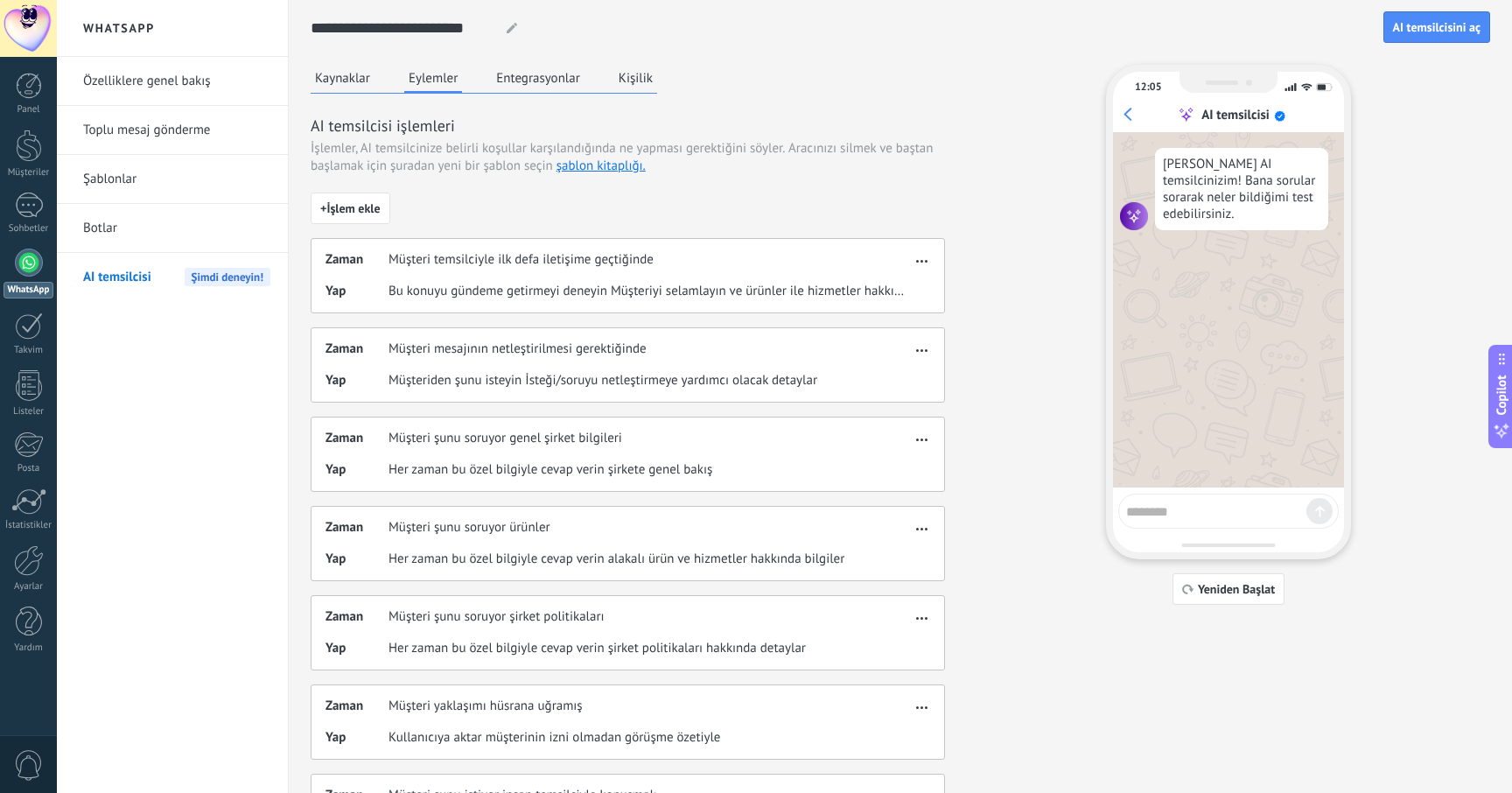
click at [641, 77] on button "Kişilik" at bounding box center [636, 78] width 43 height 27
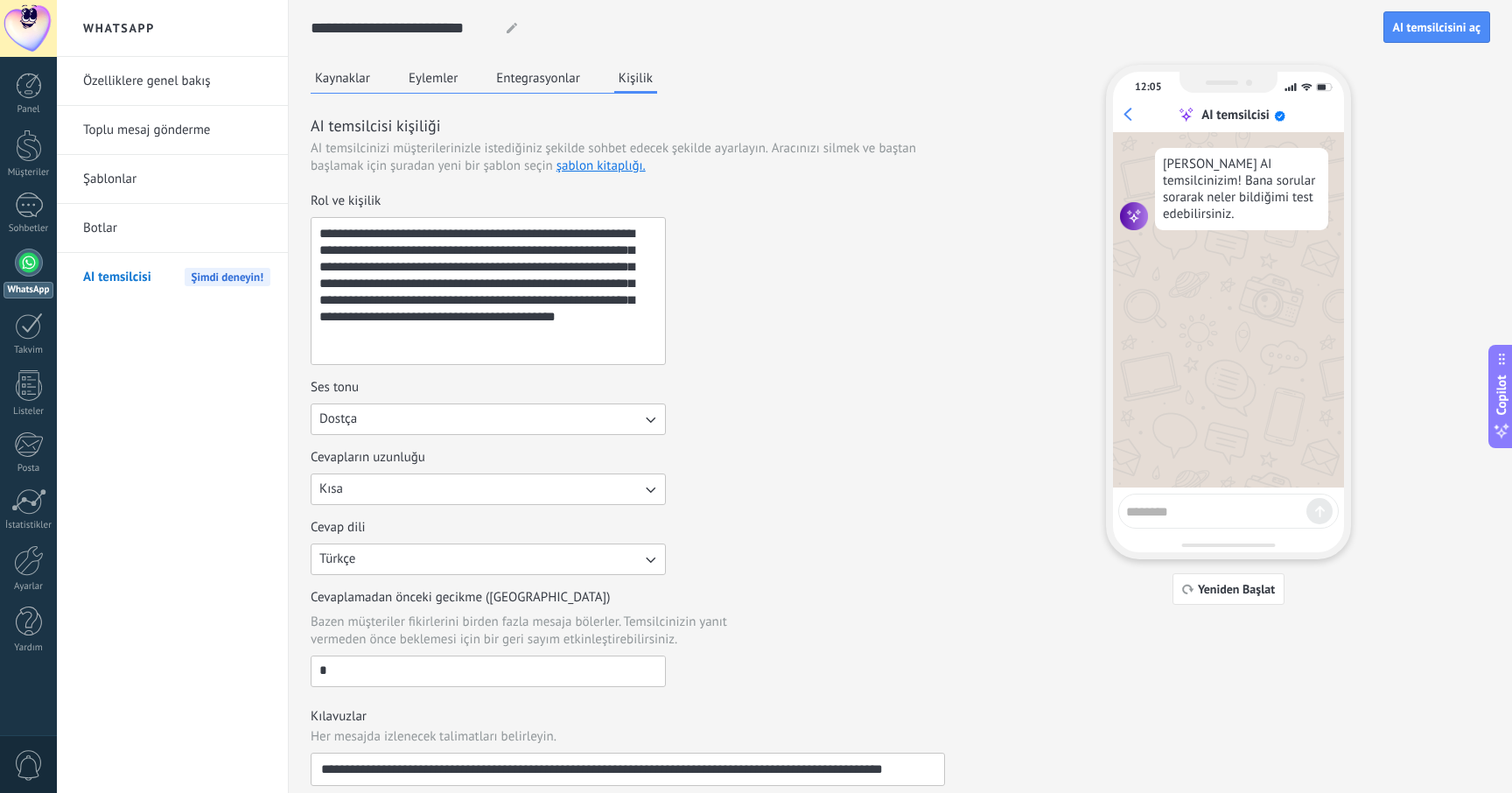
click at [516, 83] on button "Entegrasyonlar" at bounding box center [538, 78] width 93 height 27
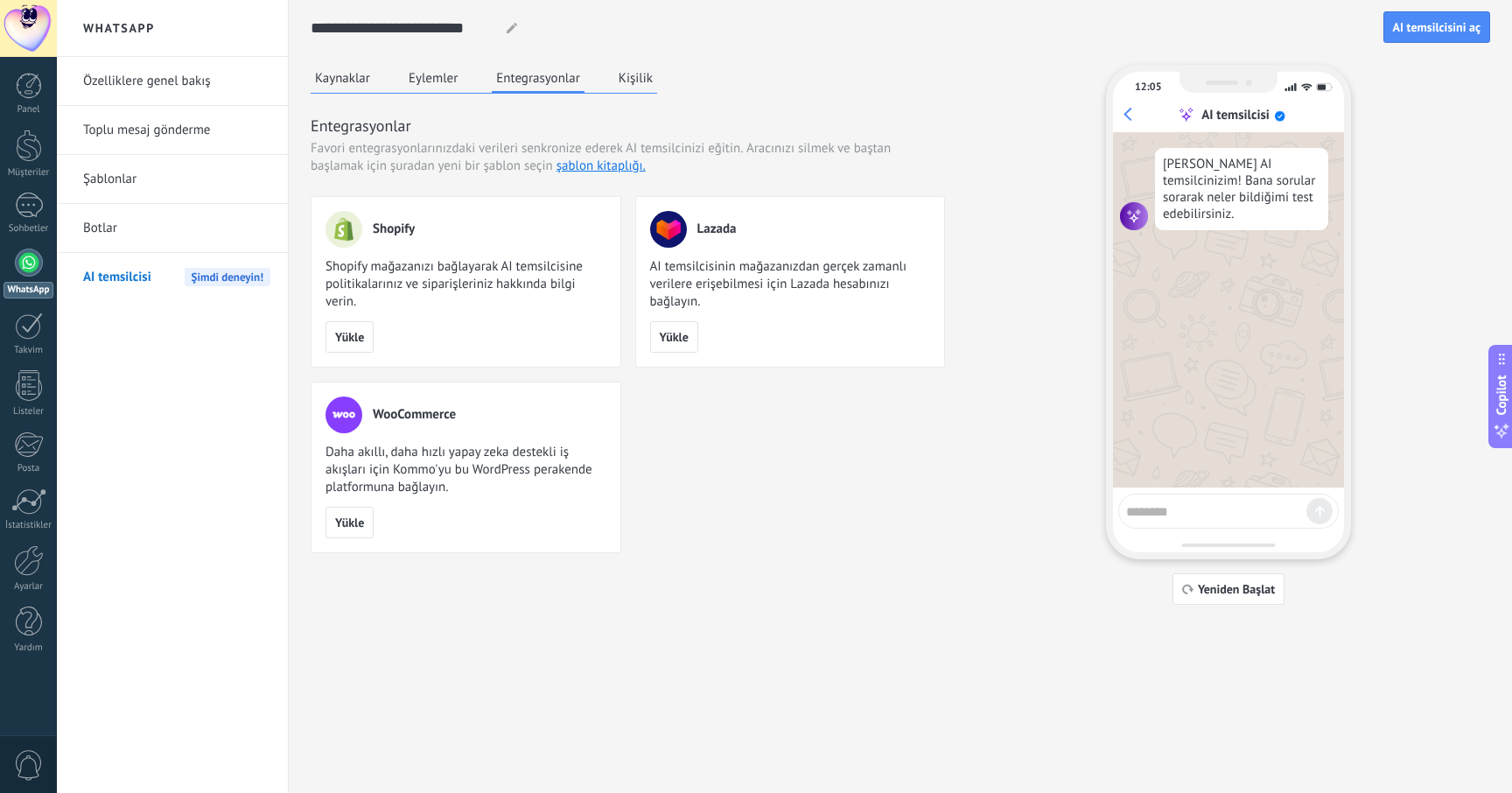
click at [359, 76] on button "Kaynaklar" at bounding box center [343, 78] width 64 height 27
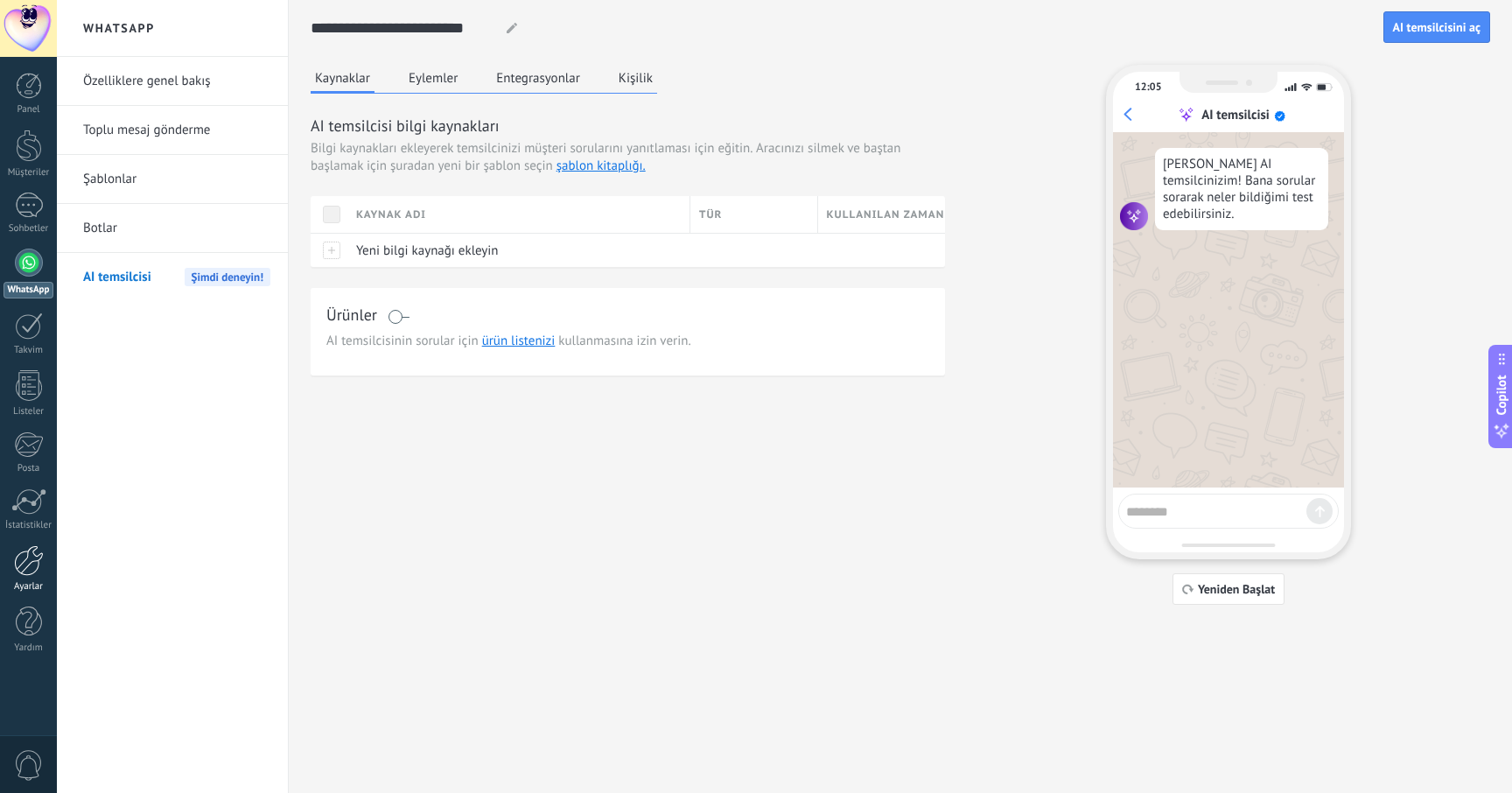
click at [23, 556] on div at bounding box center [28, 560] width 29 height 30
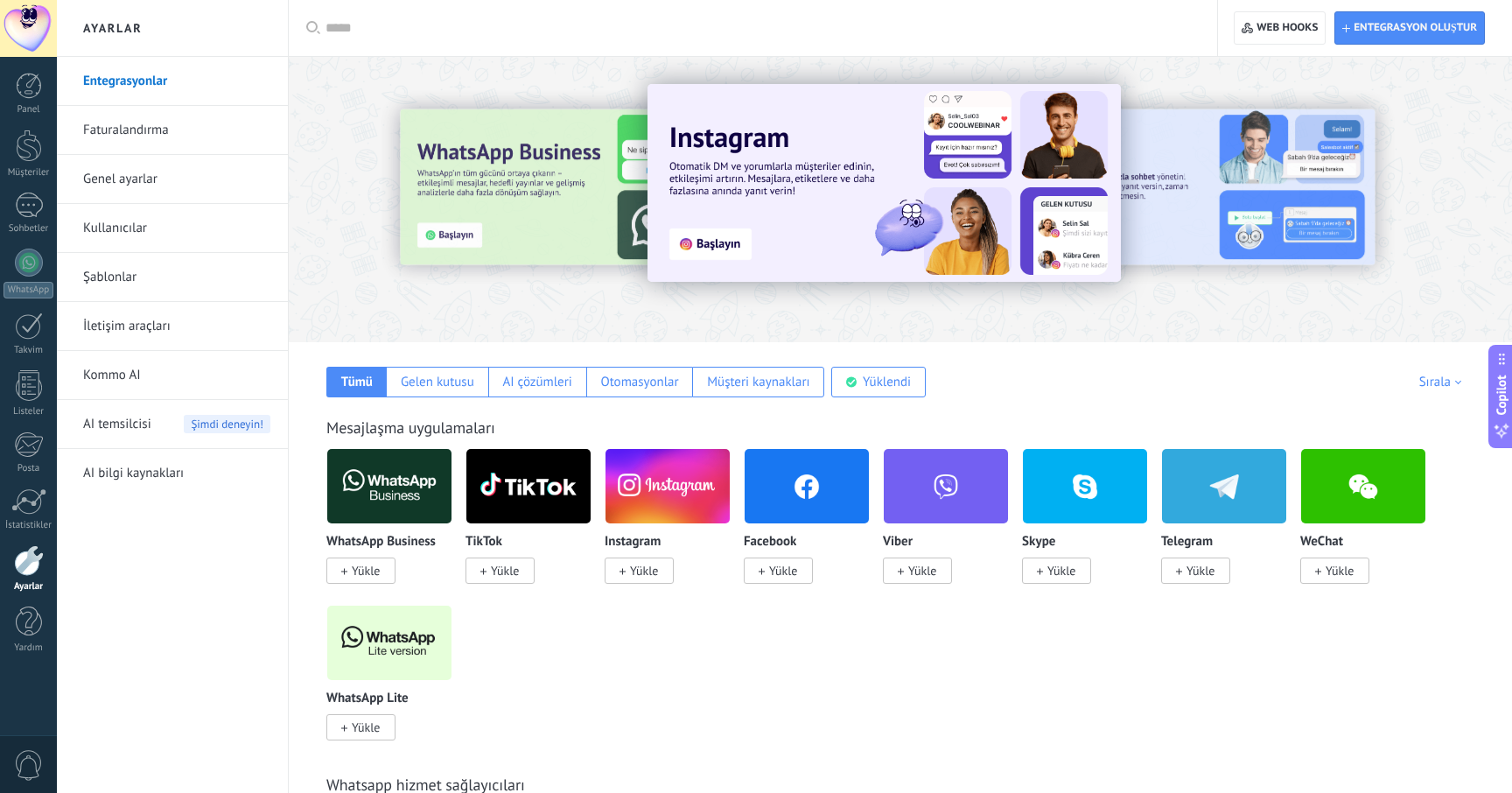
click at [35, 23] on div at bounding box center [28, 28] width 57 height 57
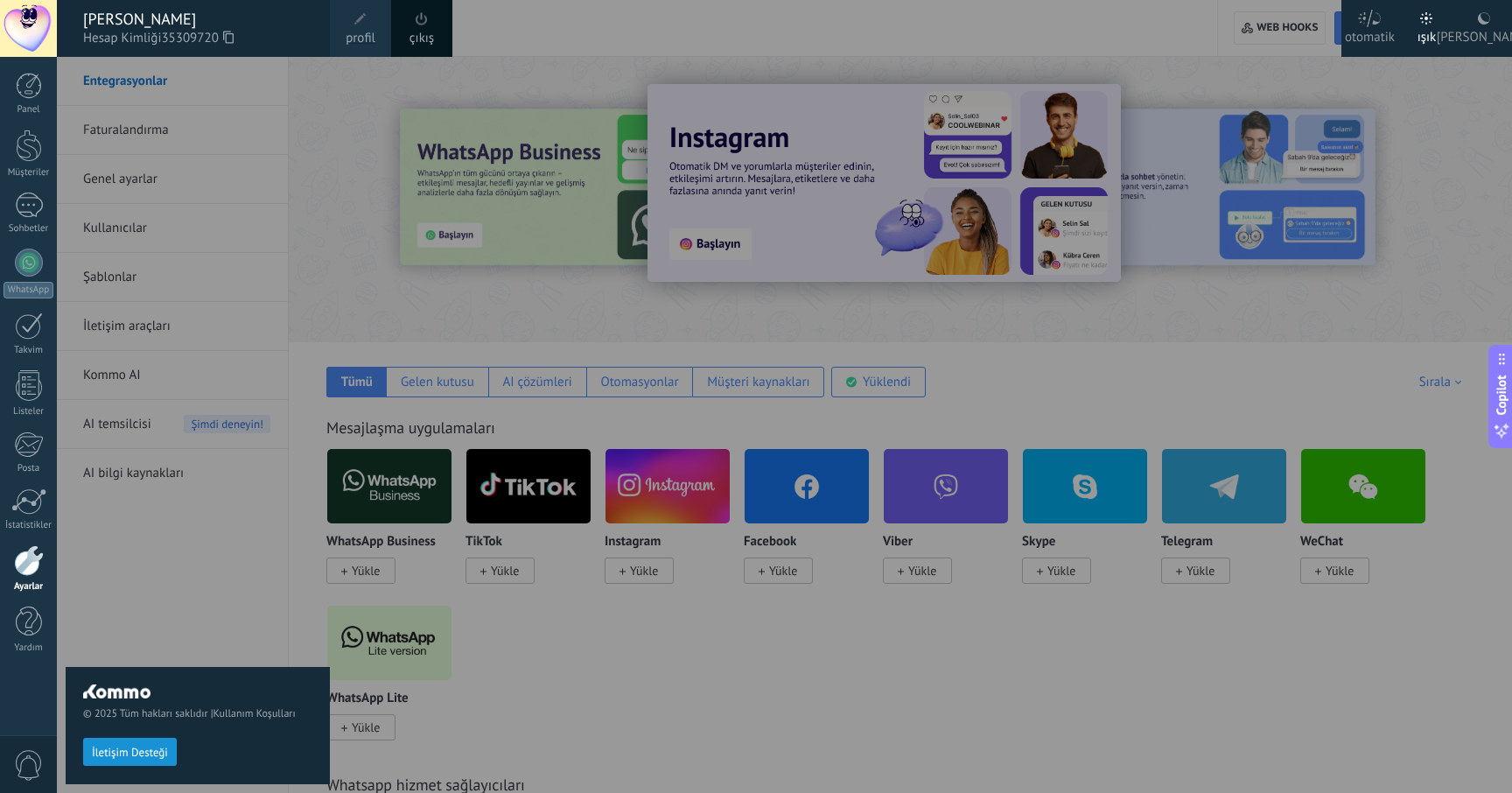
click at [434, 33] on link "çıkış" at bounding box center [421, 38] width 25 height 19
